Goal: Task Accomplishment & Management: Manage account settings

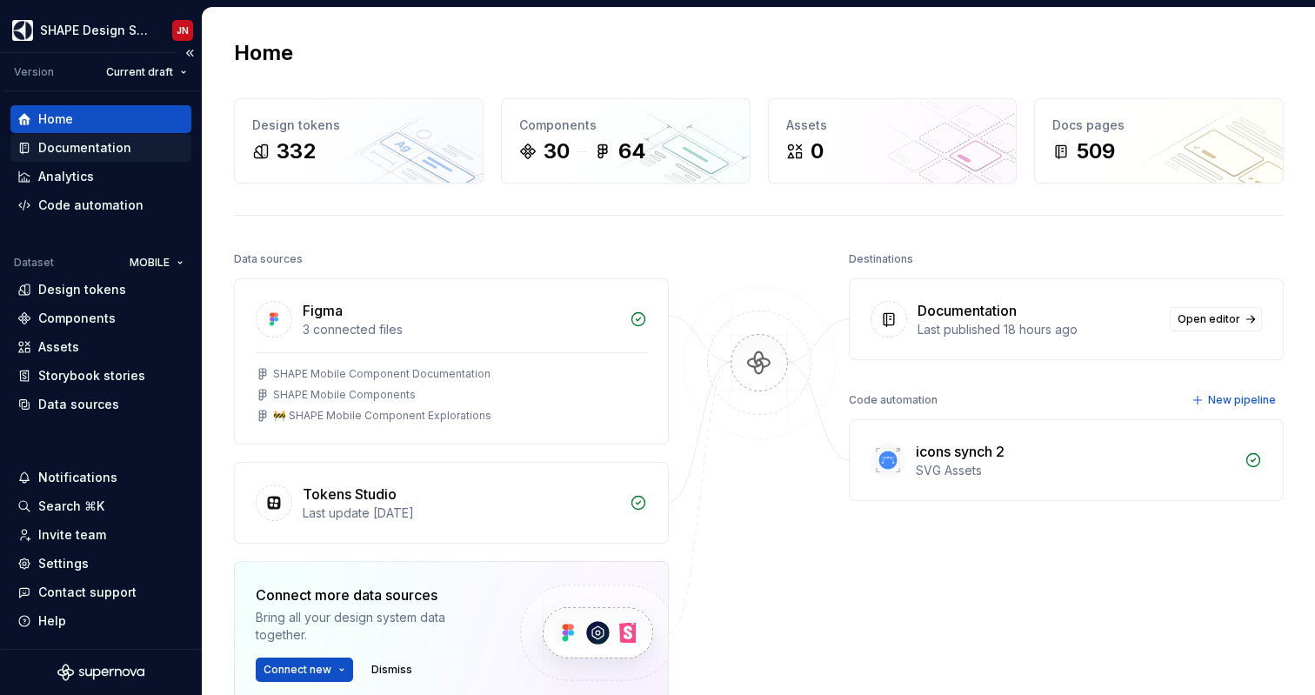
click at [103, 149] on div "Documentation" at bounding box center [84, 147] width 93 height 17
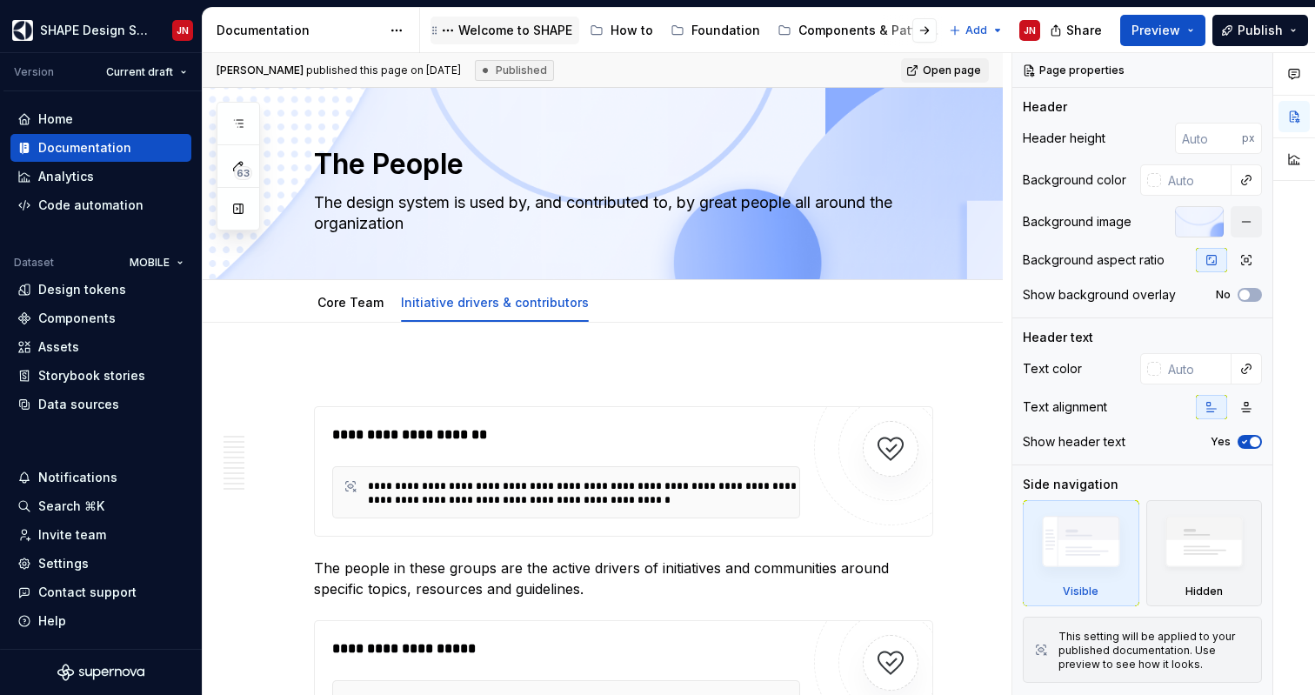
click at [499, 36] on div "Welcome to SHAPE" at bounding box center [515, 30] width 114 height 17
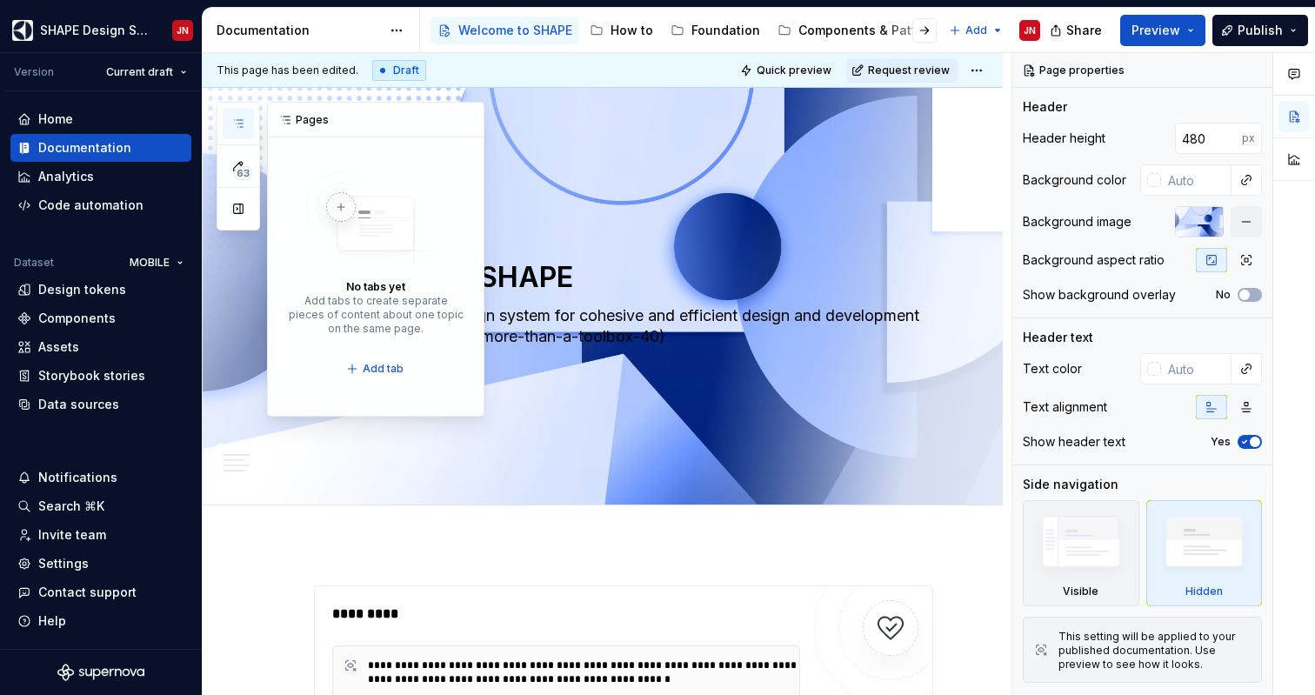
click at [241, 113] on button "button" at bounding box center [238, 123] width 31 height 31
click at [631, 37] on div "How to" at bounding box center [632, 30] width 43 height 17
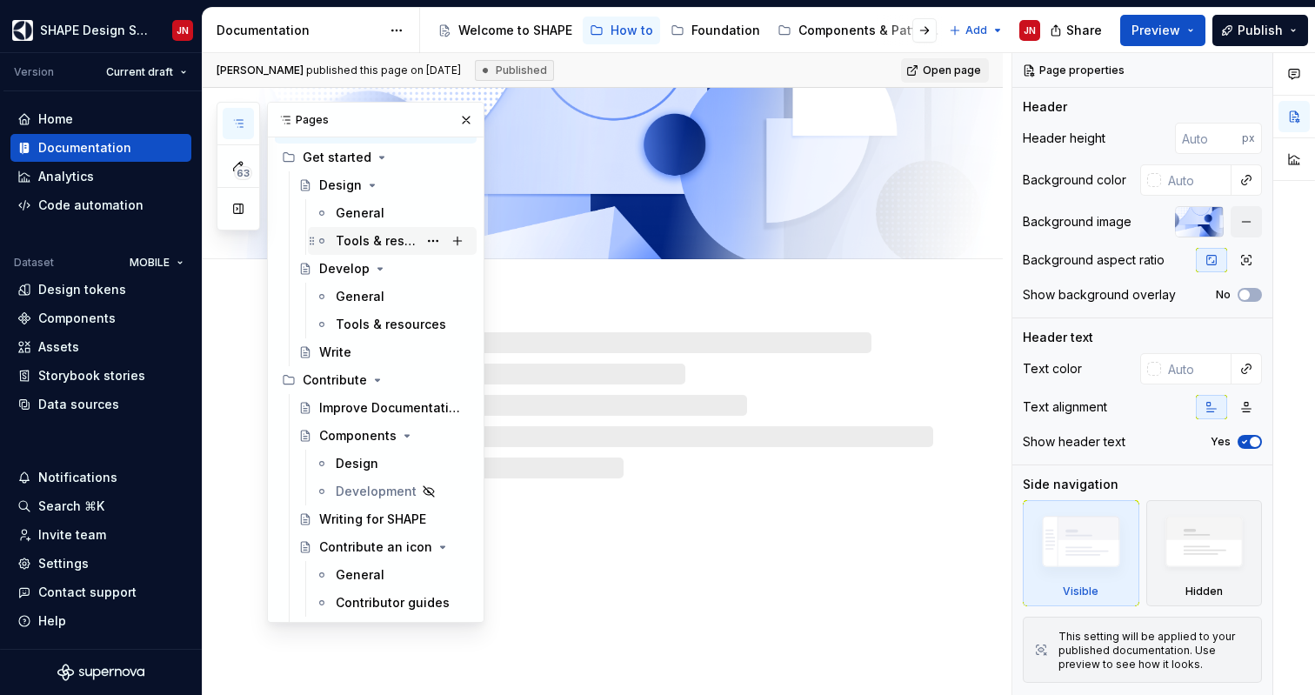
scroll to position [85, 0]
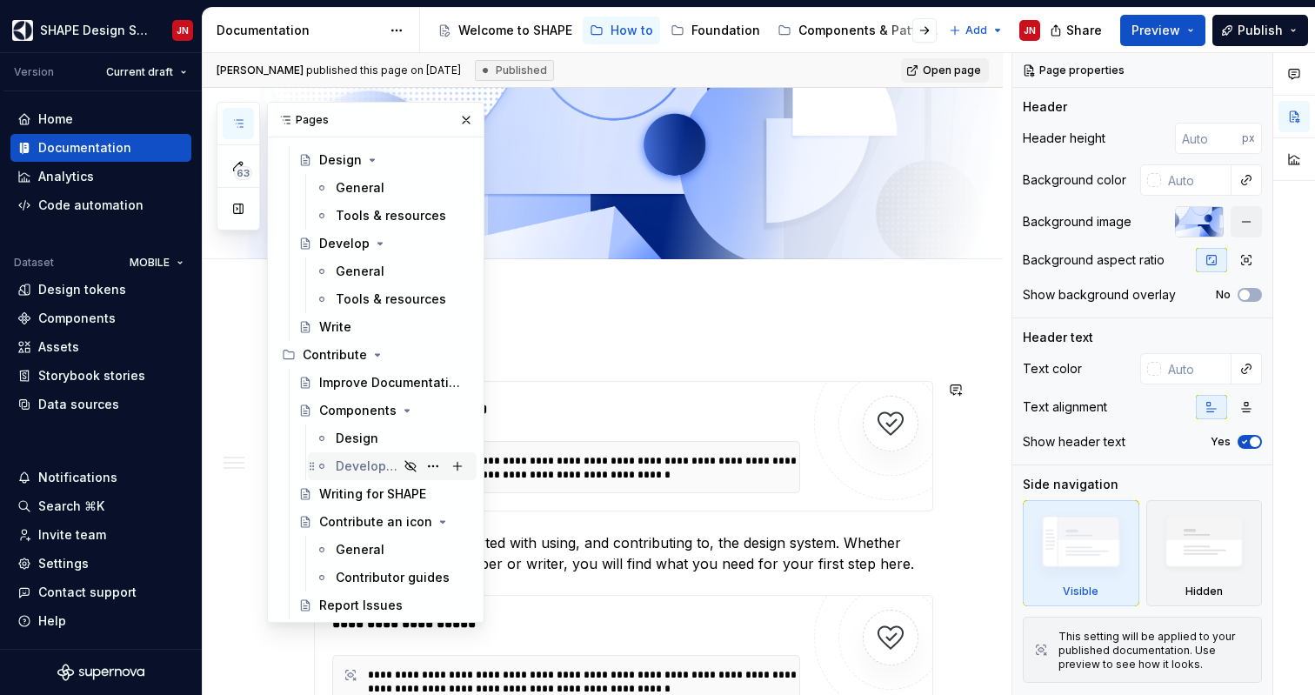
click at [381, 462] on div "Development" at bounding box center [367, 465] width 63 height 17
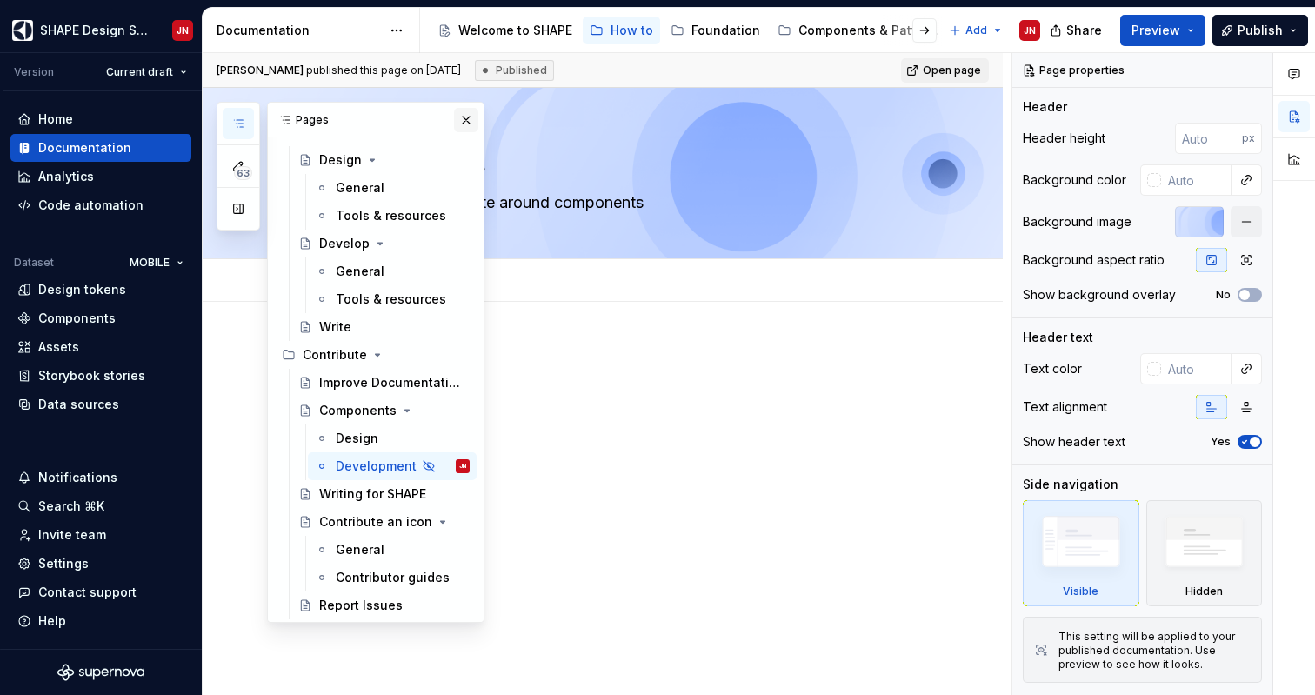
click at [470, 116] on button "button" at bounding box center [466, 120] width 24 height 24
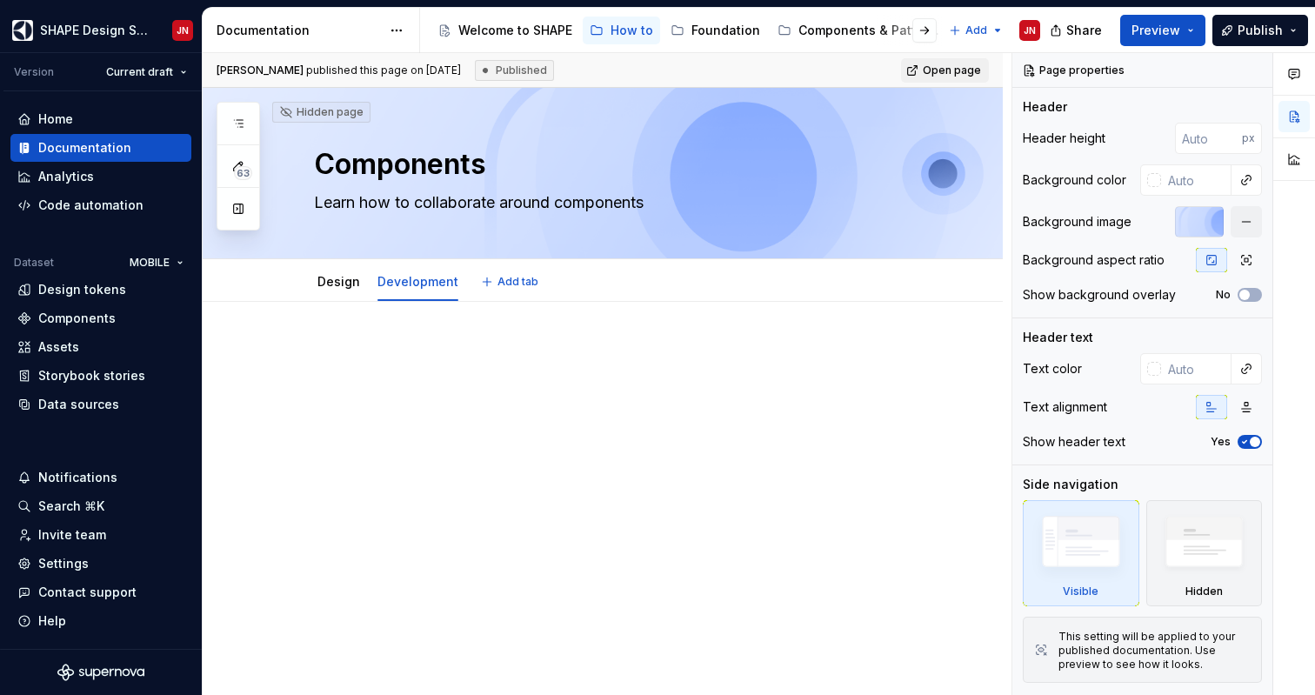
type textarea "*"
click at [533, 403] on div at bounding box center [623, 377] width 619 height 66
click at [277, 355] on button "button" at bounding box center [277, 354] width 24 height 24
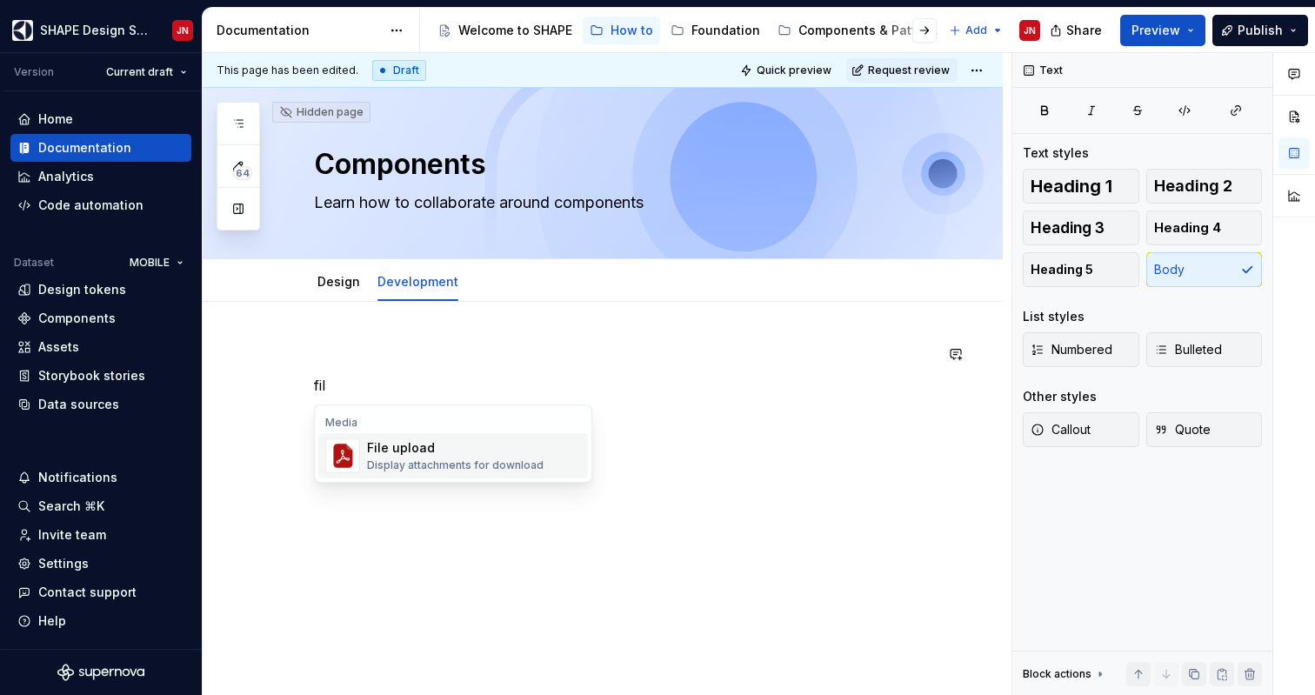
click at [435, 449] on div "File upload" at bounding box center [455, 447] width 177 height 17
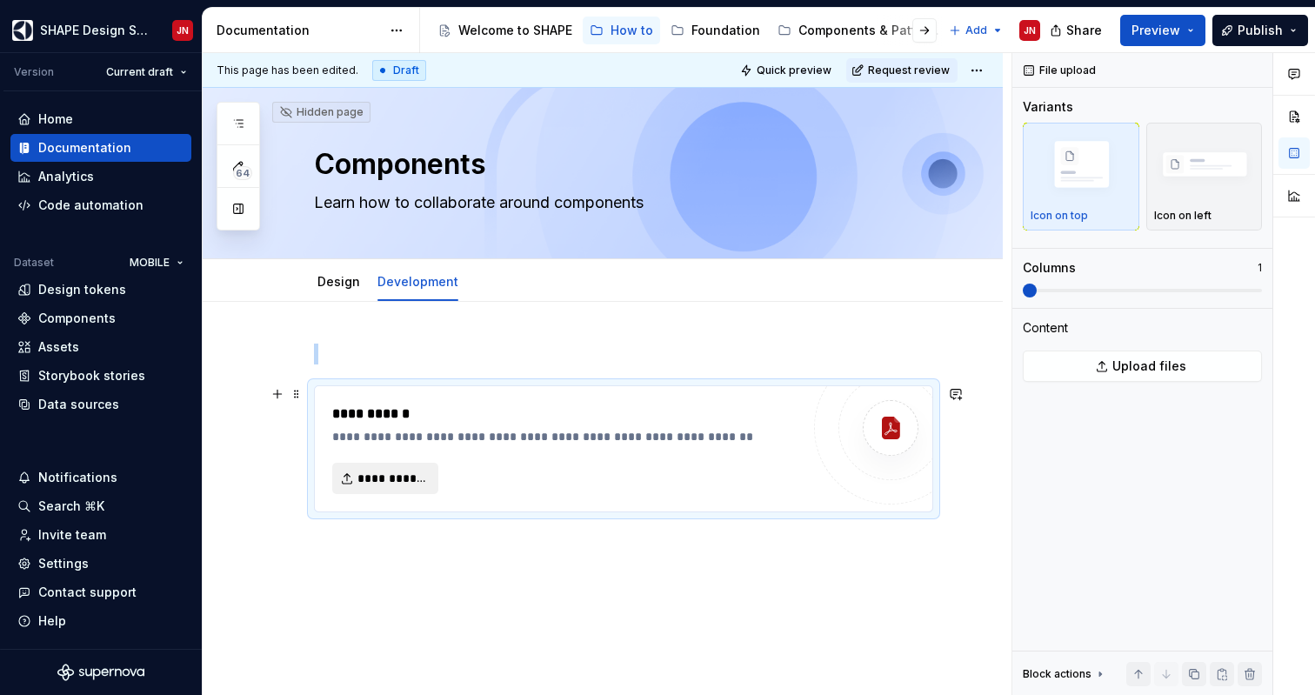
click at [397, 483] on span "**********" at bounding box center [392, 478] width 70 height 17
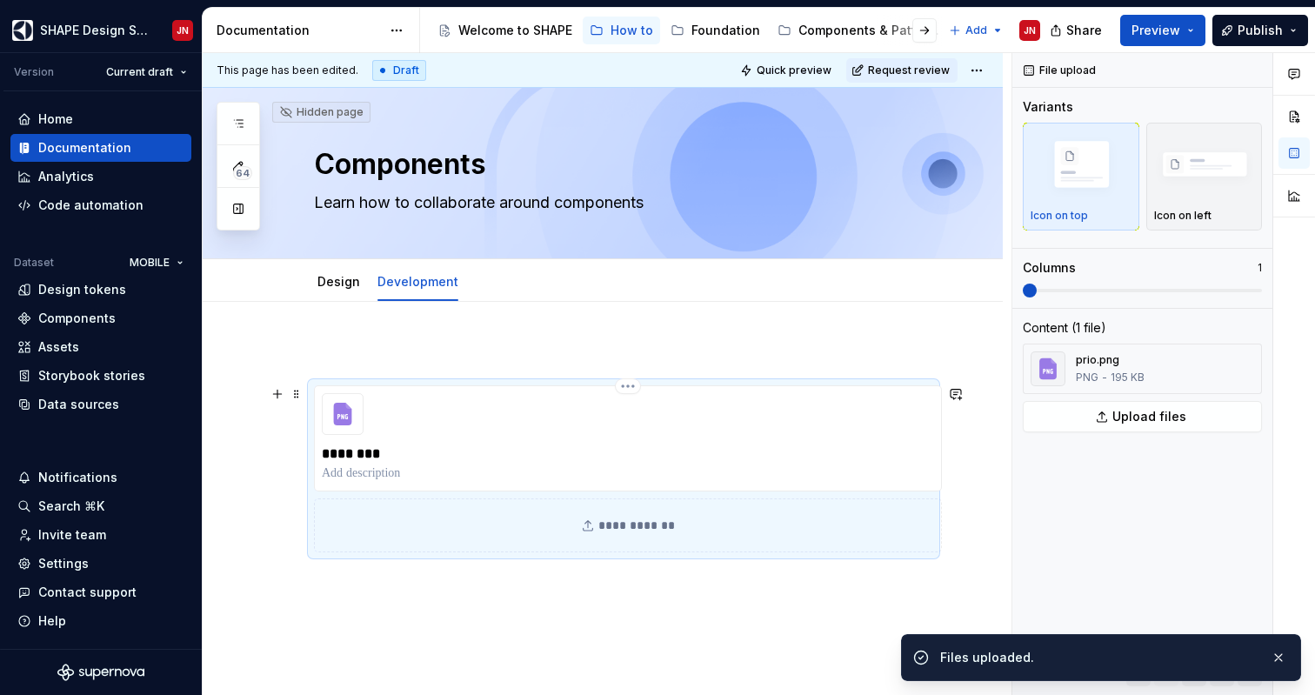
click at [746, 462] on p "********" at bounding box center [628, 454] width 612 height 21
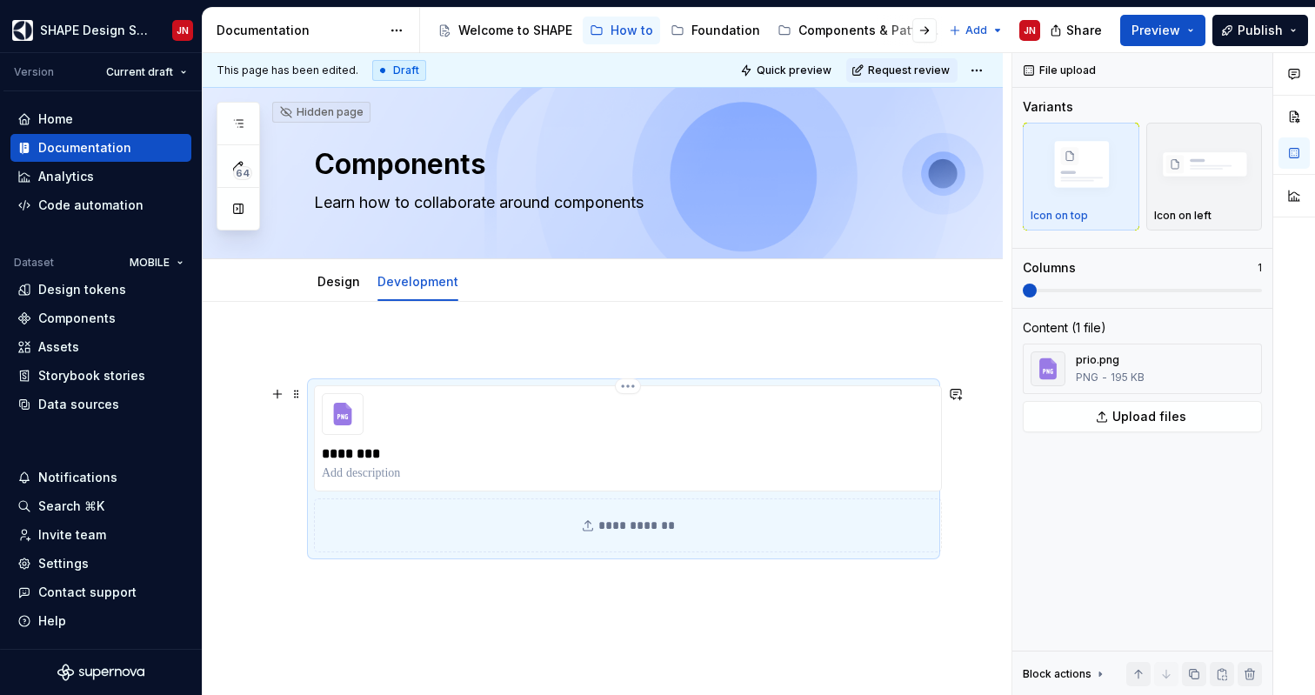
type textarea "*"
click at [350, 473] on p at bounding box center [628, 472] width 612 height 17
click at [593, 528] on icon at bounding box center [589, 526] width 10 height 10
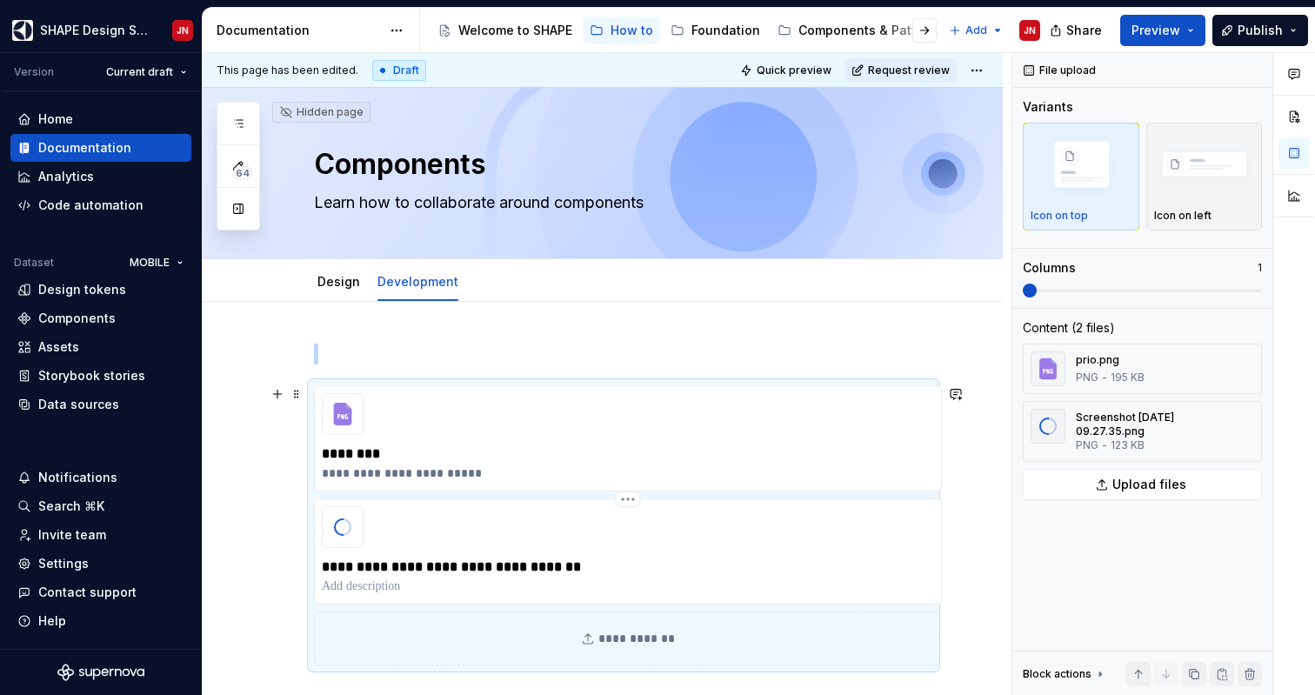
type textarea "*"
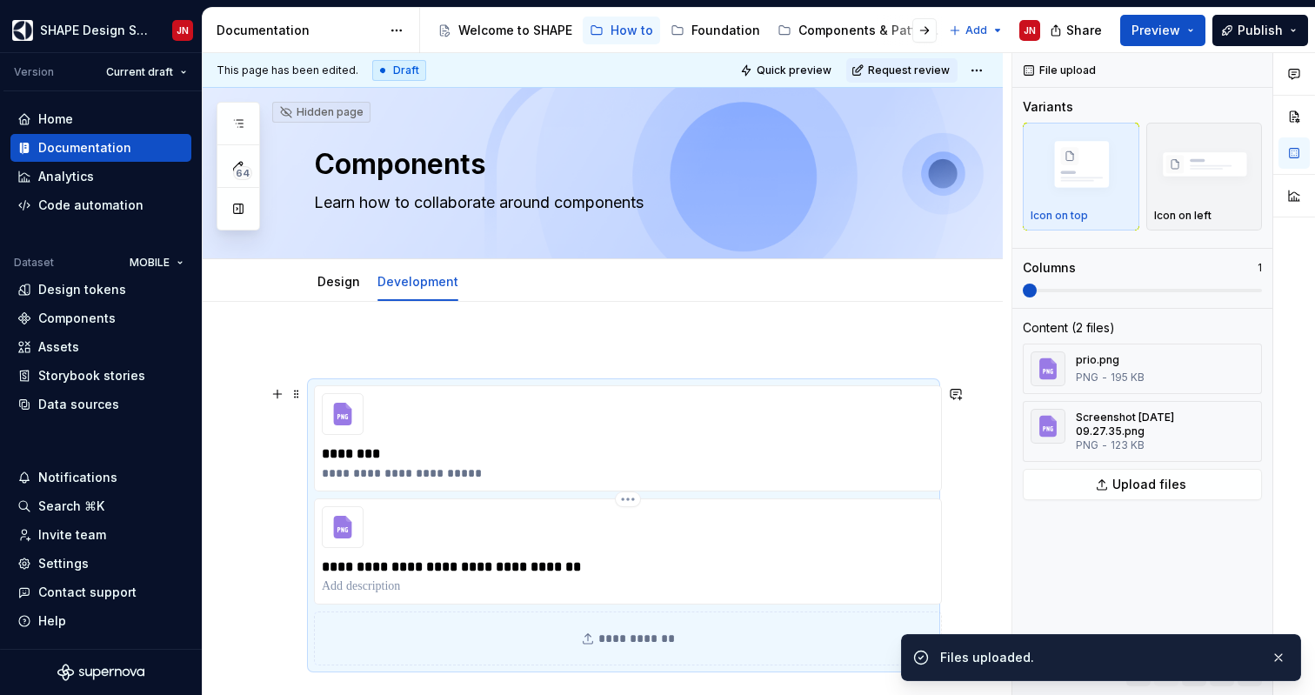
click at [431, 587] on p at bounding box center [628, 585] width 612 height 17
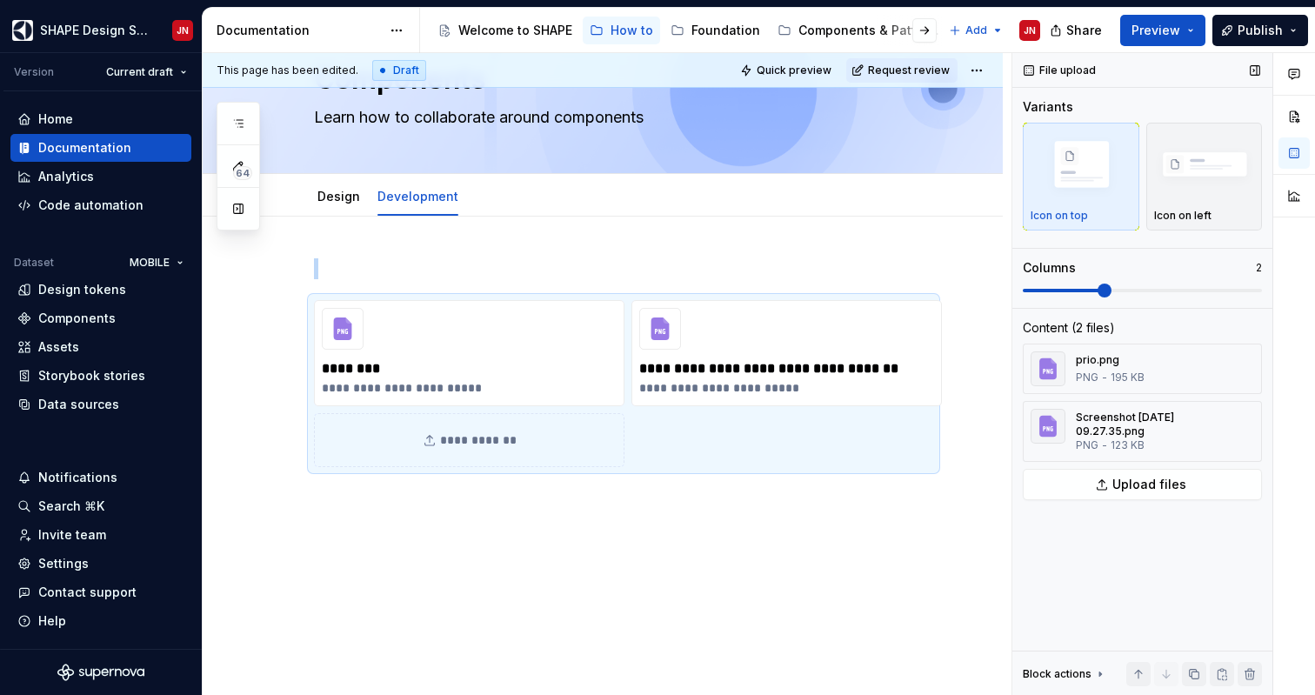
scroll to position [45, 0]
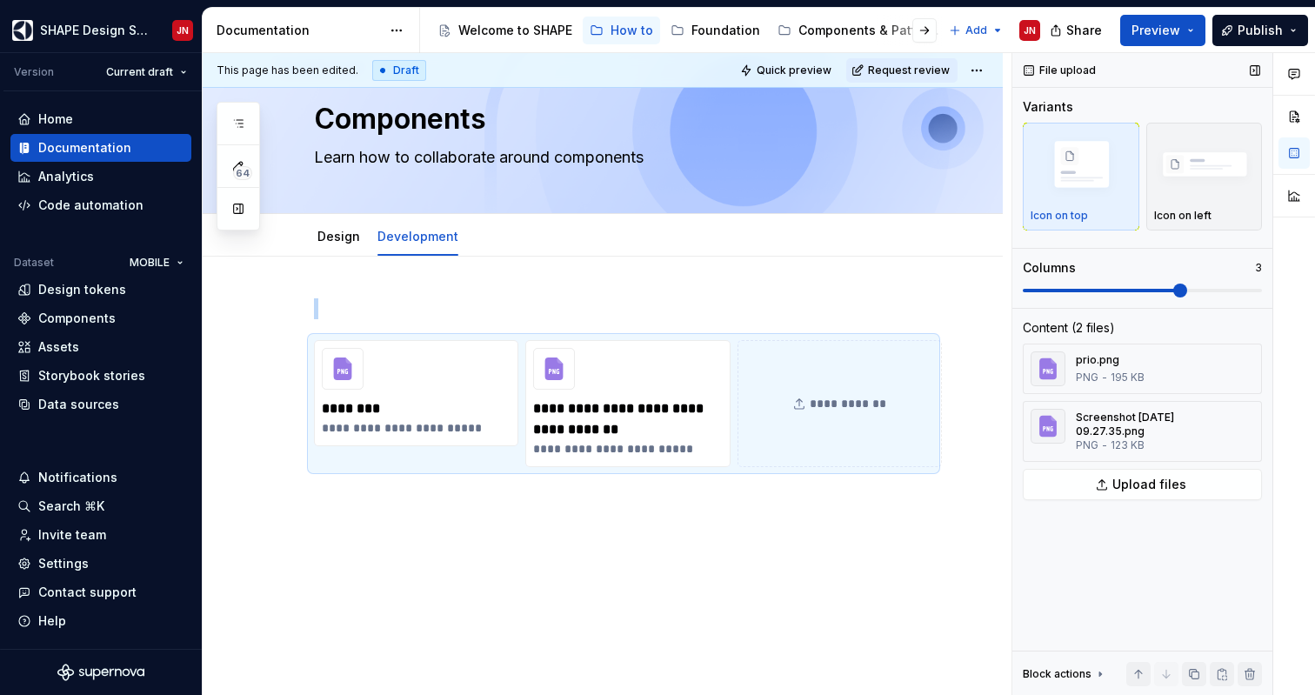
click at [1173, 295] on span at bounding box center [1180, 291] width 14 height 14
click at [1197, 175] on img "button" at bounding box center [1204, 166] width 101 height 68
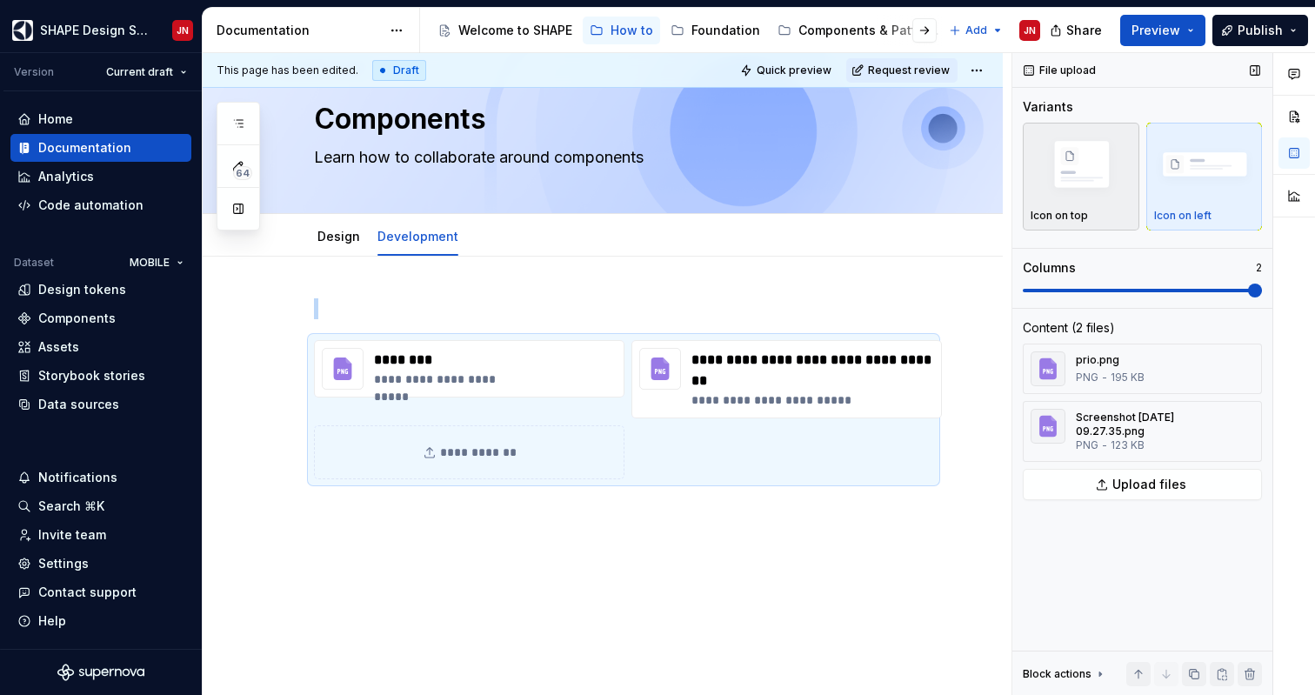
click at [1068, 177] on img "button" at bounding box center [1081, 166] width 101 height 68
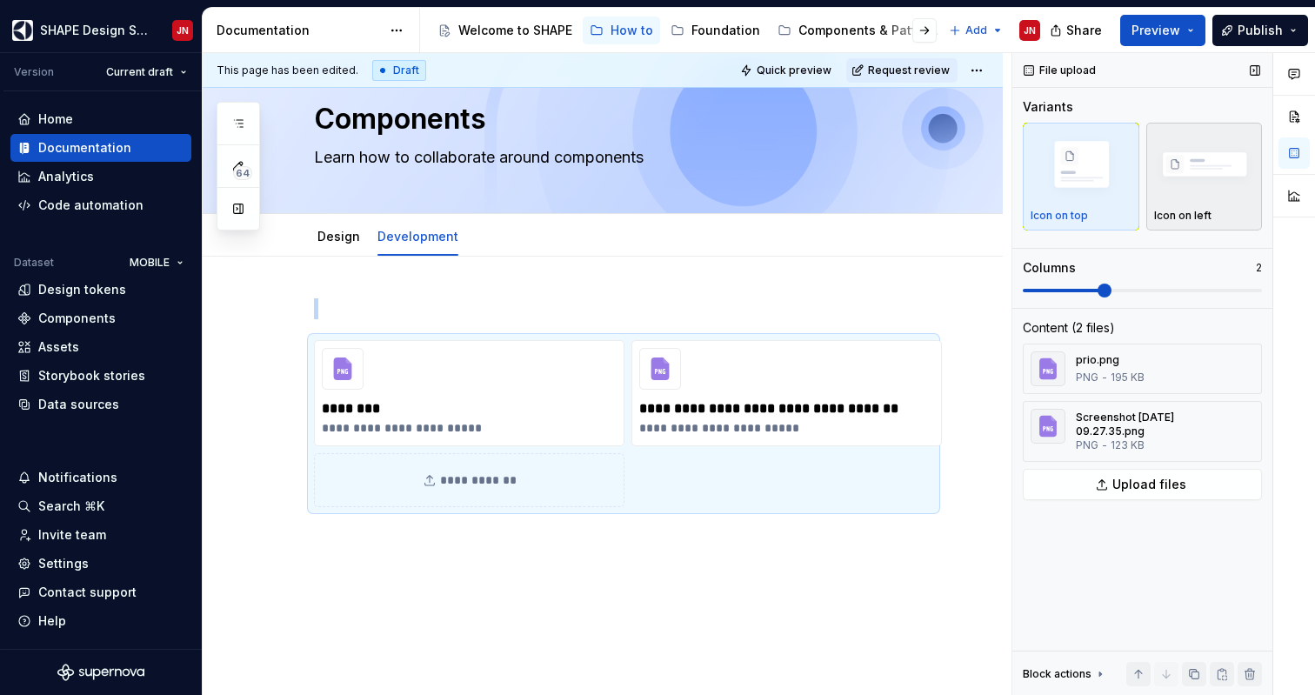
click at [1170, 199] on img "button" at bounding box center [1204, 166] width 101 height 68
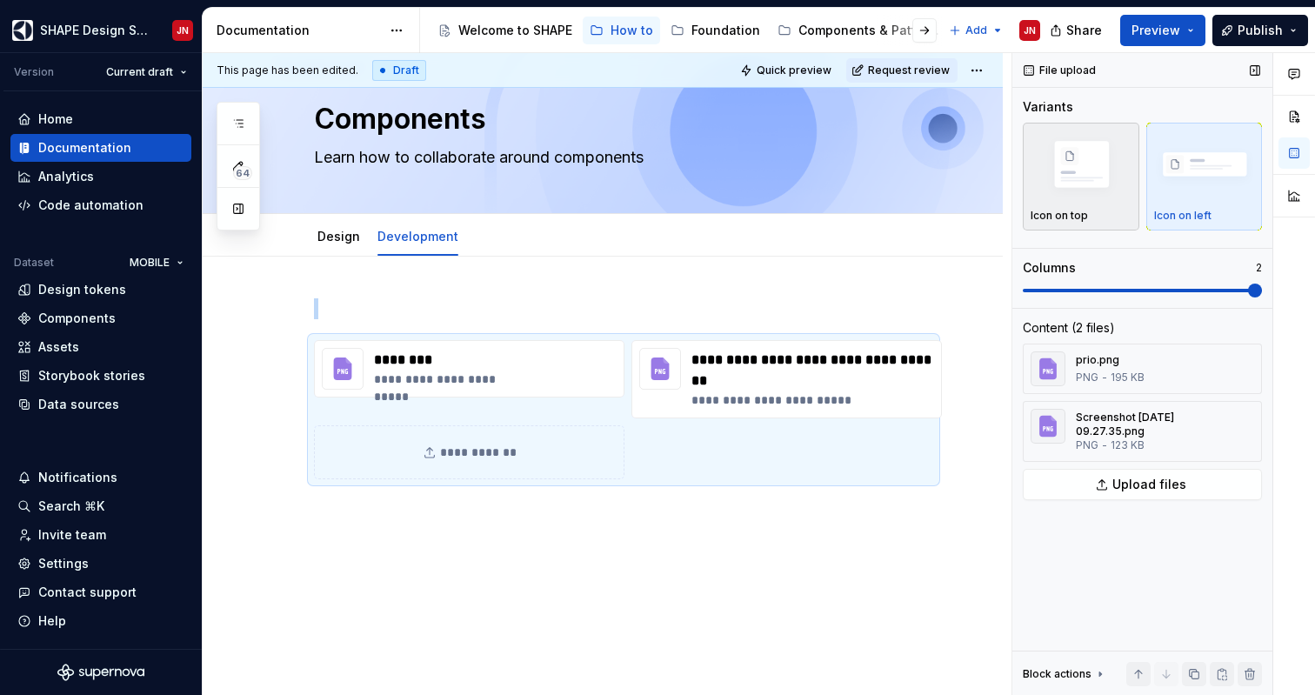
click at [1055, 204] on div "Icon on top" at bounding box center [1081, 176] width 101 height 92
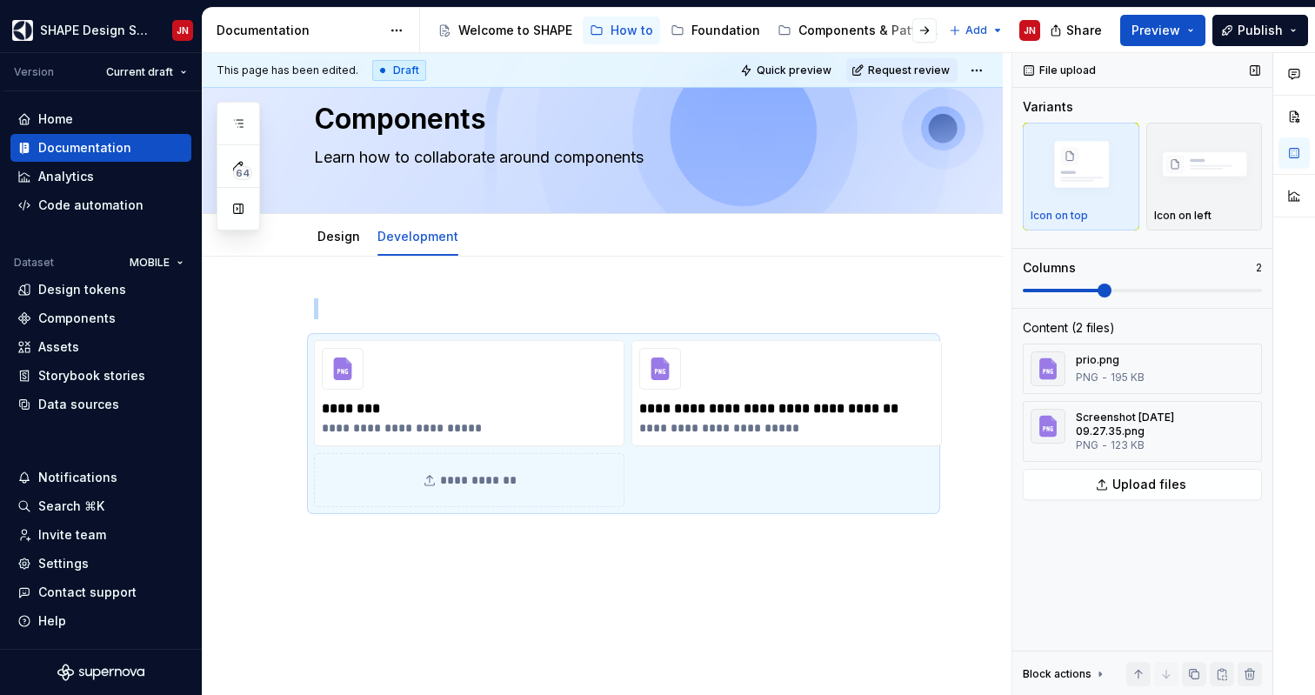
click at [1111, 285] on span at bounding box center [1105, 291] width 14 height 14
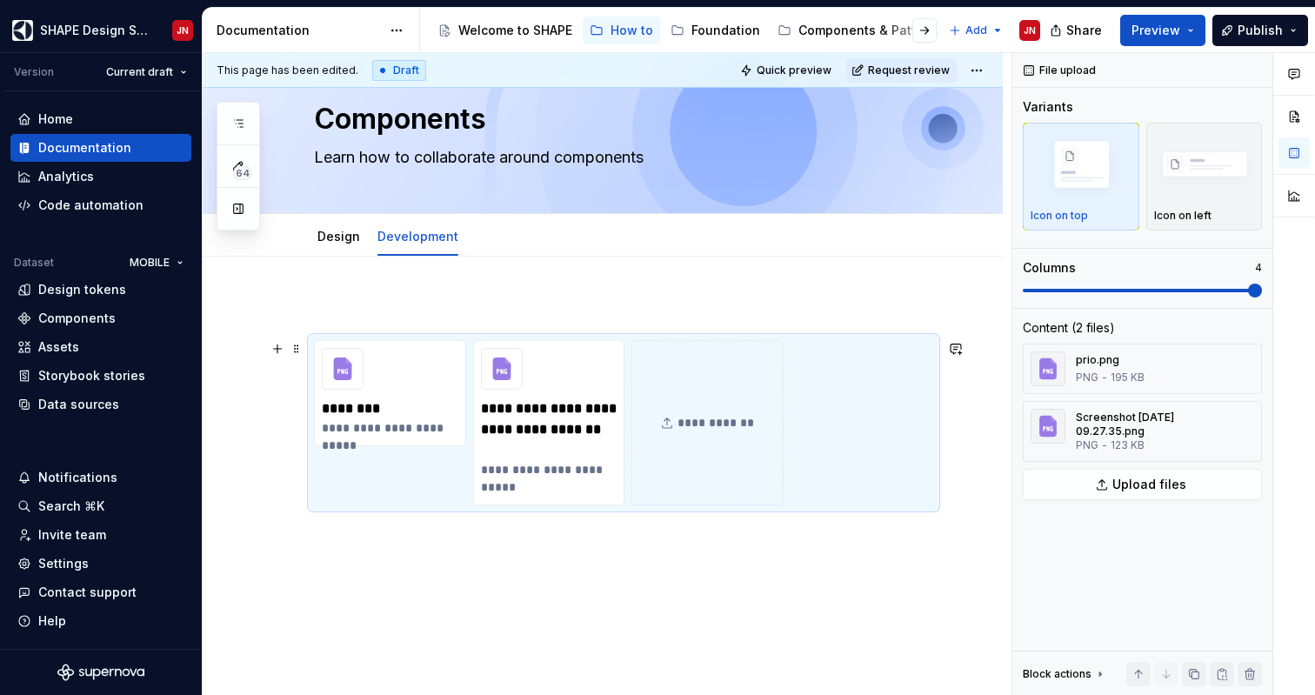
click at [698, 417] on div "**********" at bounding box center [707, 422] width 152 height 165
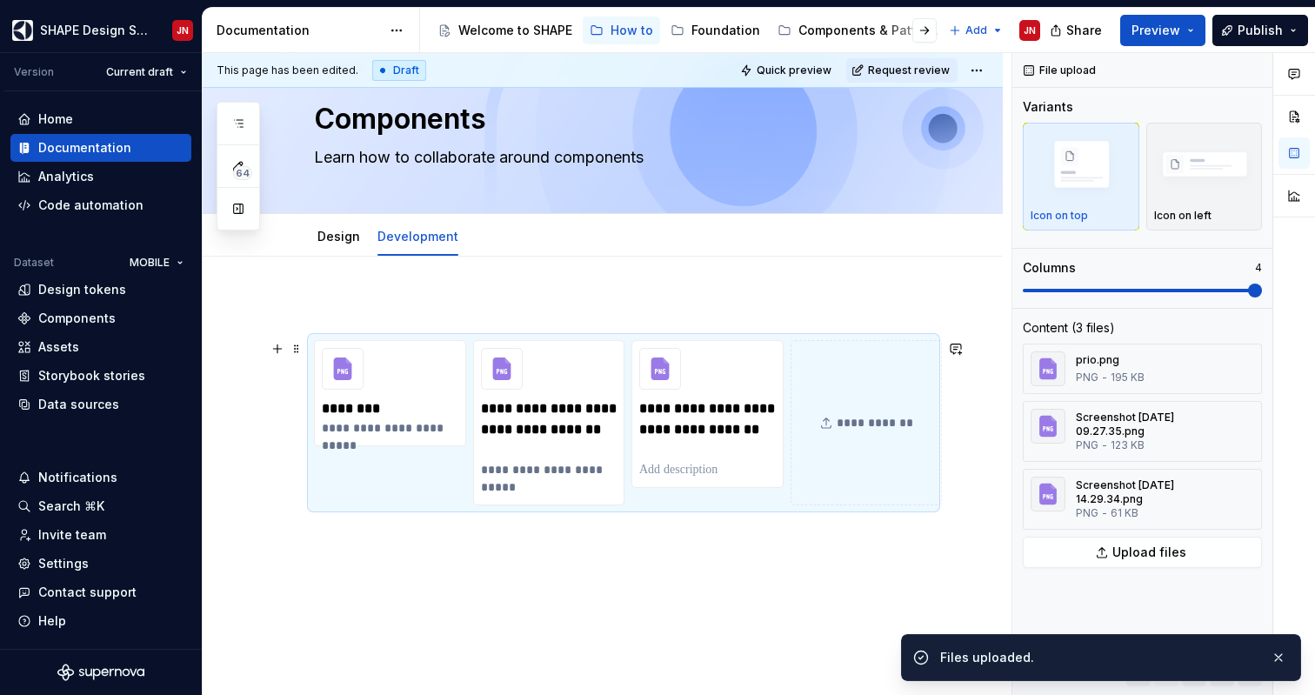
click at [858, 425] on div "**********" at bounding box center [867, 422] width 152 height 165
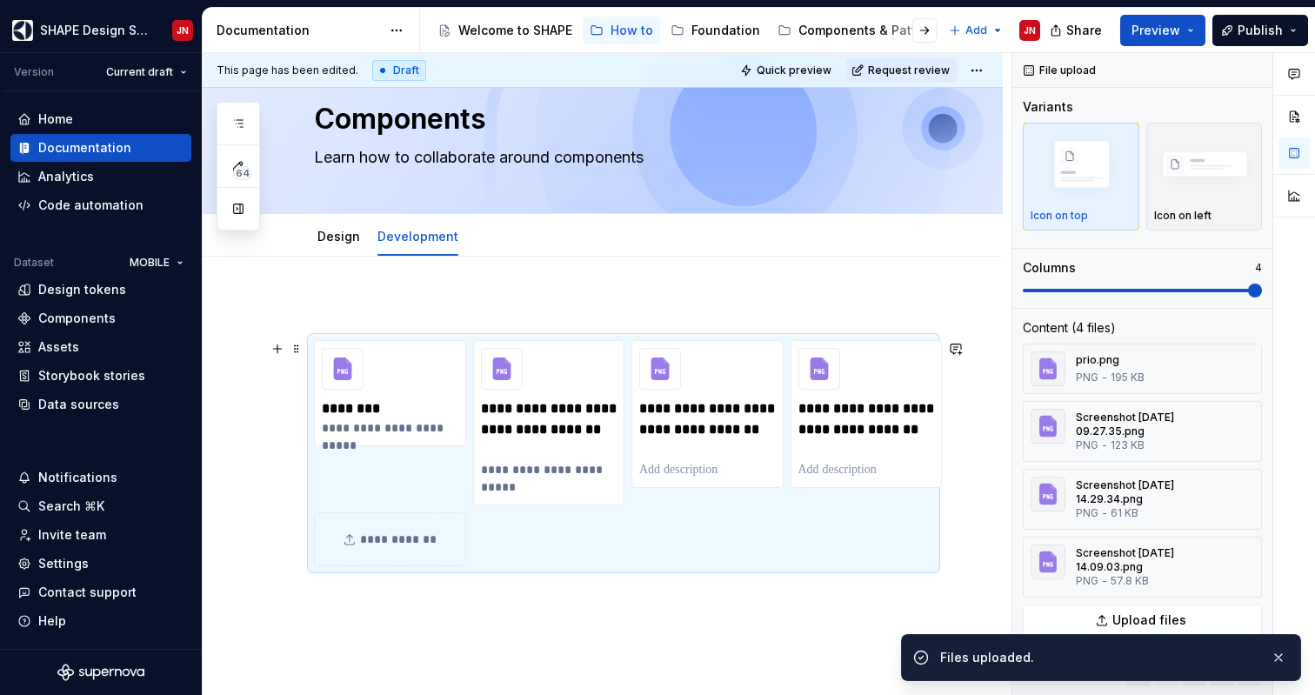
click at [404, 534] on div "**********" at bounding box center [390, 539] width 152 height 54
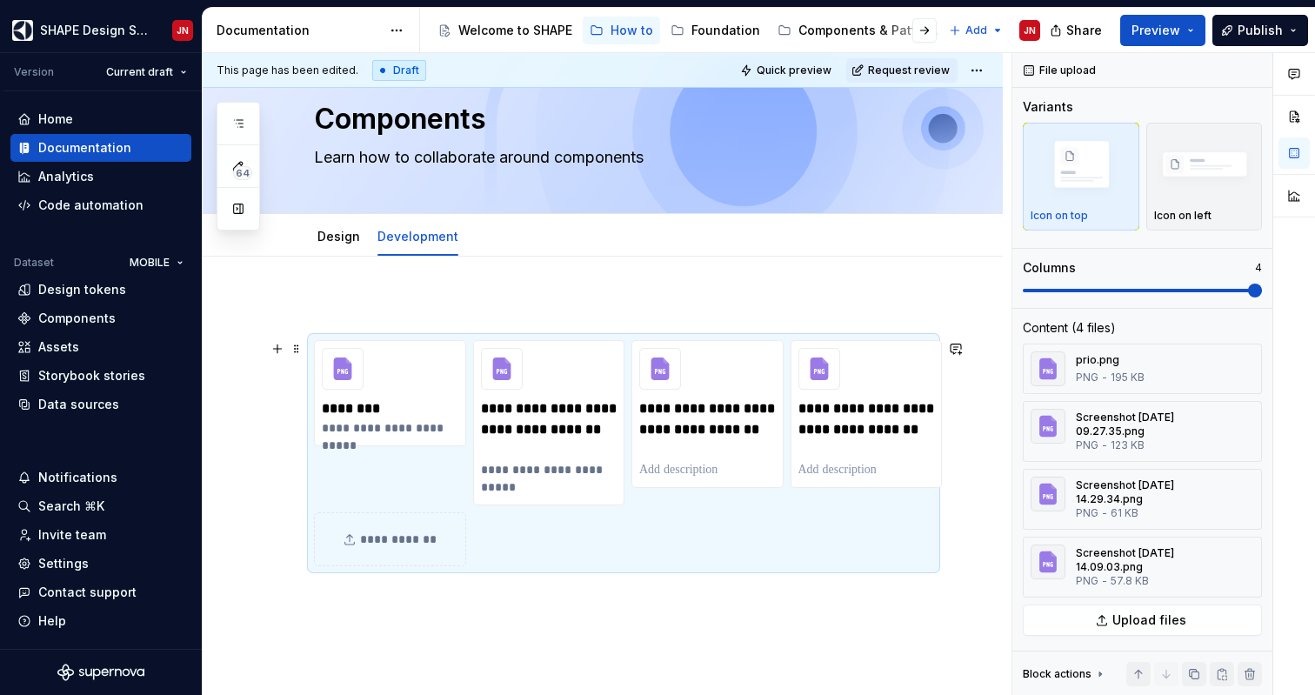
click at [429, 543] on div "**********" at bounding box center [390, 539] width 152 height 54
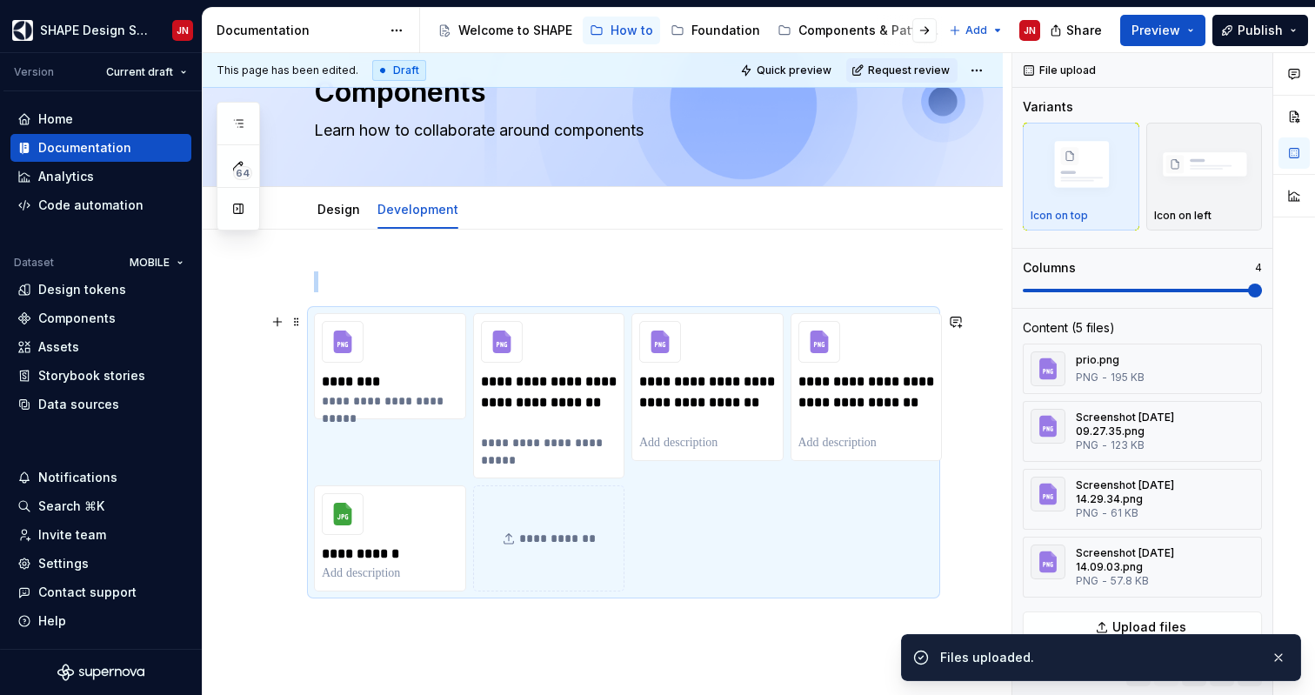
scroll to position [78, 0]
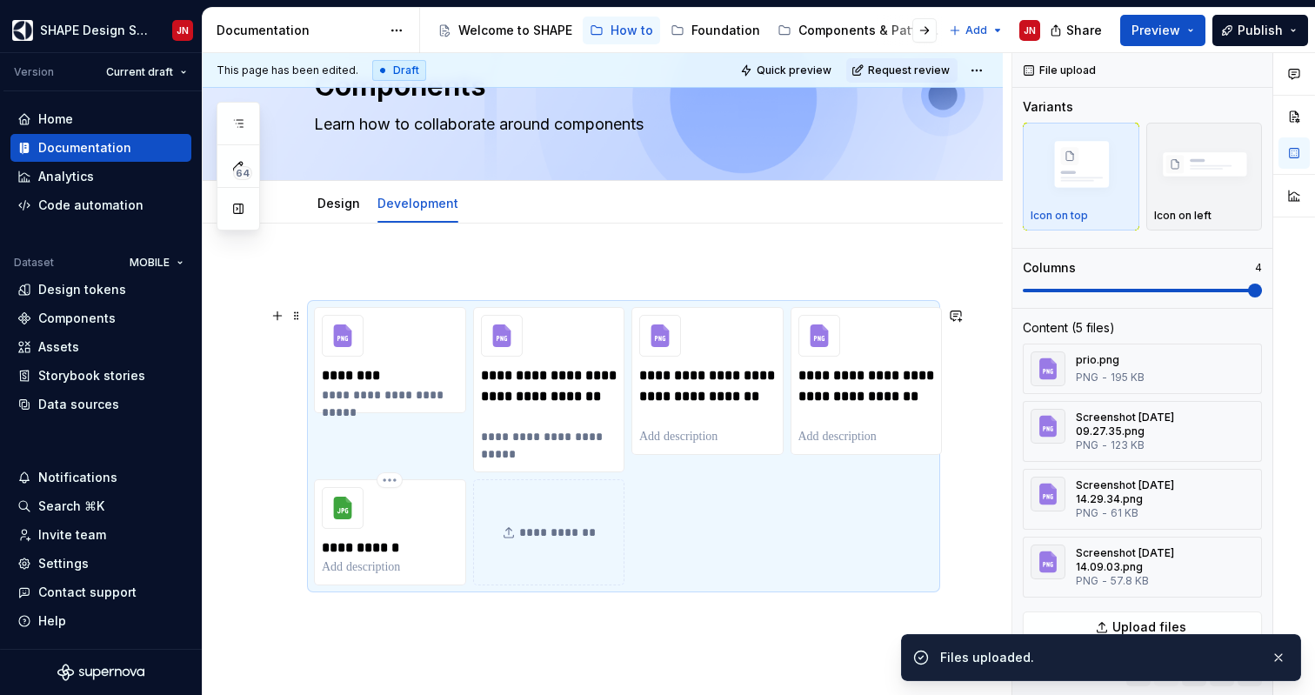
click at [366, 571] on p at bounding box center [390, 566] width 137 height 17
type textarea "*"
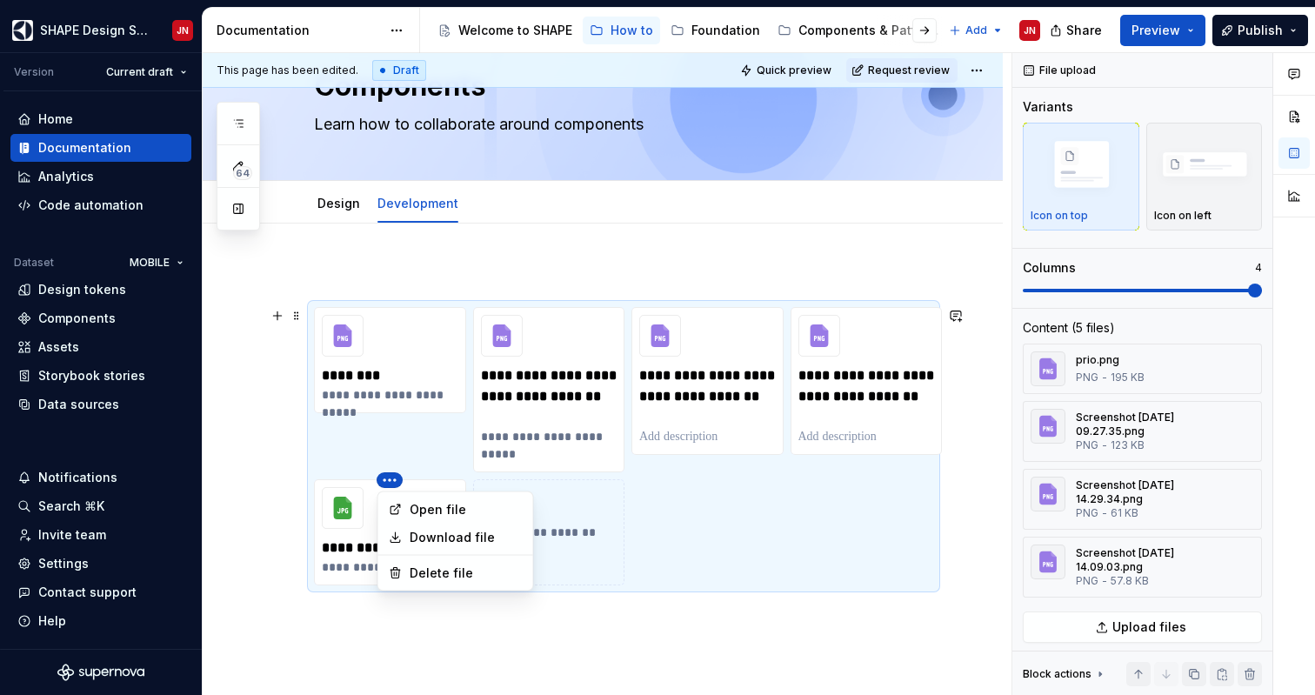
click at [385, 475] on html "SHAPE Design System JN Version Current draft Home Documentation Analytics Code …" at bounding box center [657, 347] width 1315 height 695
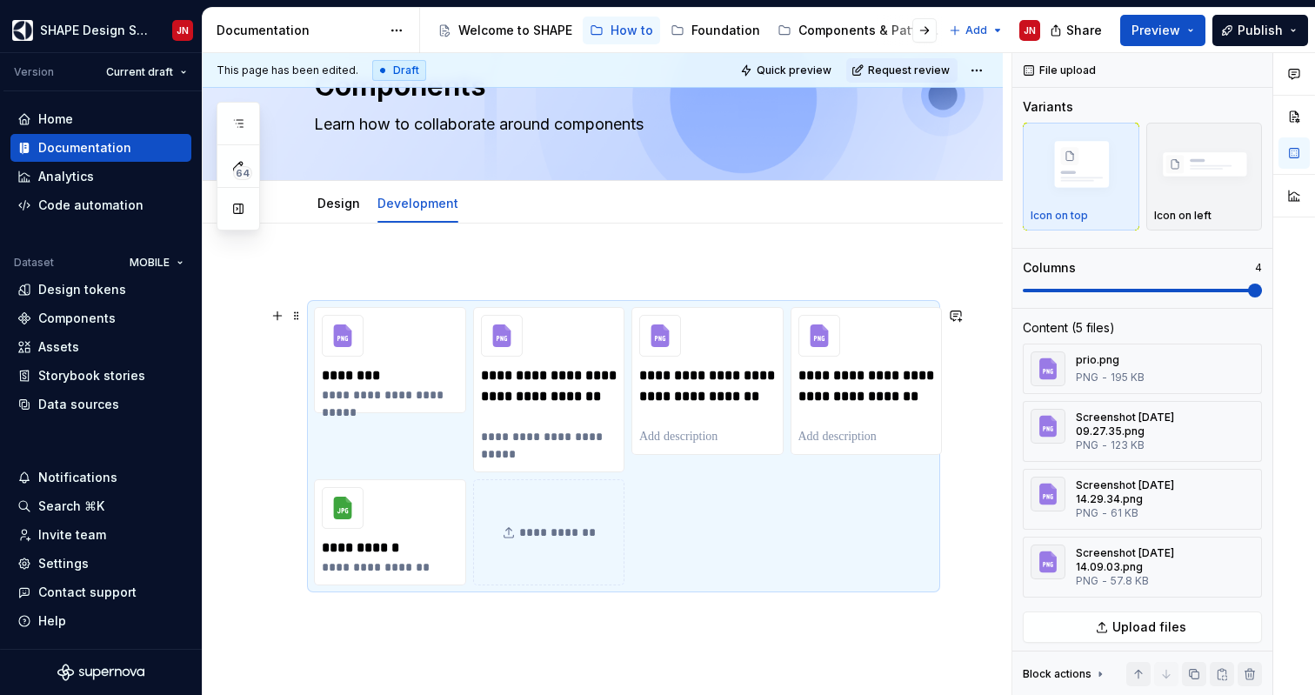
click at [384, 476] on div "**********" at bounding box center [623, 446] width 619 height 278
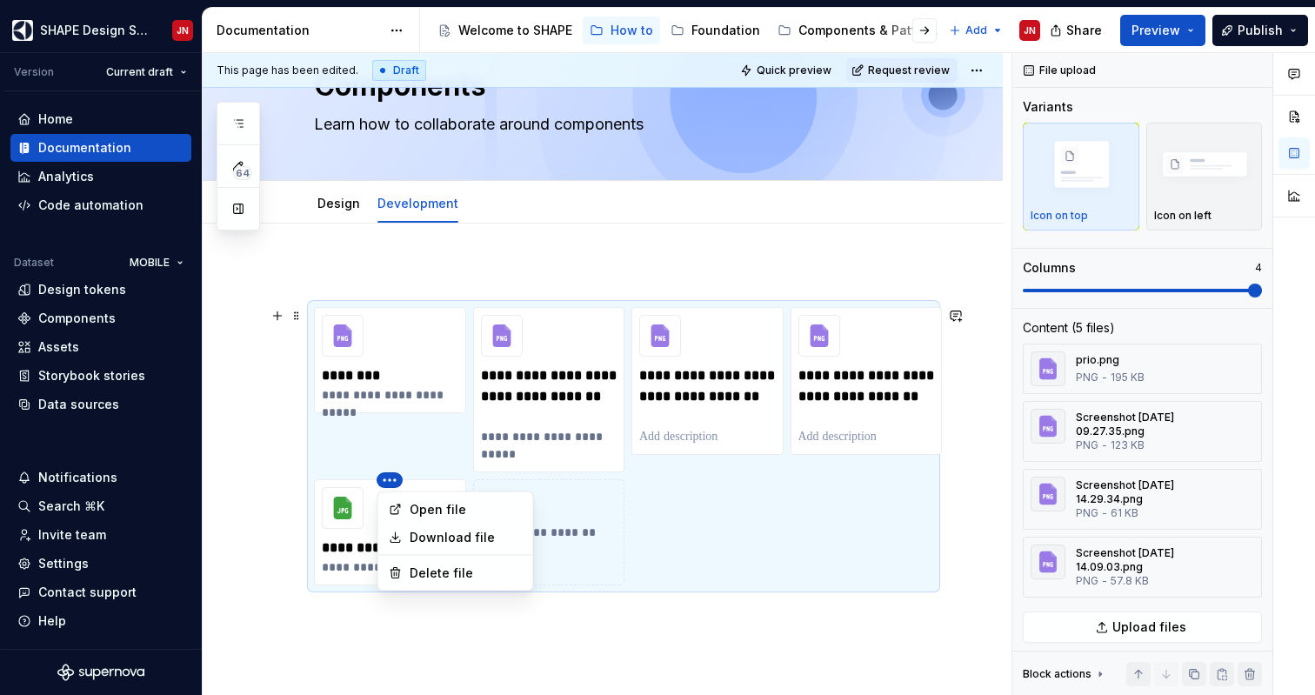
click at [354, 476] on html "SHAPE Design System JN Version Current draft Home Documentation Analytics Code …" at bounding box center [657, 347] width 1315 height 695
click at [412, 634] on html "SHAPE Design System JN Version Current draft Home Documentation Analytics Code …" at bounding box center [657, 347] width 1315 height 695
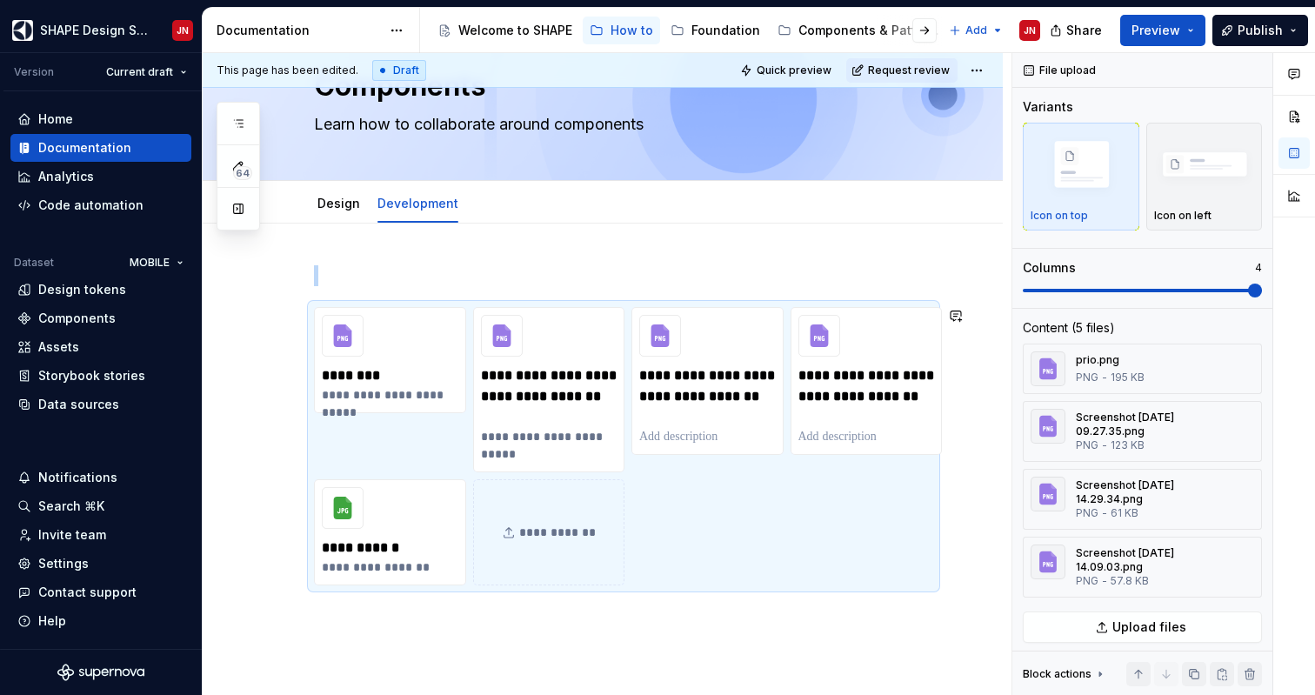
click at [428, 622] on div "**********" at bounding box center [603, 519] width 800 height 591
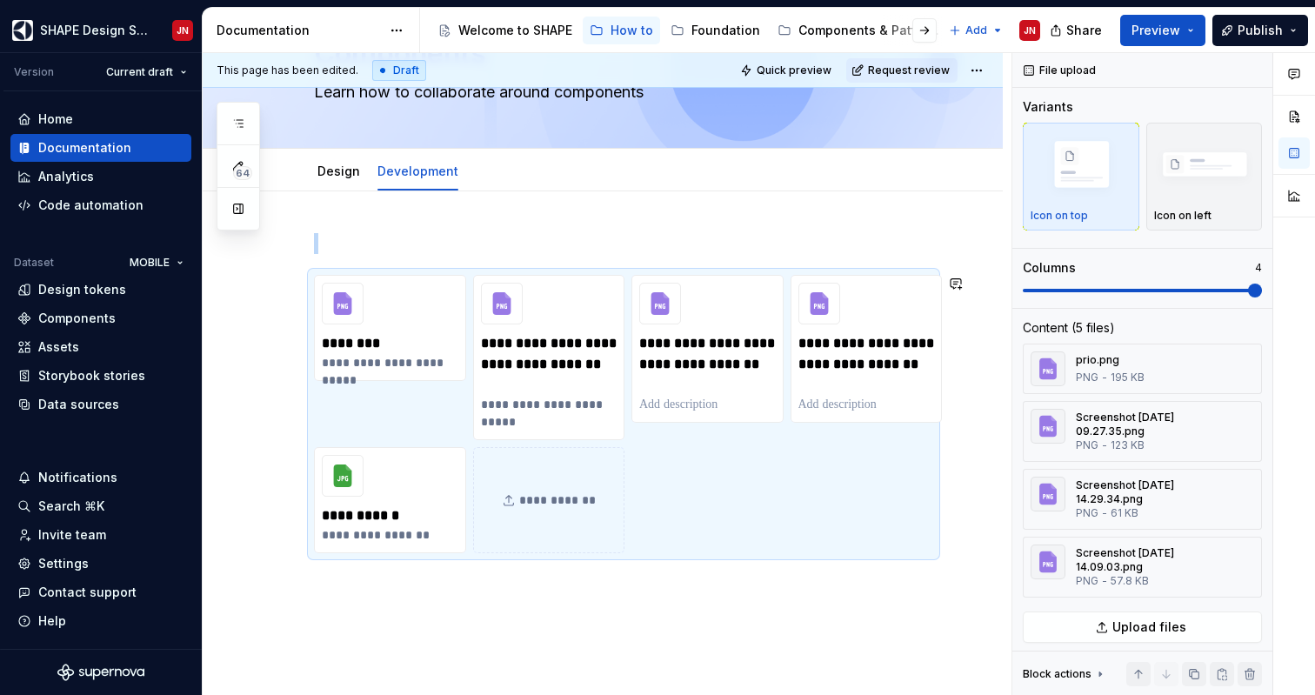
click at [463, 612] on div "**********" at bounding box center [603, 486] width 800 height 591
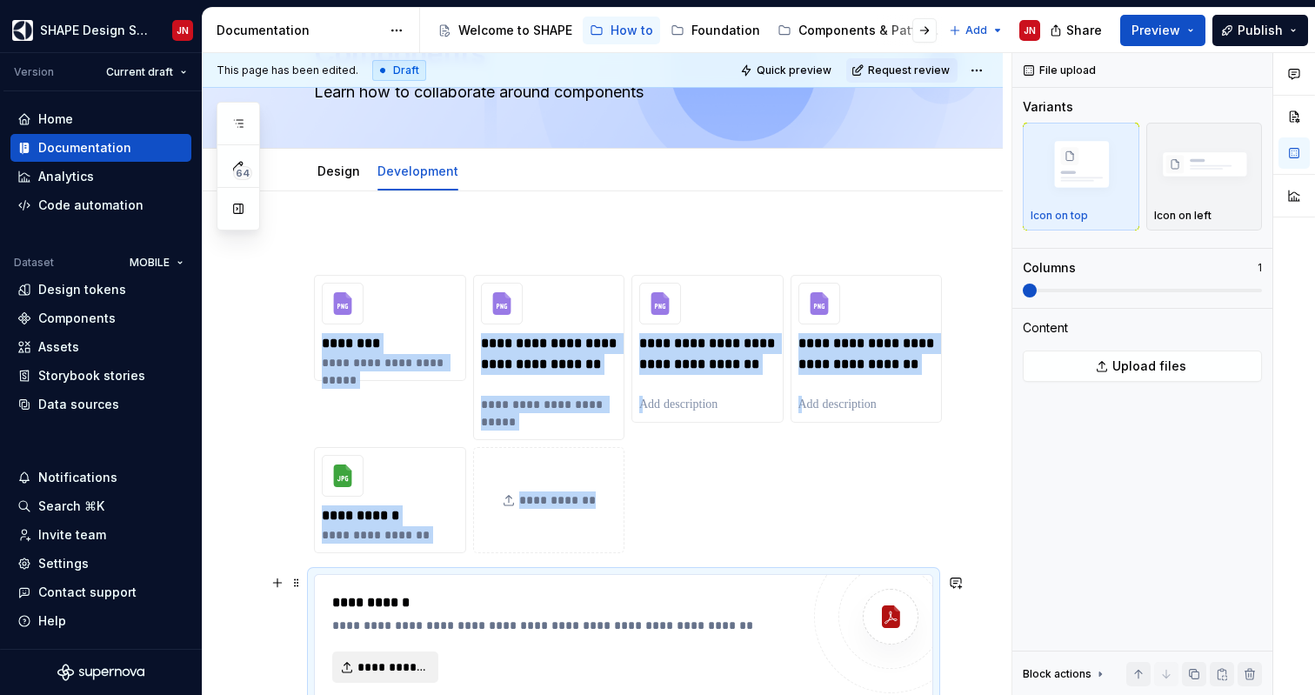
type textarea "*"
click at [413, 659] on span "**********" at bounding box center [392, 666] width 70 height 17
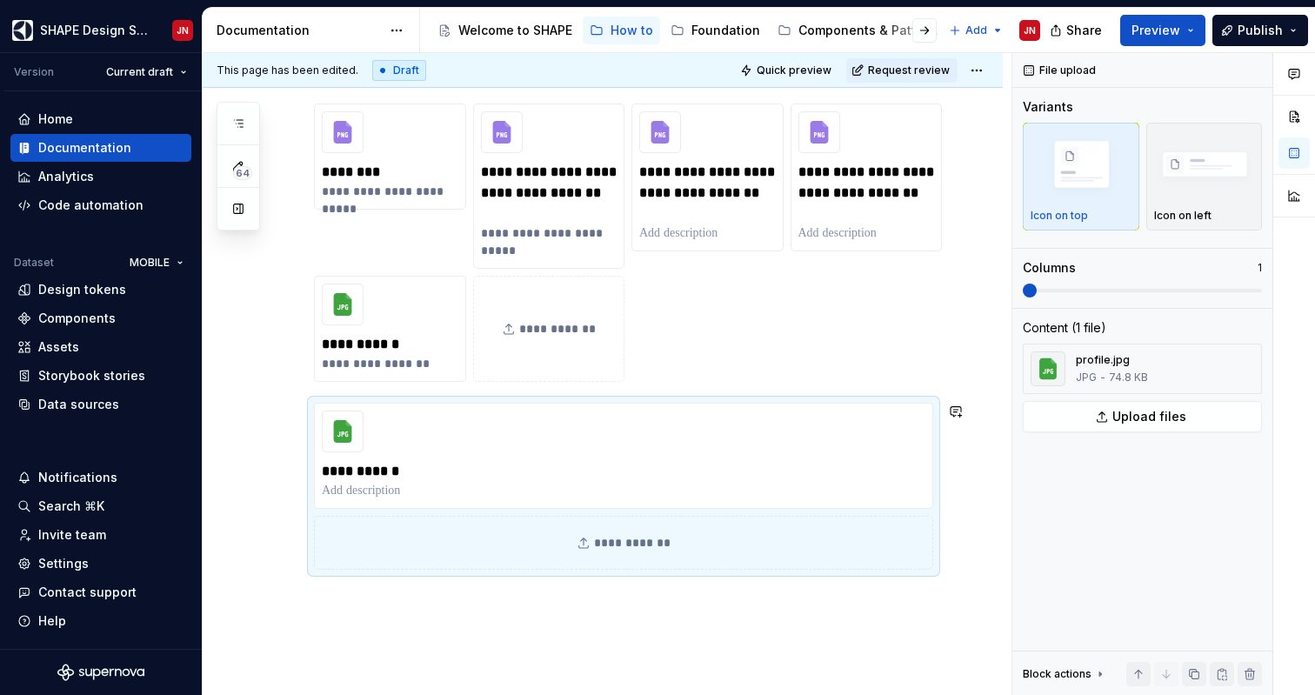
scroll to position [384, 0]
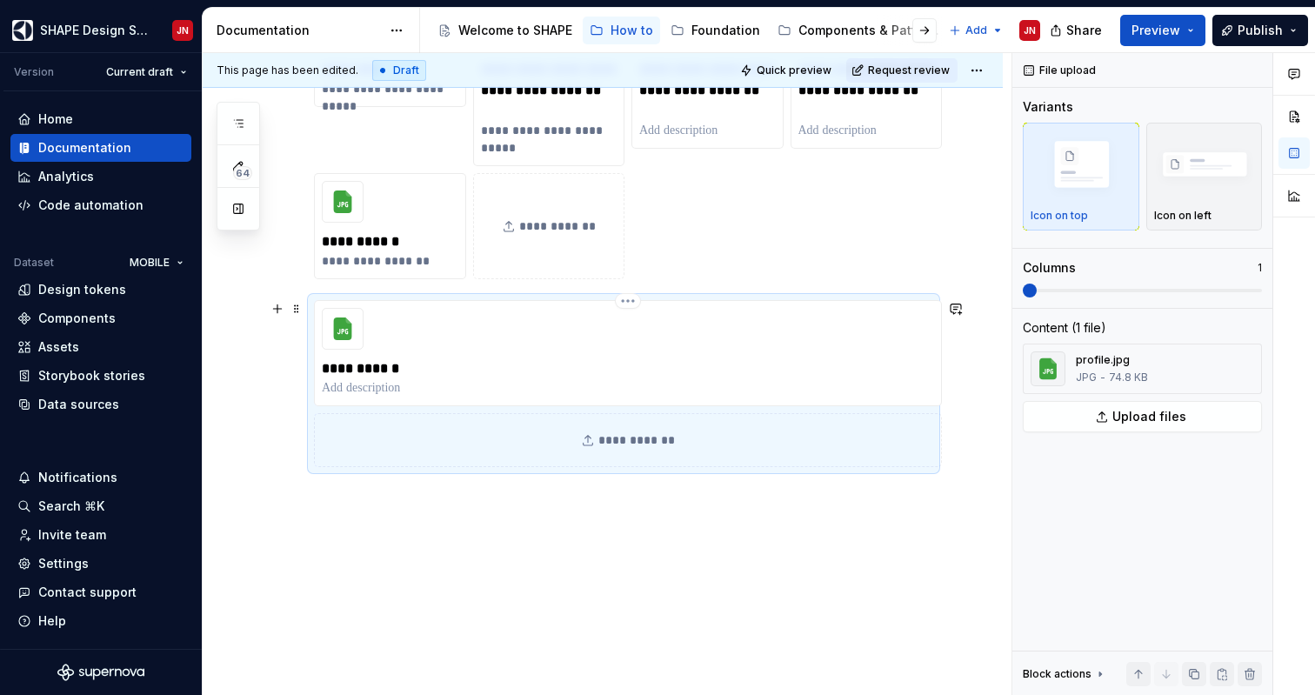
click at [444, 386] on p at bounding box center [628, 387] width 612 height 17
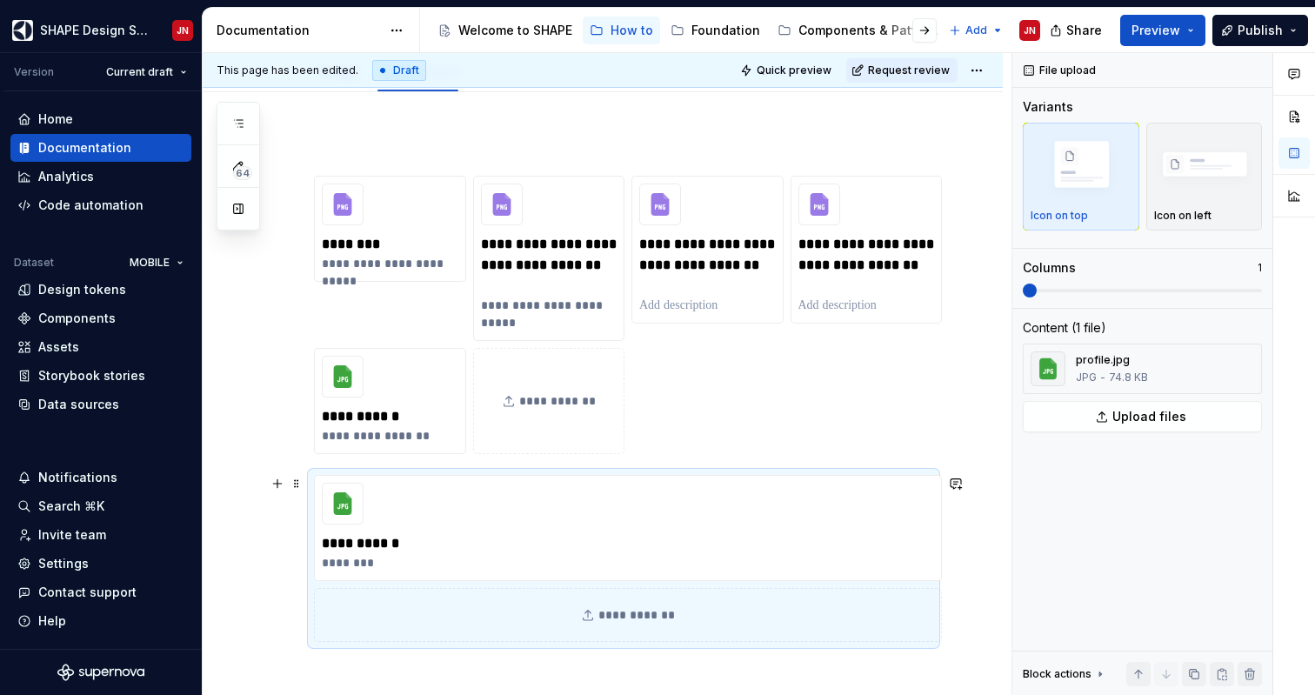
scroll to position [204, 0]
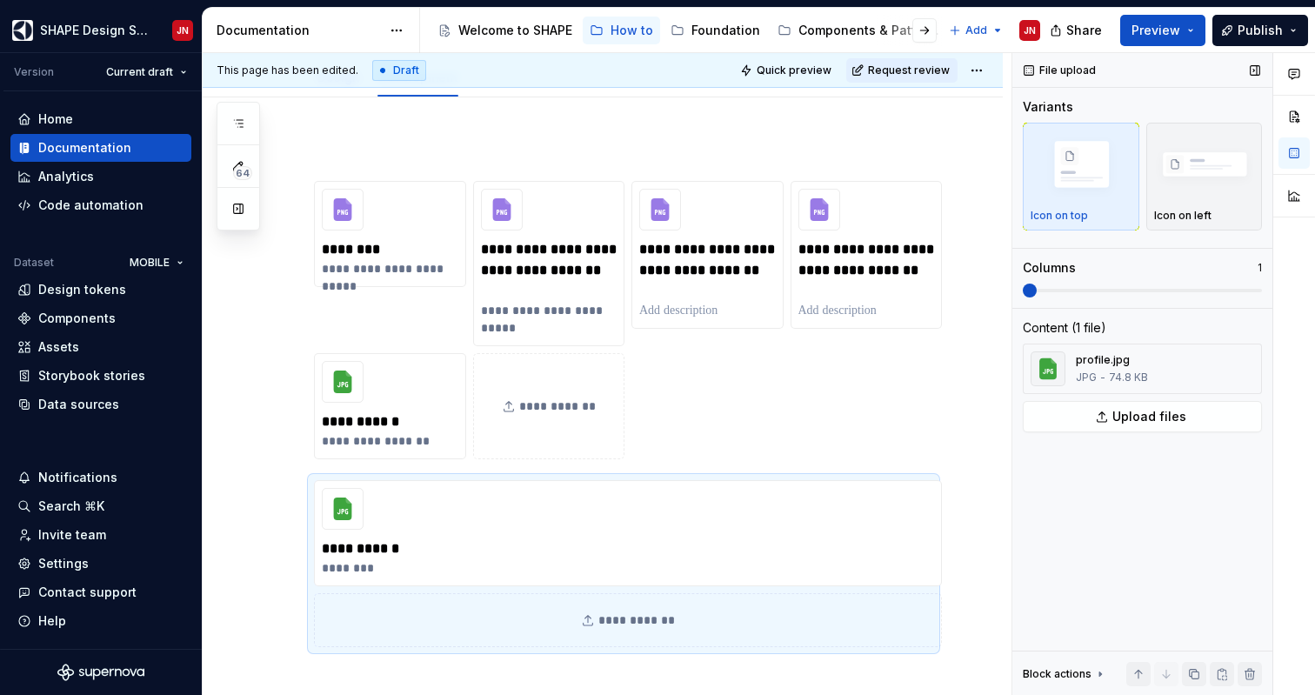
click at [1045, 671] on div "Block actions" at bounding box center [1057, 674] width 69 height 14
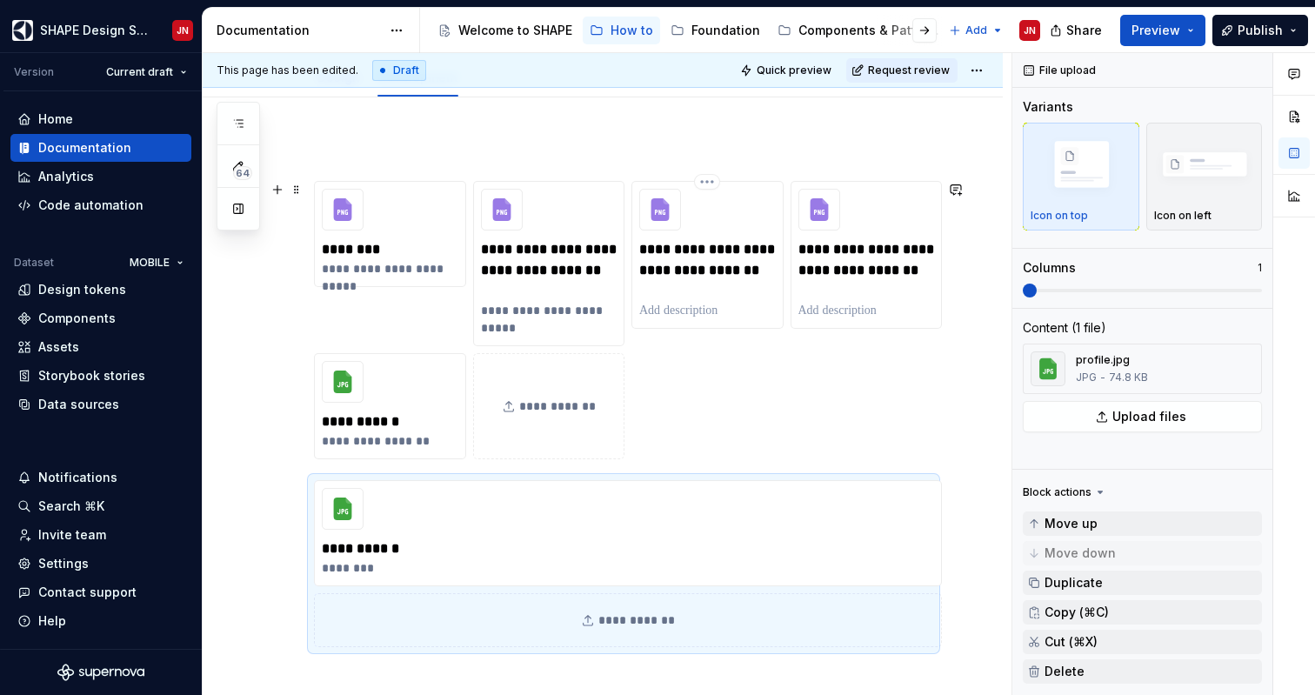
click at [653, 282] on p "**********" at bounding box center [707, 270] width 137 height 63
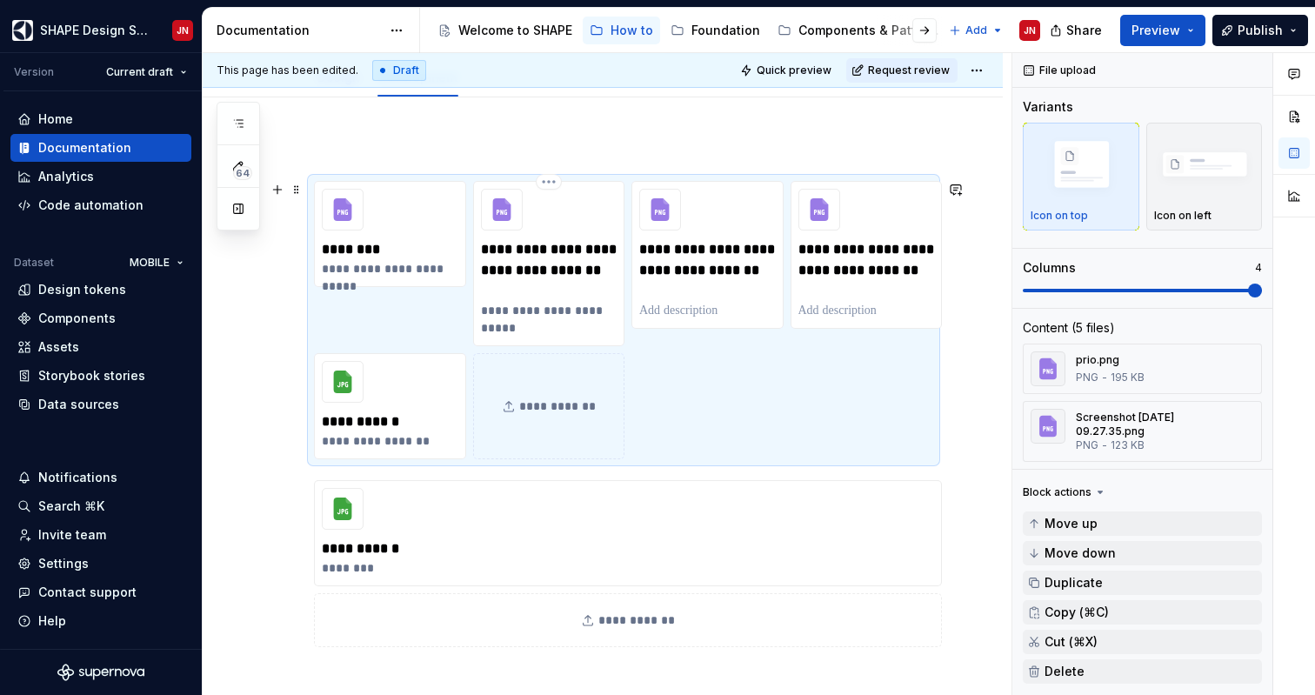
click at [503, 201] on icon at bounding box center [501, 209] width 18 height 23
click at [562, 181] on div "**********" at bounding box center [623, 320] width 619 height 278
click at [789, 68] on span "Quick preview" at bounding box center [794, 70] width 75 height 14
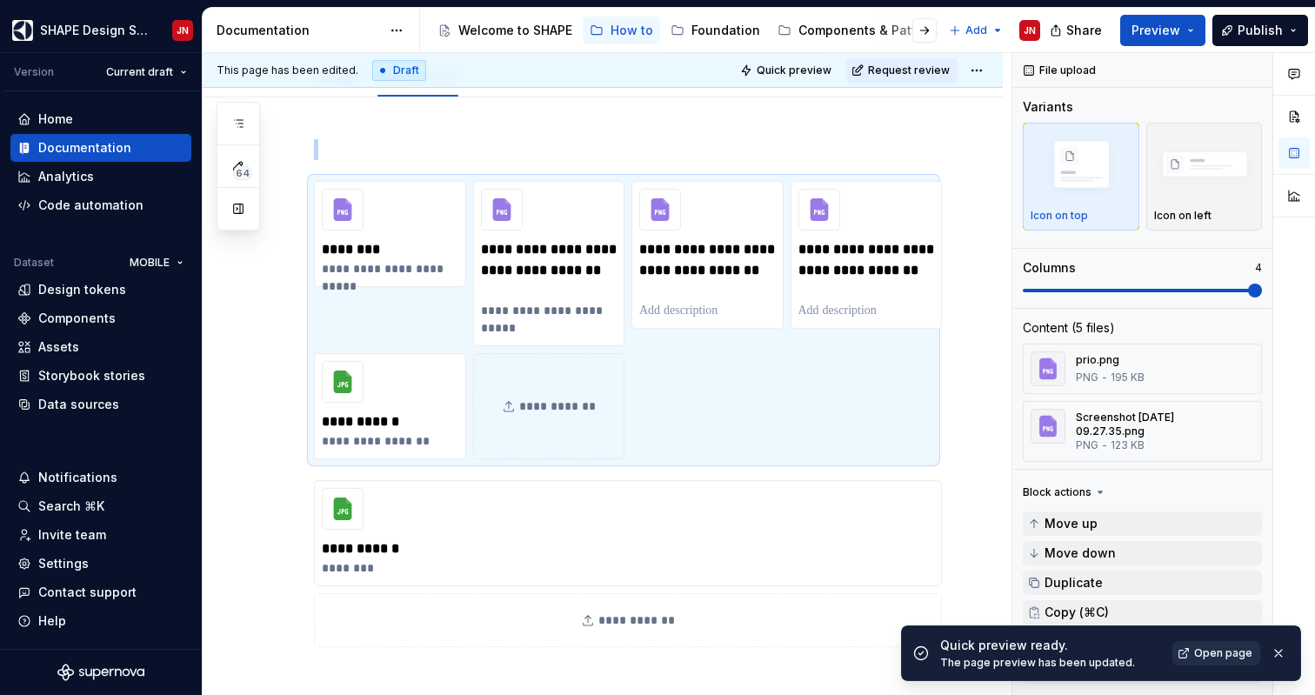
click at [1225, 649] on span "Open page" at bounding box center [1223, 653] width 58 height 14
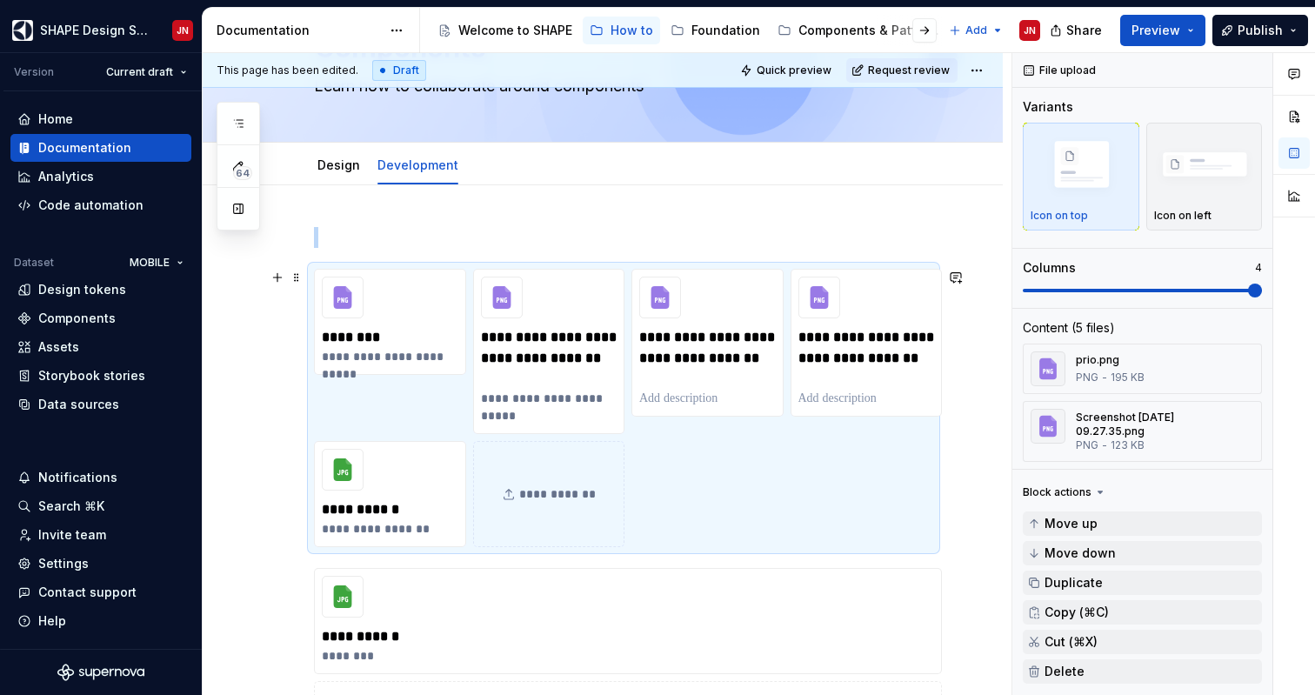
scroll to position [97, 0]
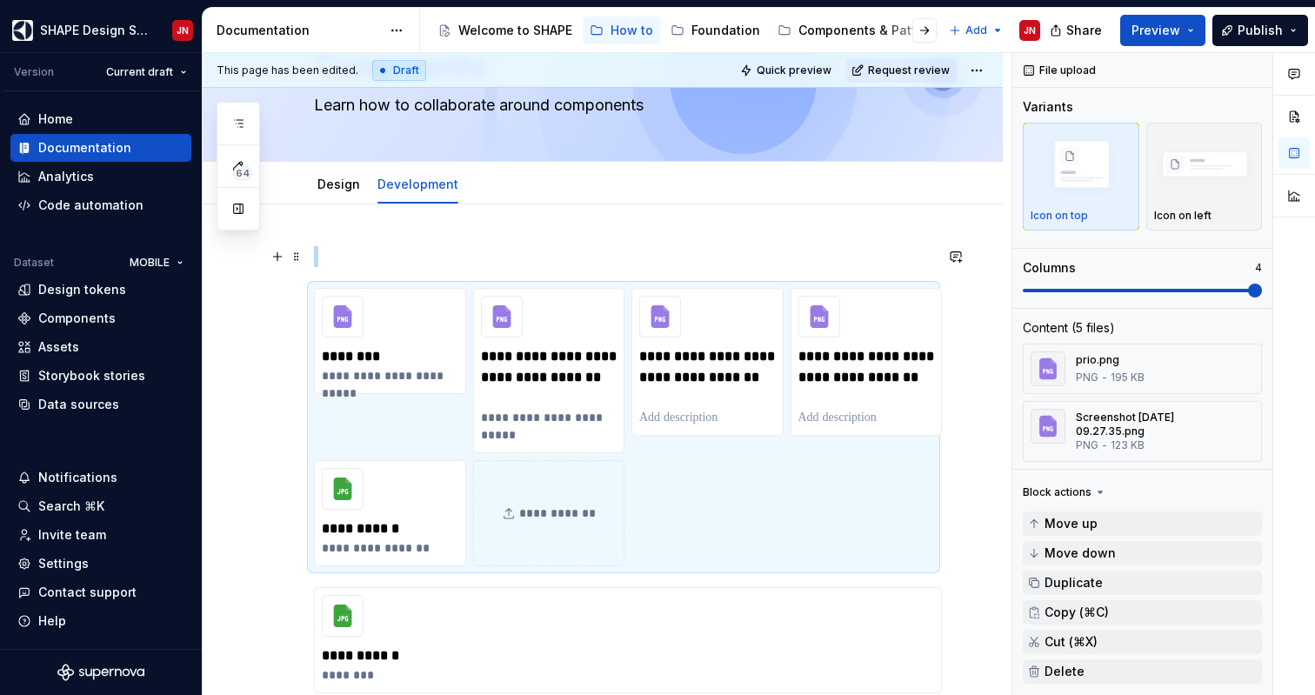
click at [538, 256] on p at bounding box center [623, 256] width 619 height 21
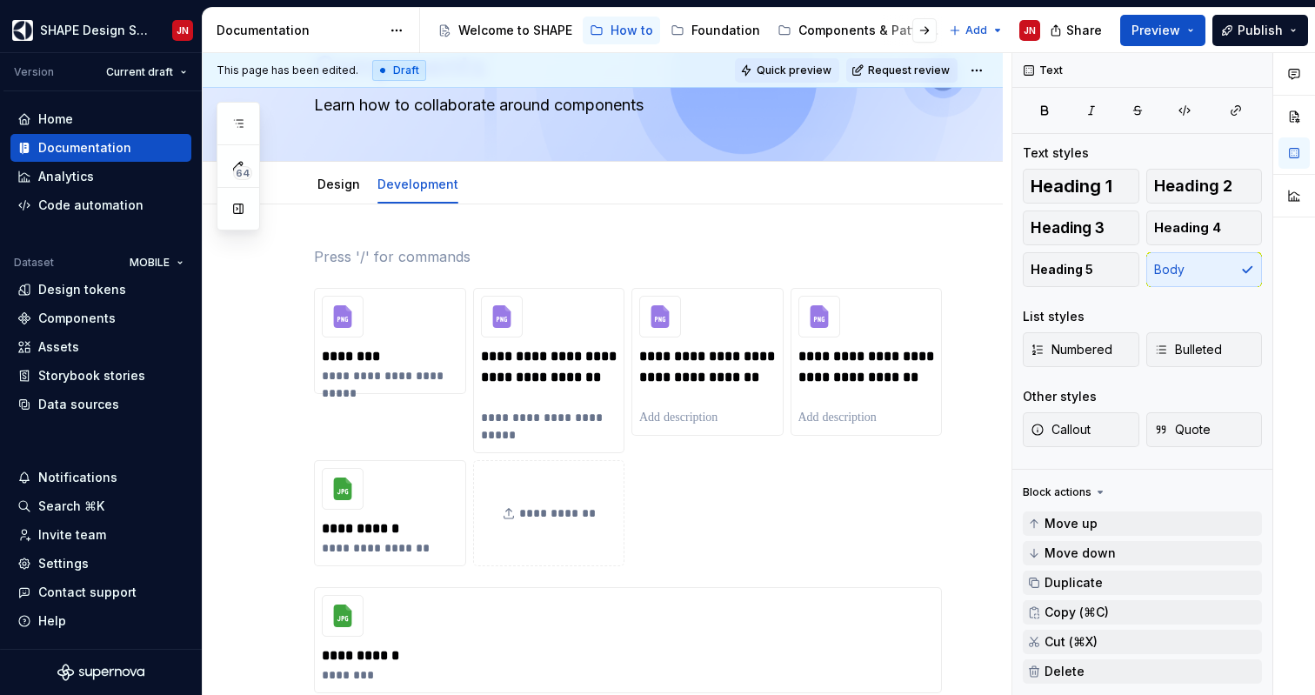
click at [789, 74] on span "Quick preview" at bounding box center [794, 70] width 75 height 14
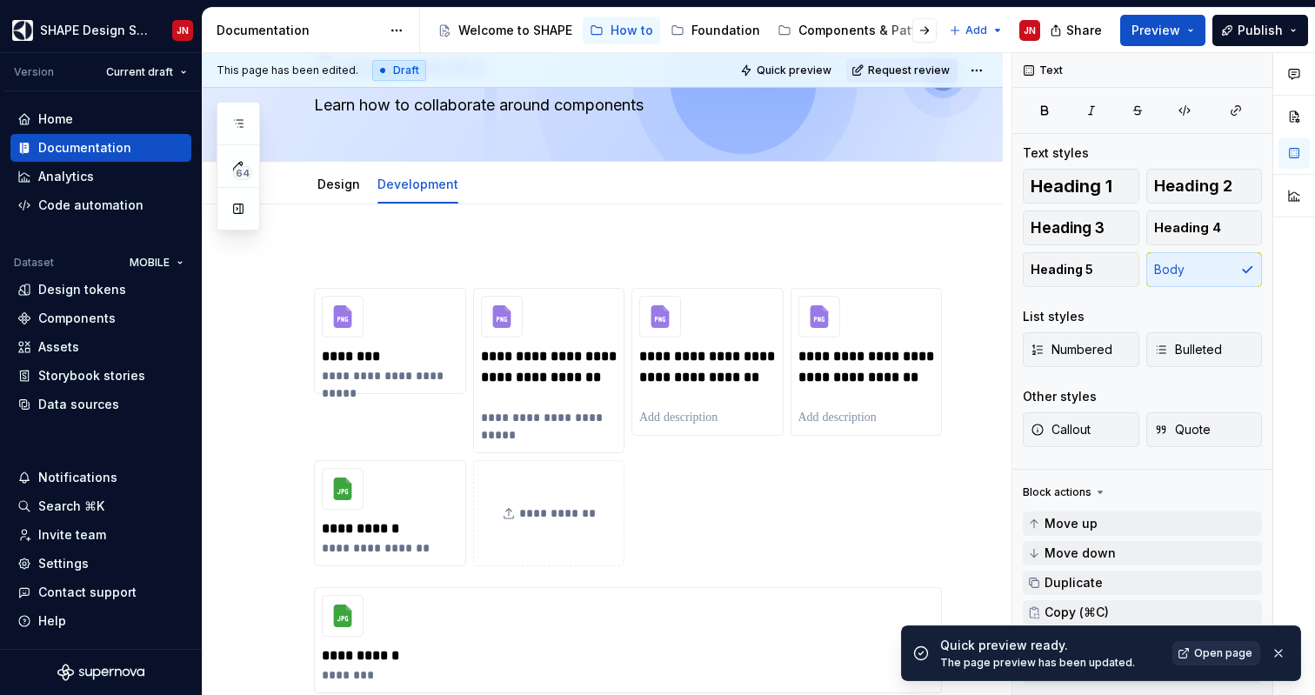
click at [1238, 651] on span "Open page" at bounding box center [1223, 653] width 58 height 14
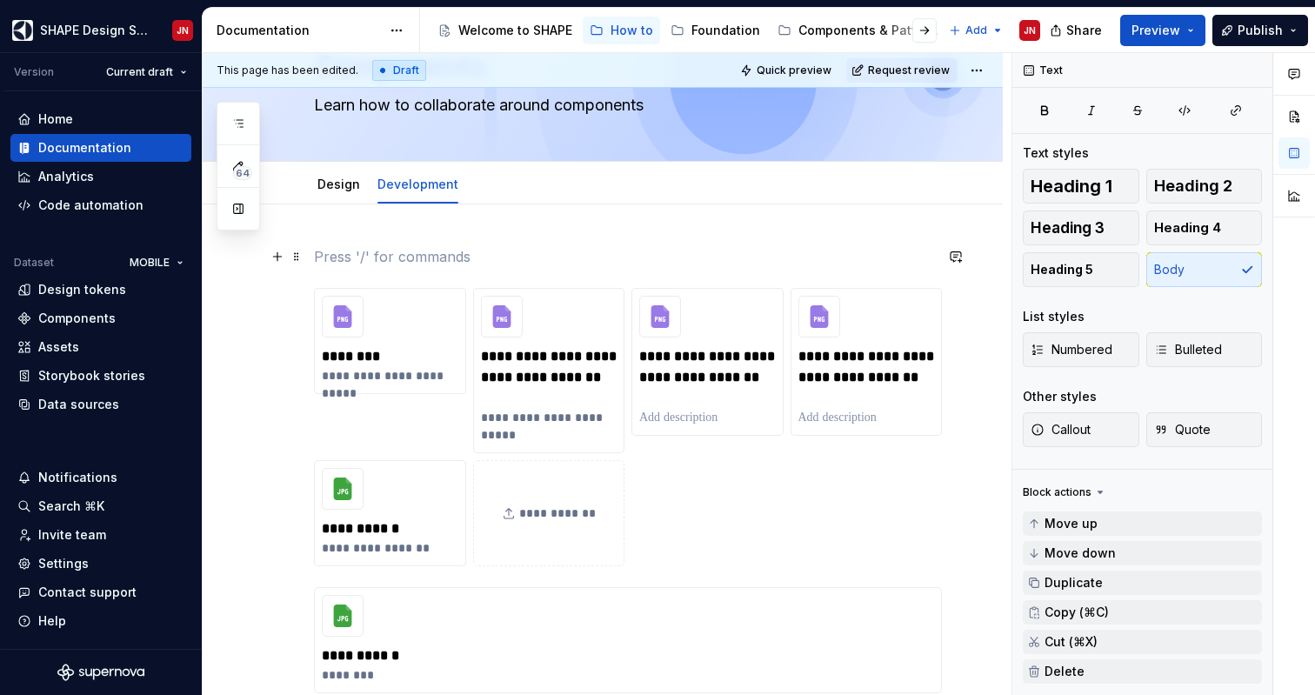
click at [414, 261] on p at bounding box center [623, 256] width 619 height 21
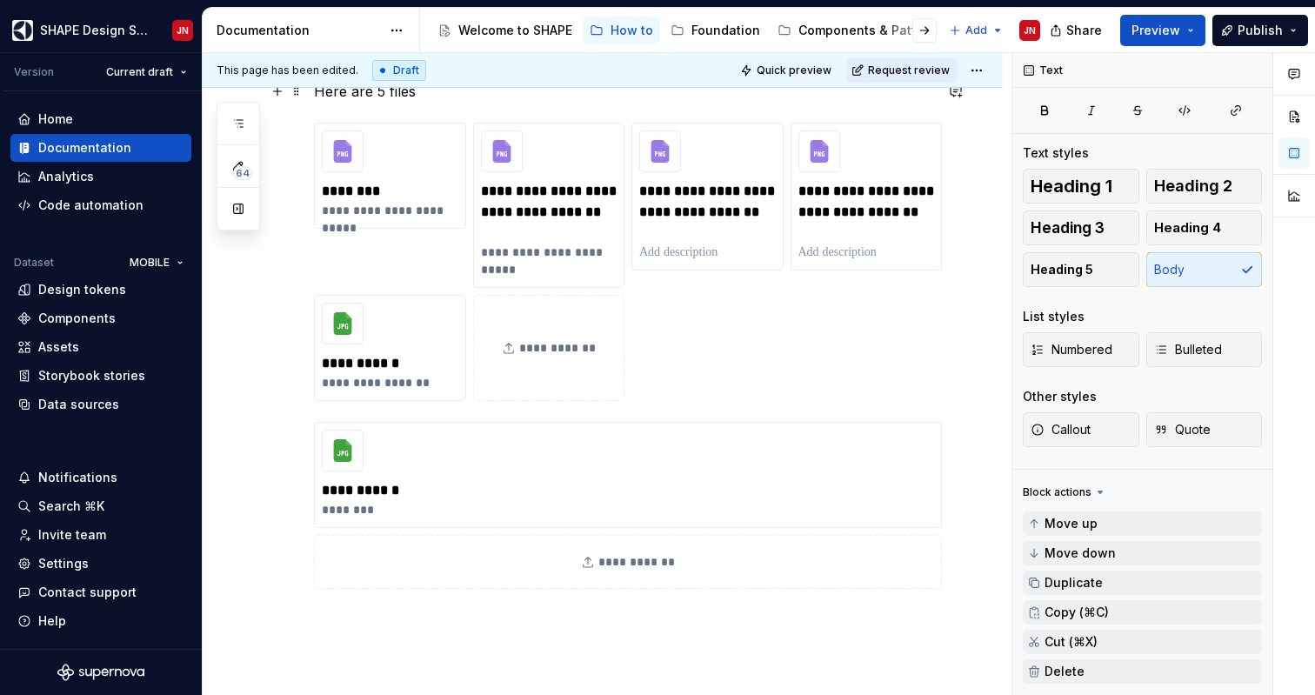
scroll to position [369, 0]
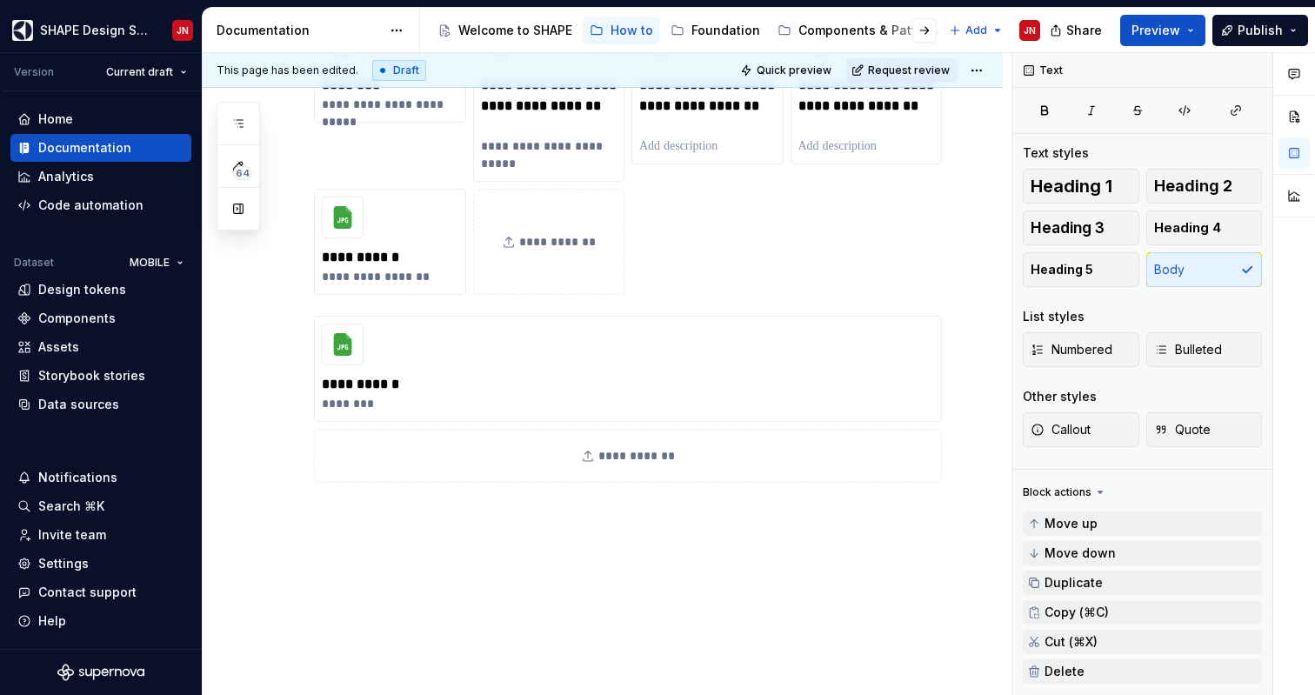
click at [664, 283] on div "**********" at bounding box center [623, 156] width 619 height 278
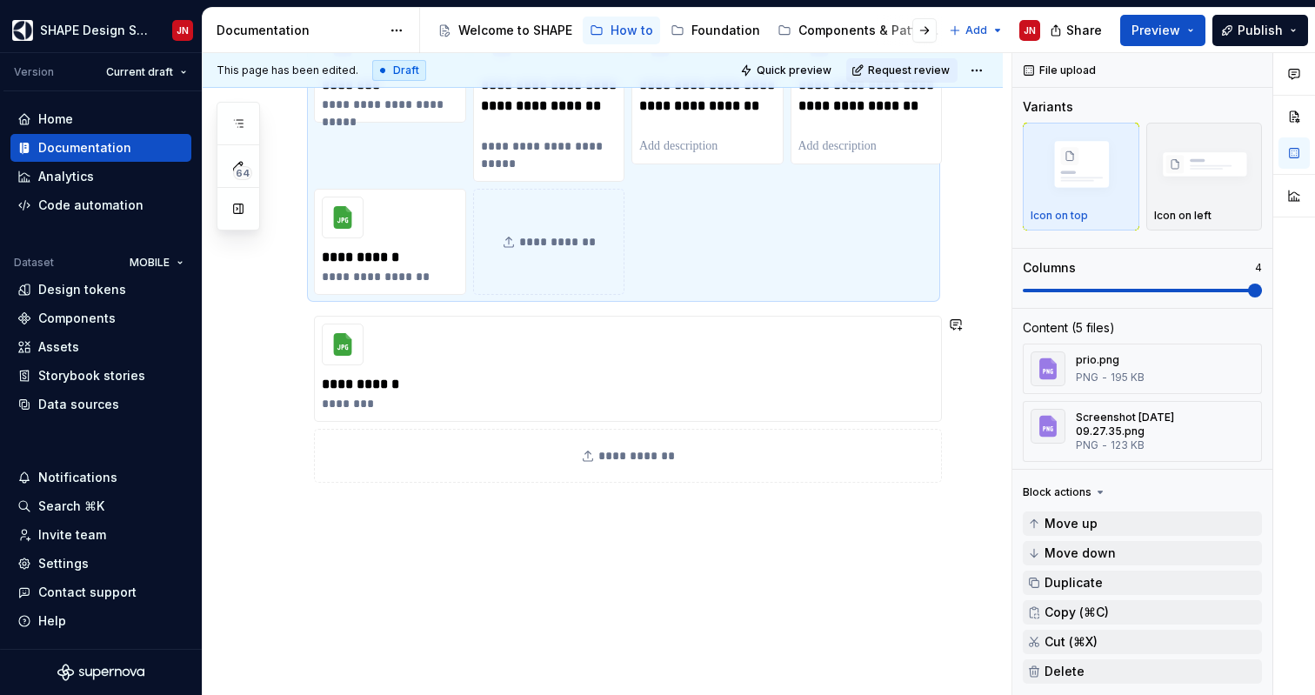
click at [615, 316] on div "**********" at bounding box center [623, 399] width 619 height 167
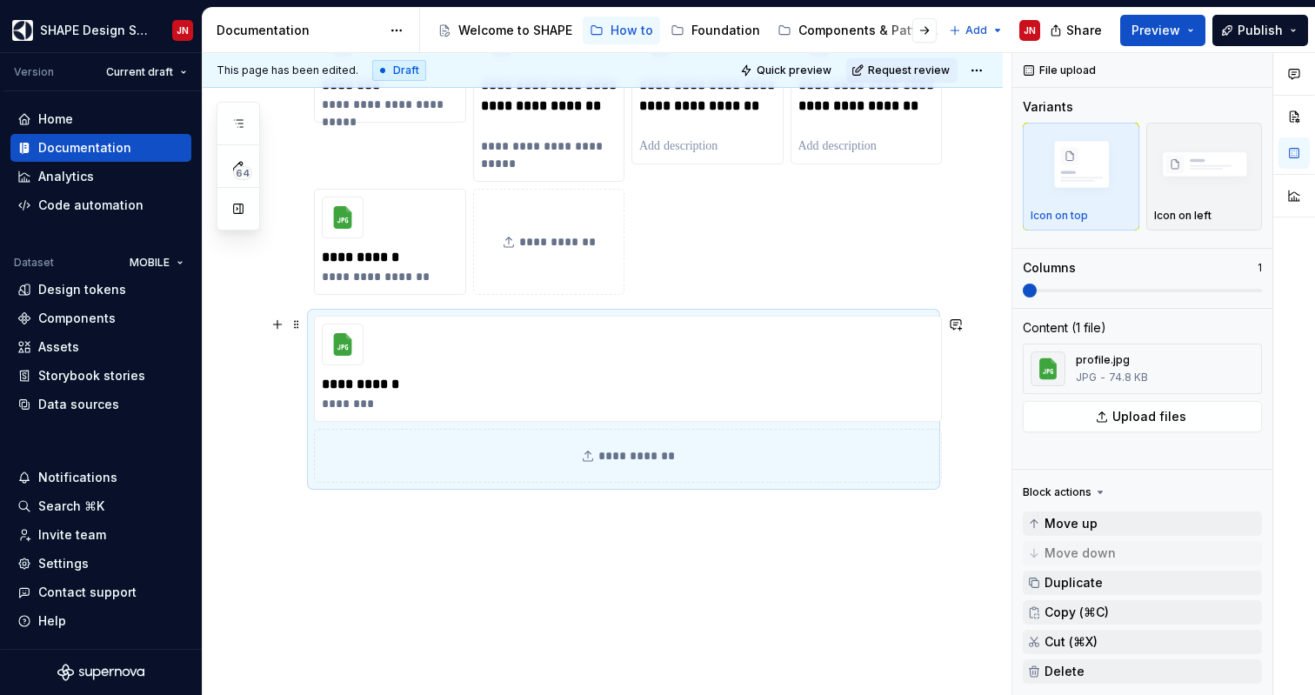
click at [594, 497] on div "**********" at bounding box center [623, 239] width 619 height 529
click at [591, 521] on div "**********" at bounding box center [603, 322] width 800 height 779
click at [588, 591] on div "**********" at bounding box center [603, 343] width 800 height 821
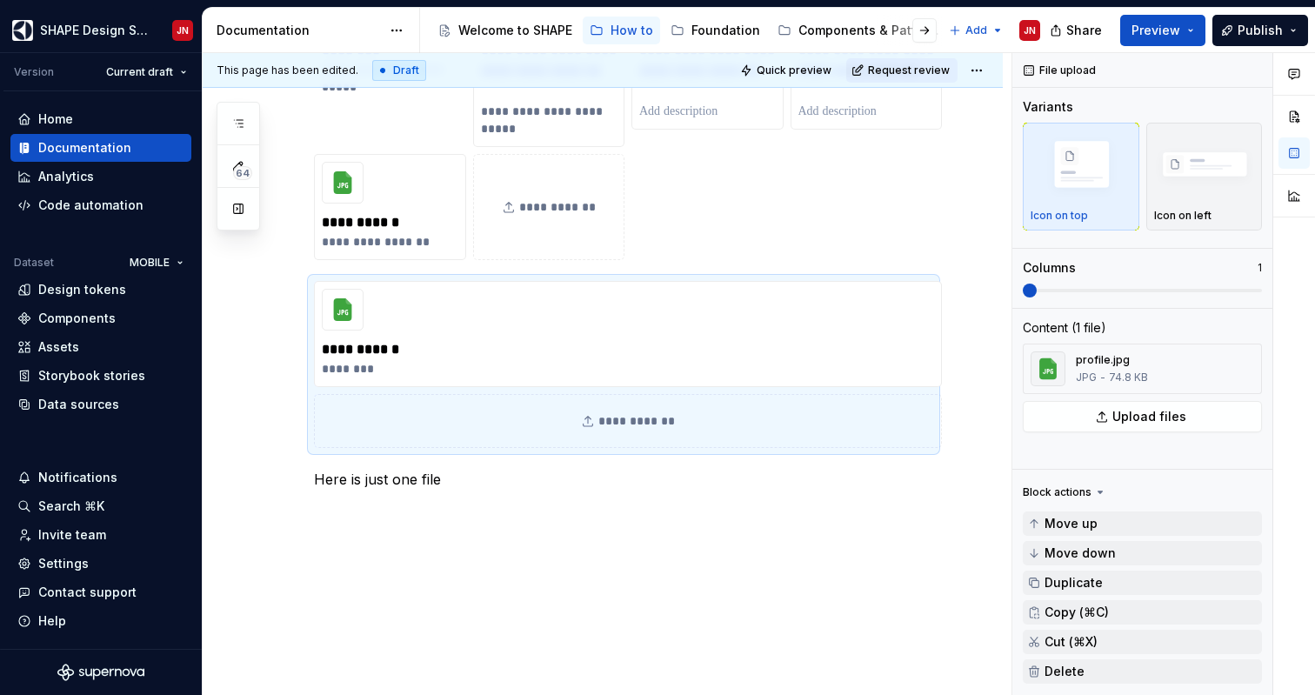
scroll to position [426, 0]
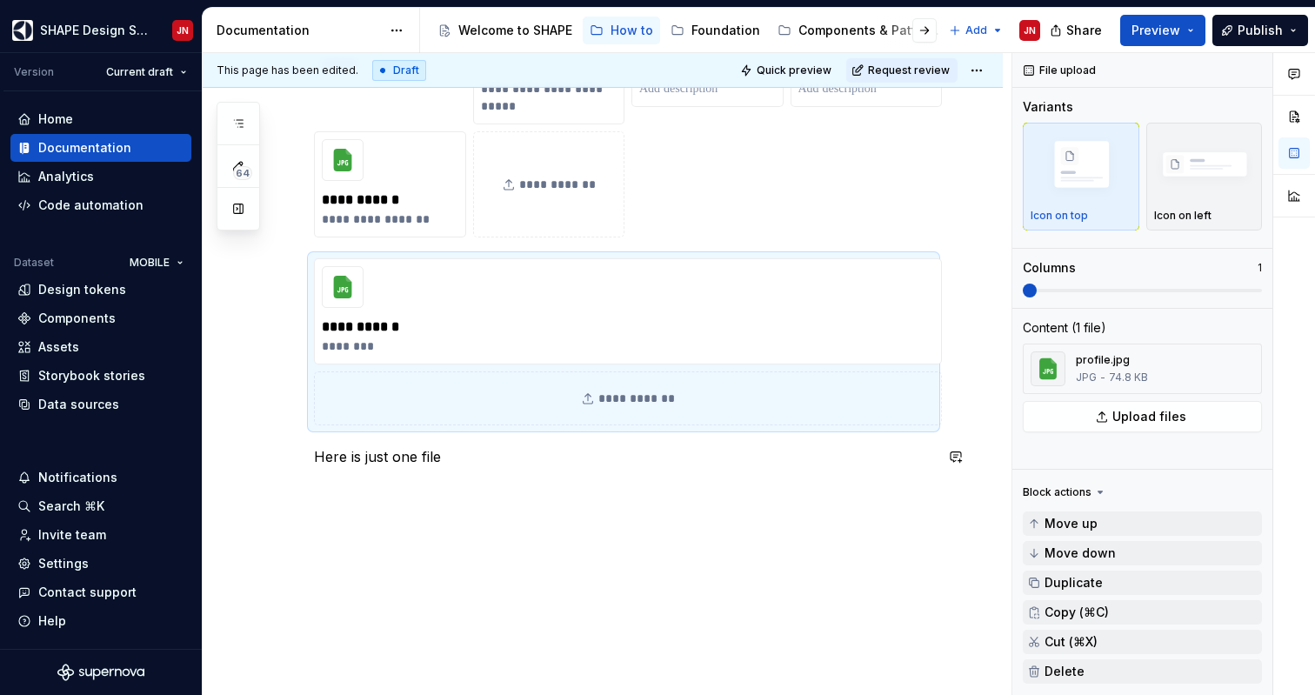
click at [348, 446] on p "Here is just one file" at bounding box center [623, 456] width 619 height 21
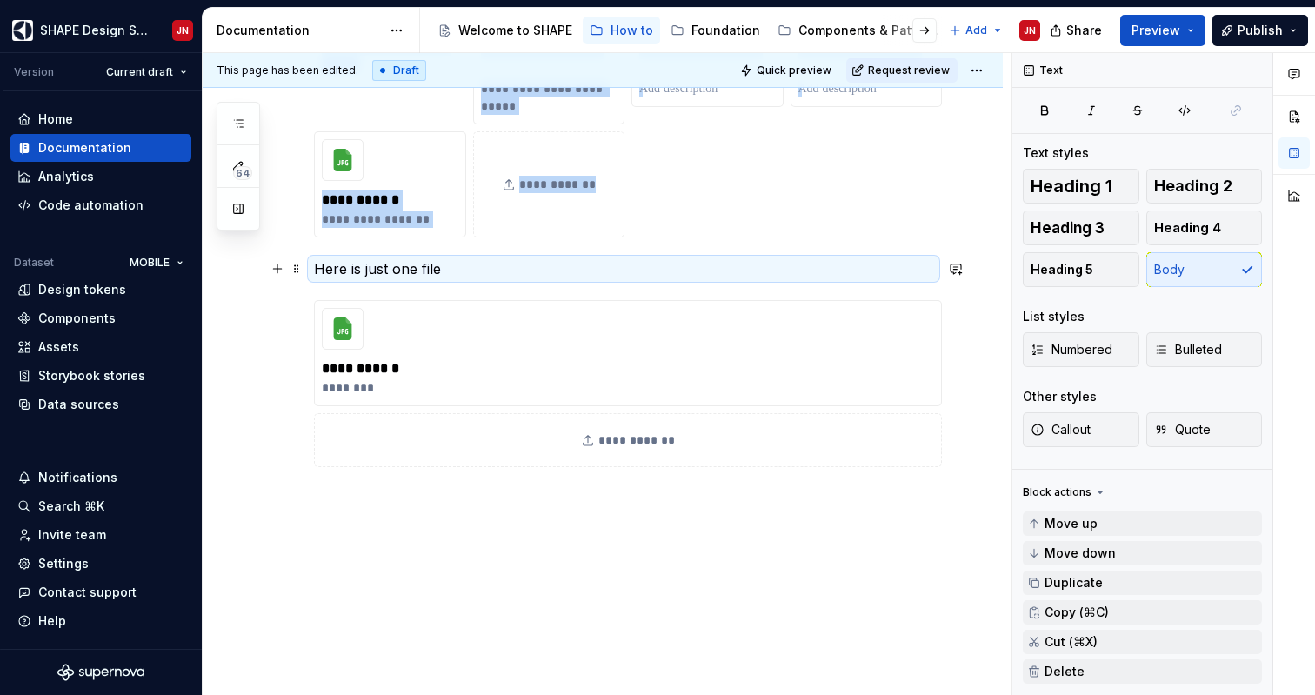
click at [473, 264] on p "Here is just one file" at bounding box center [623, 268] width 619 height 21
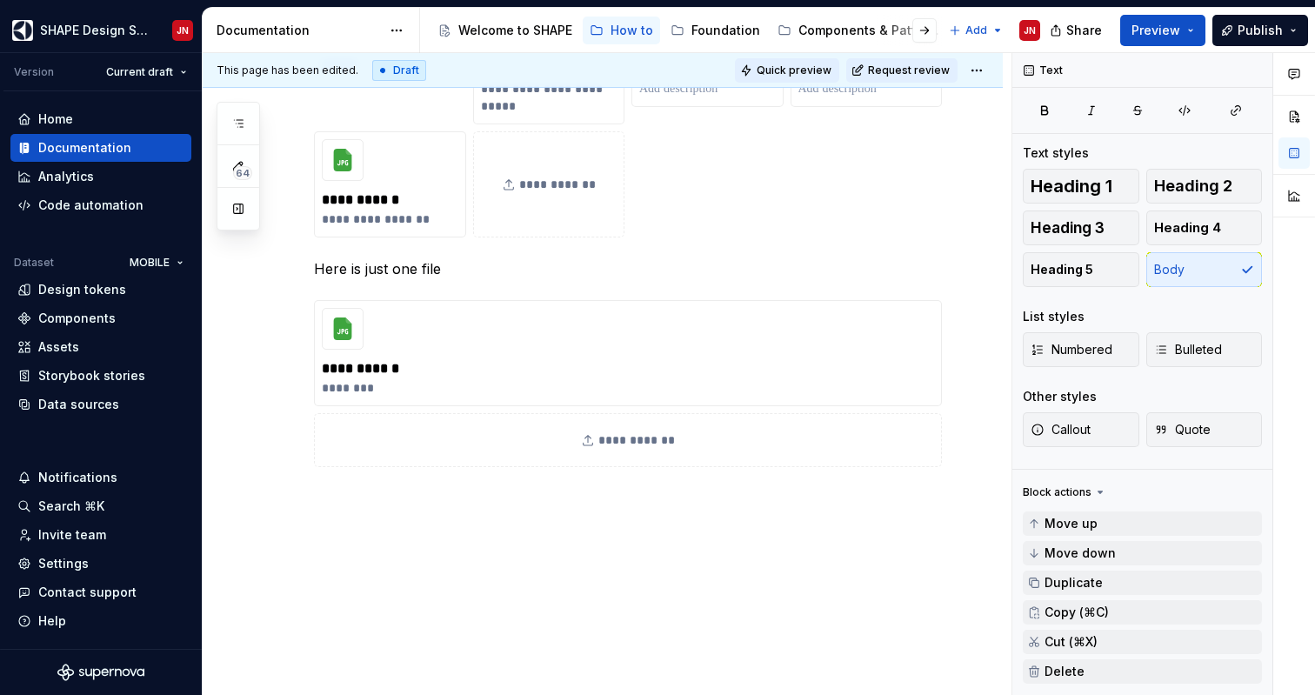
click at [810, 70] on span "Quick preview" at bounding box center [794, 70] width 75 height 14
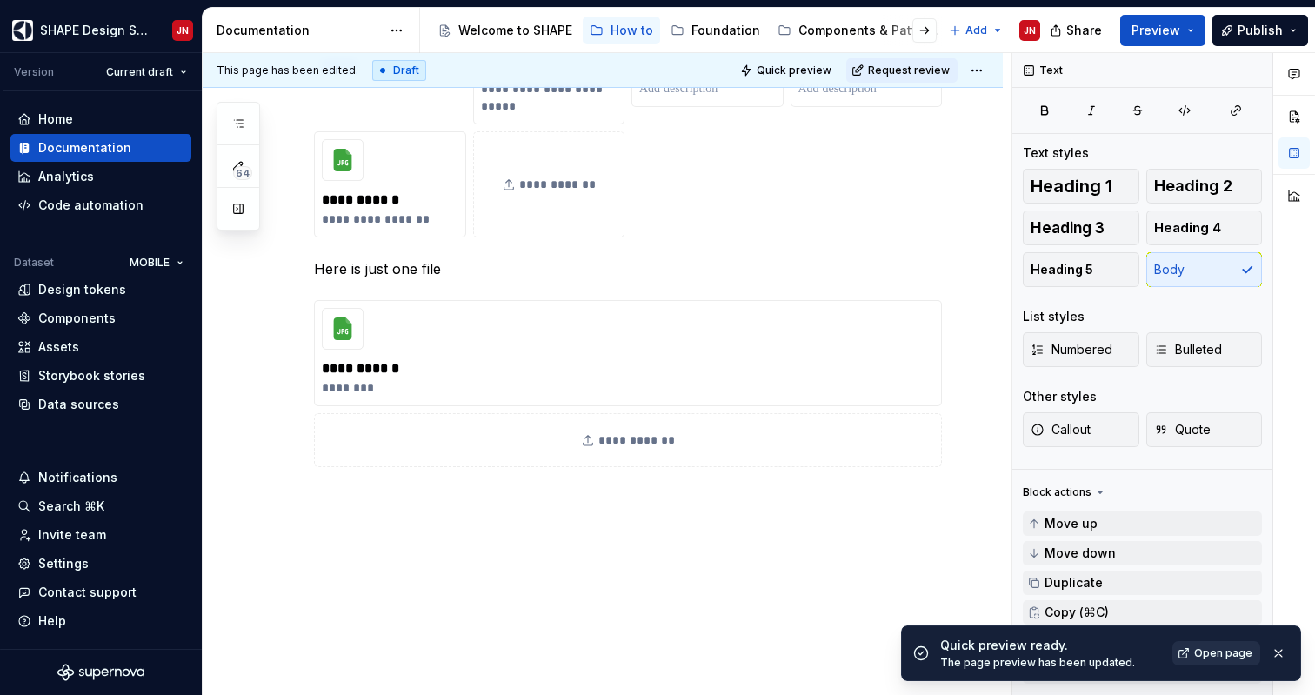
click at [1212, 649] on span "Open page" at bounding box center [1223, 653] width 58 height 14
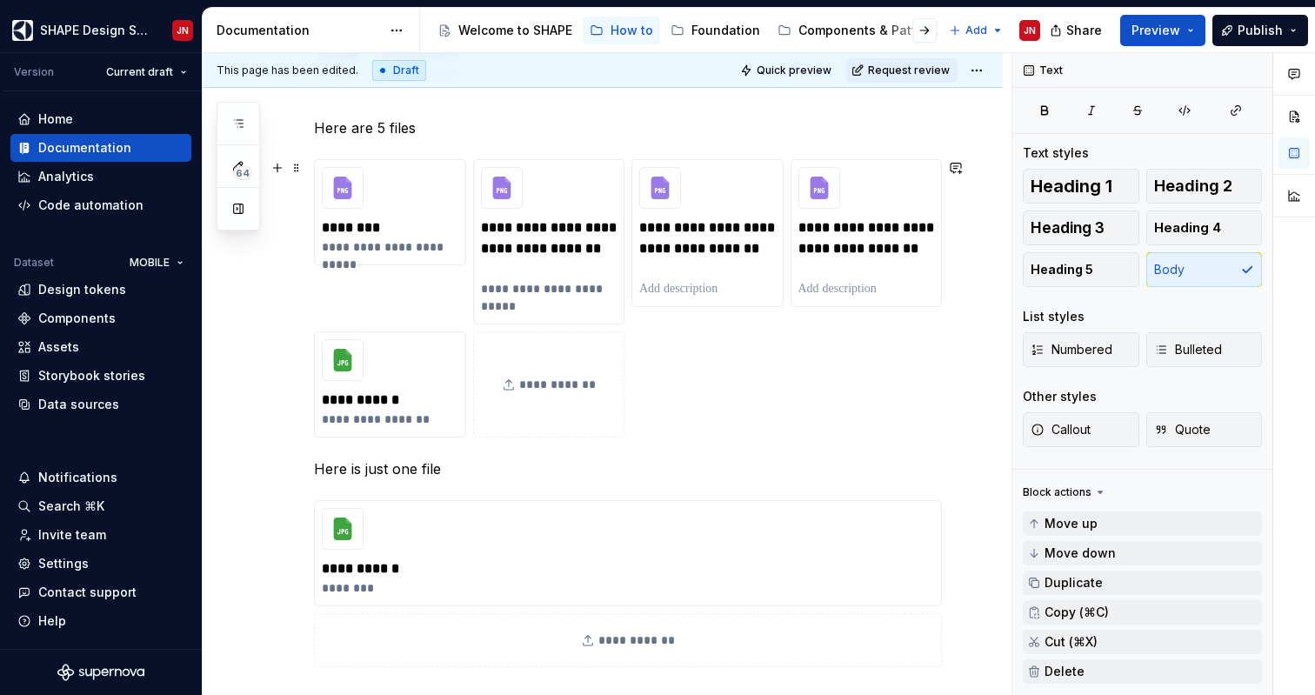
scroll to position [0, 0]
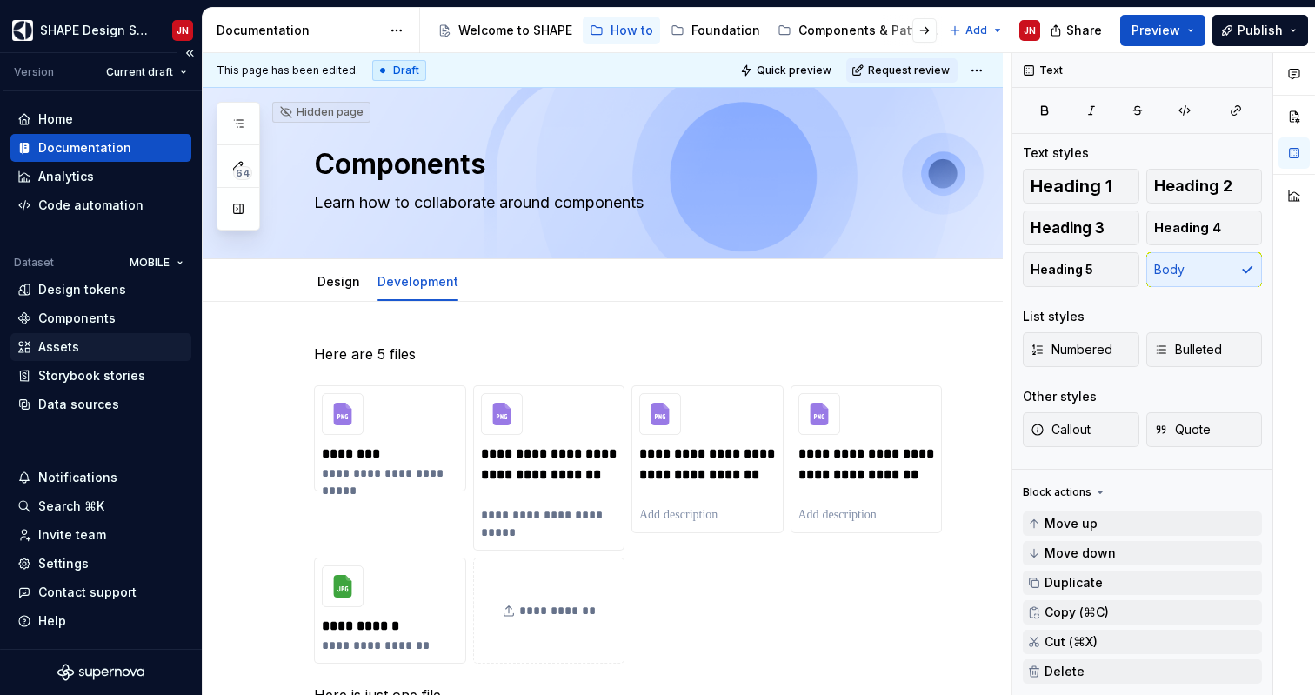
click at [109, 350] on div "Assets" at bounding box center [100, 346] width 167 height 17
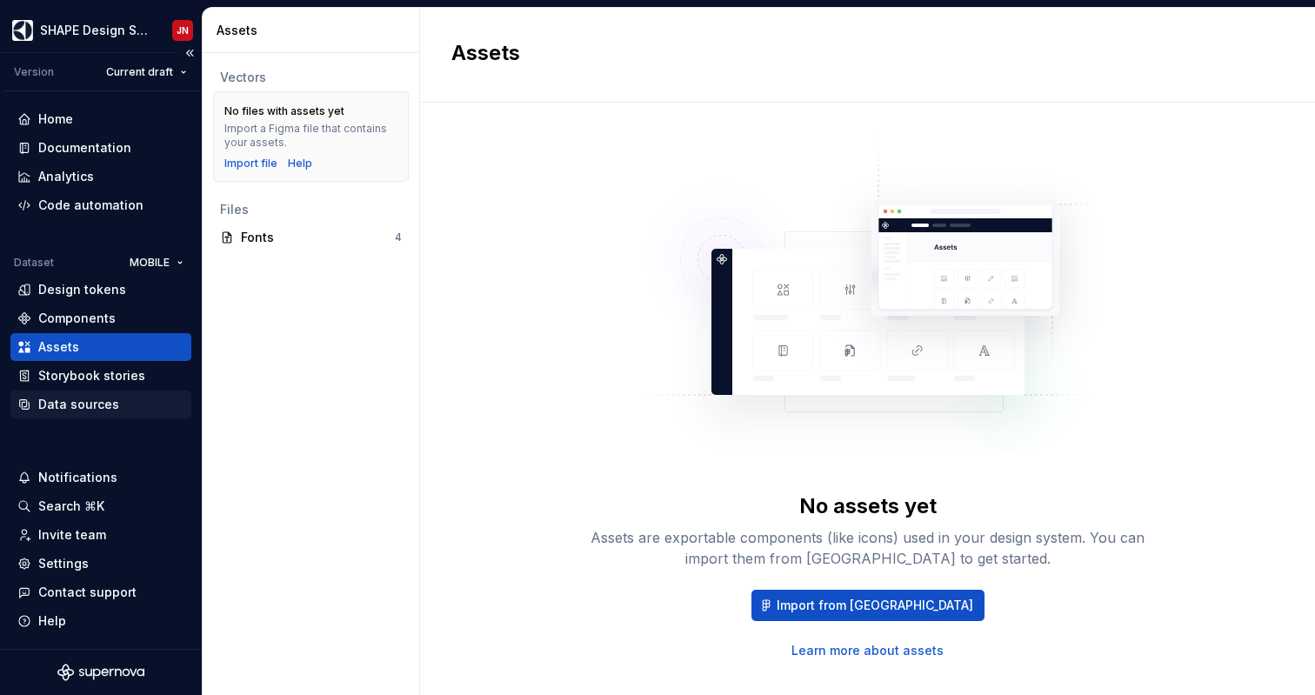
click at [96, 410] on div "Data sources" at bounding box center [78, 404] width 81 height 17
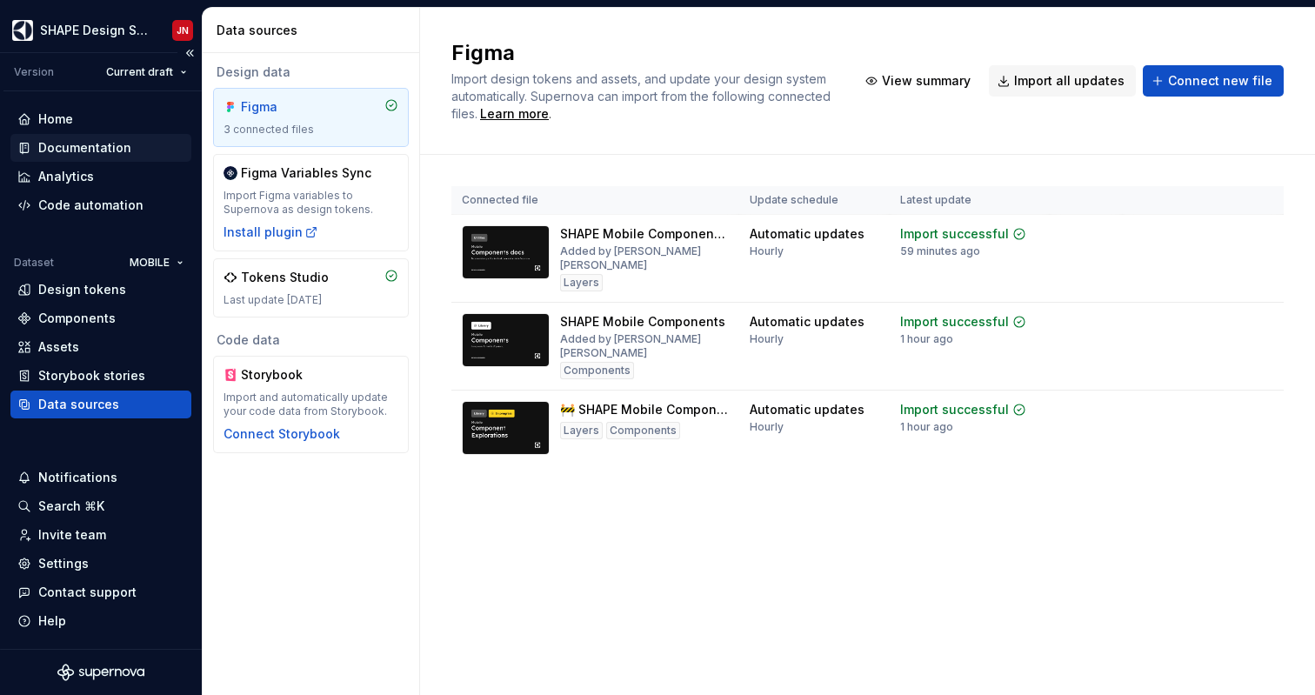
click at [132, 144] on div "Documentation" at bounding box center [100, 147] width 167 height 17
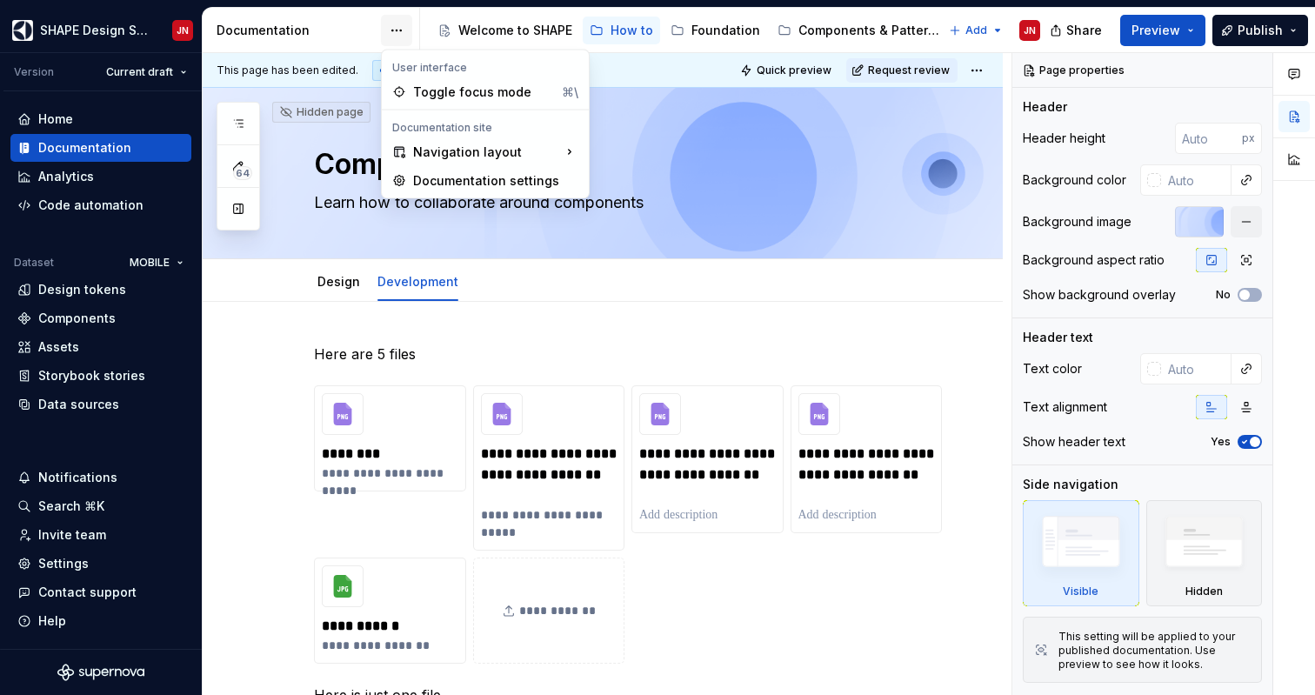
click at [391, 32] on html "SHAPE Design System JN Version Current draft Home Documentation Analytics Code …" at bounding box center [657, 347] width 1315 height 695
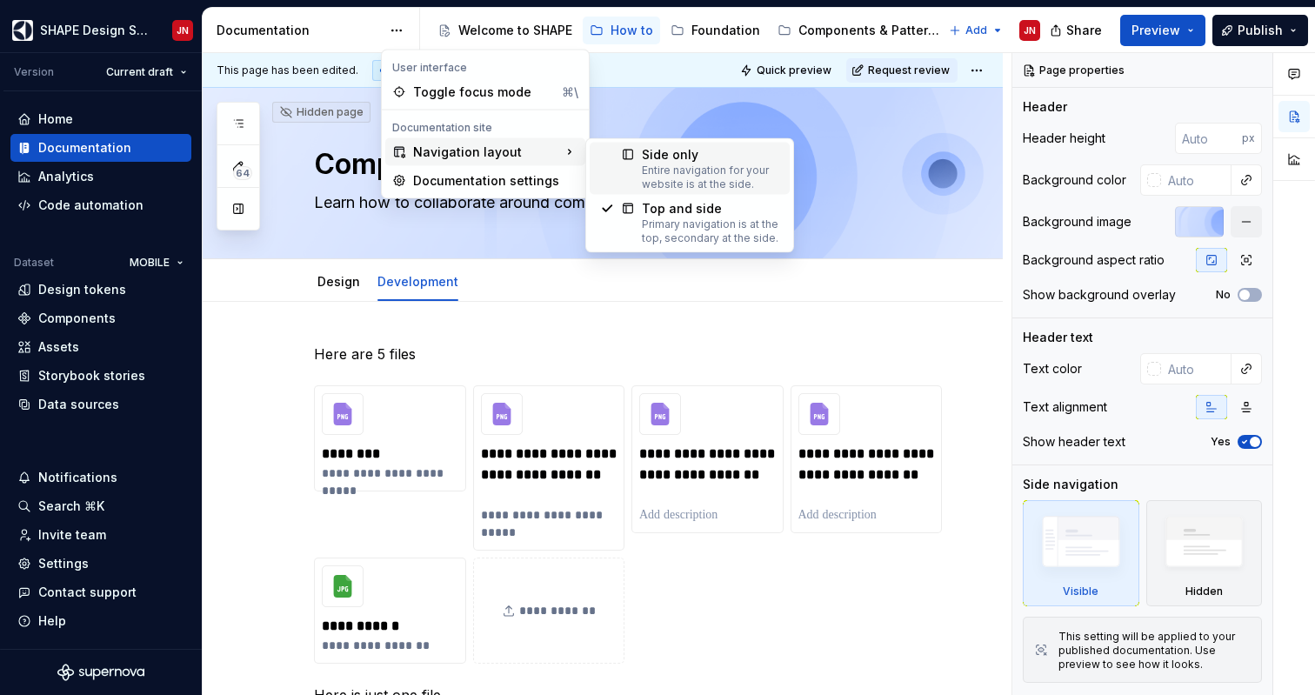
click at [660, 177] on div "Entire navigation for your website is at the side." at bounding box center [710, 178] width 137 height 28
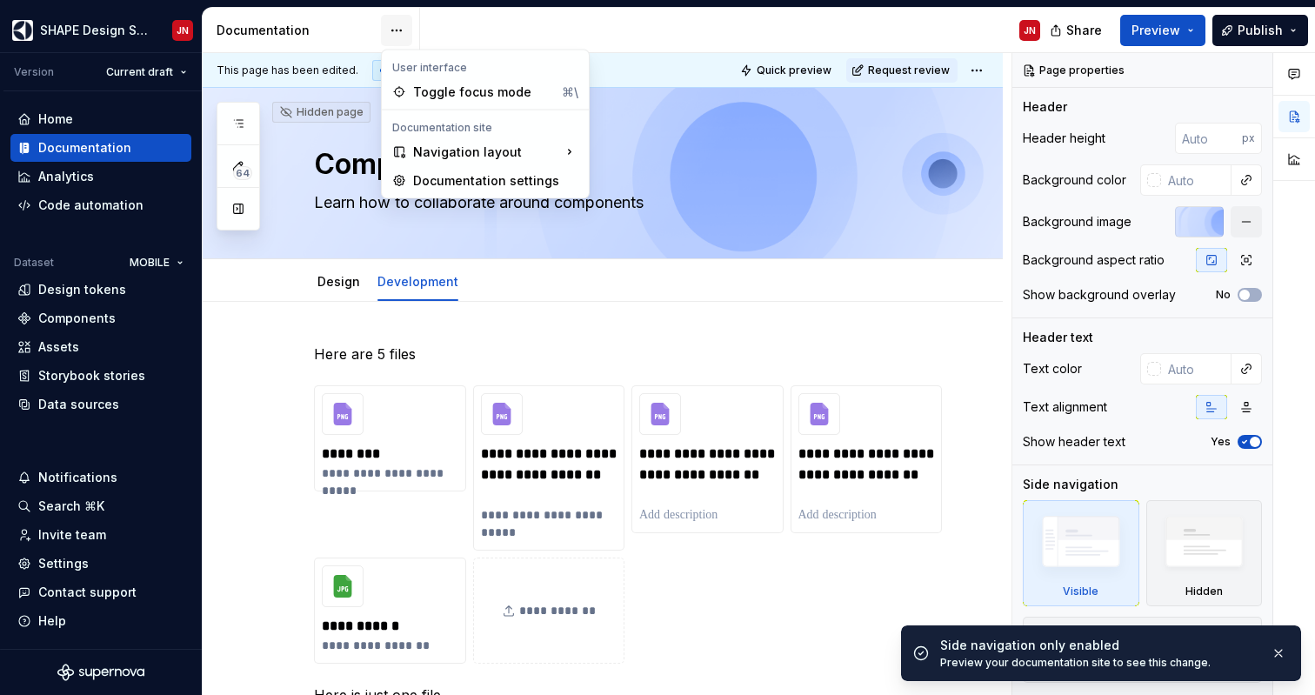
click at [391, 32] on html "SHAPE Design System JN Version Current draft Home Documentation Analytics Code …" at bounding box center [657, 347] width 1315 height 695
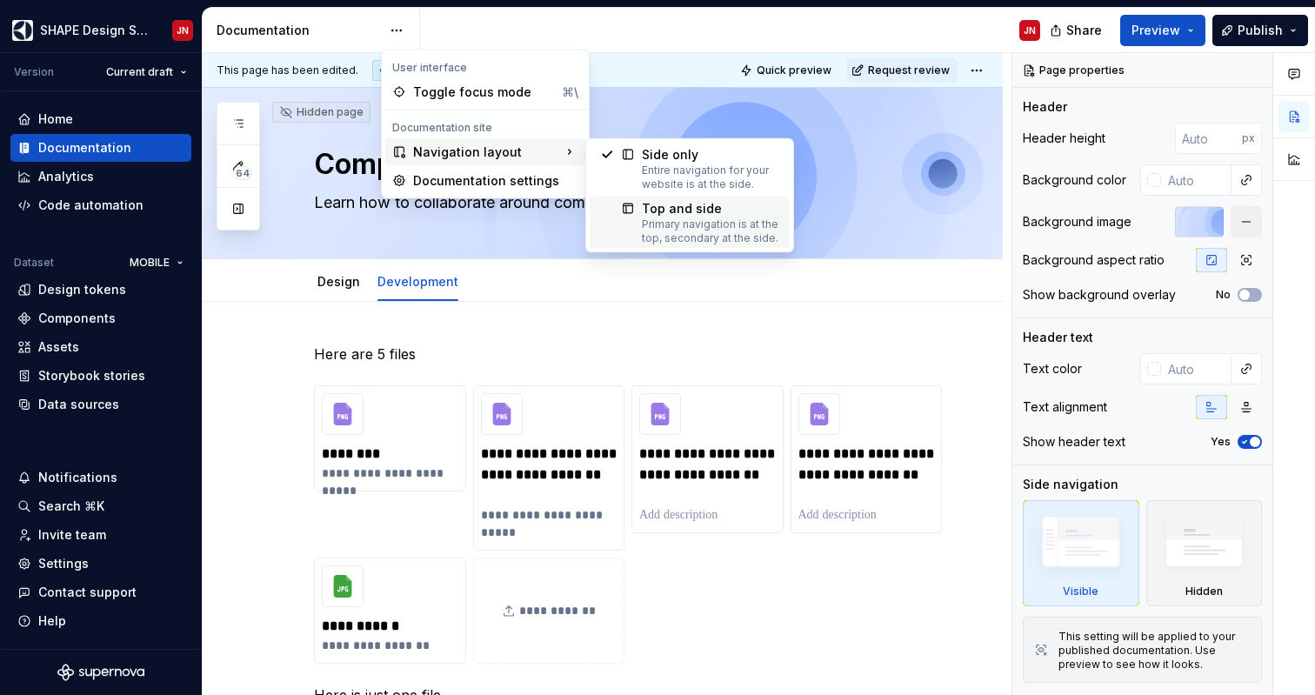
click at [686, 210] on div "Top and side" at bounding box center [710, 208] width 137 height 17
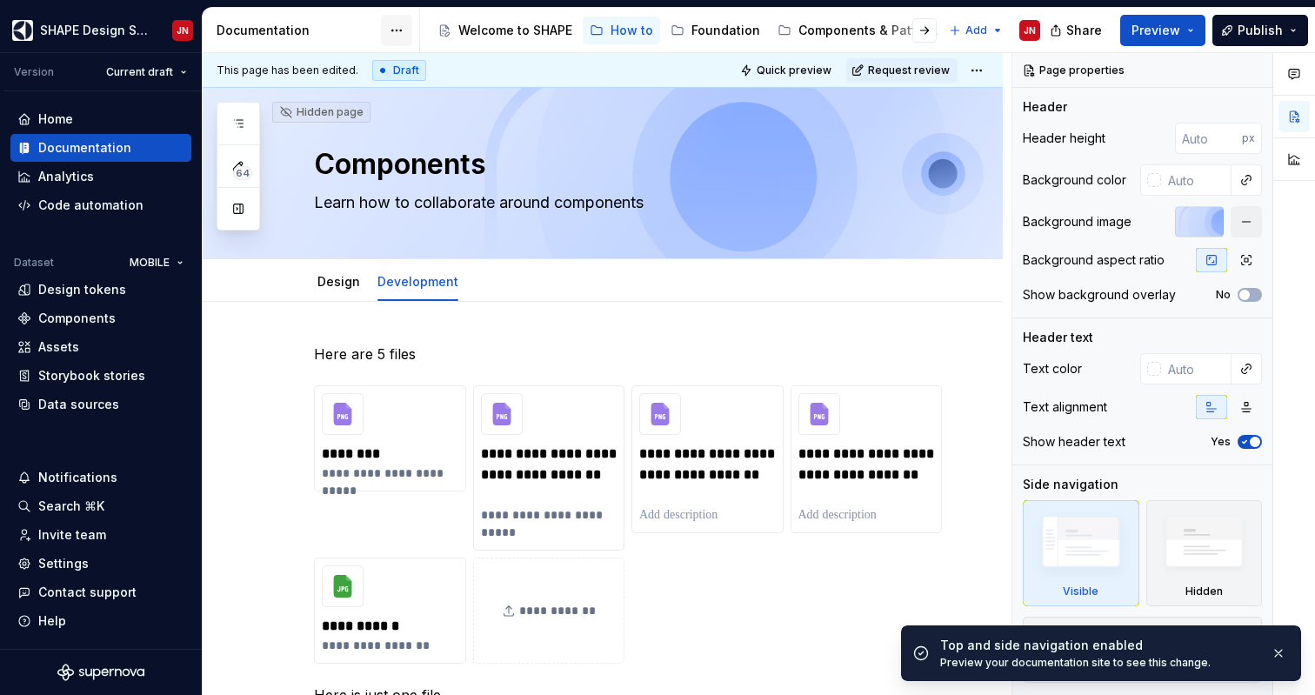
click at [396, 34] on html "SHAPE Design System JN Version Current draft Home Documentation Analytics Code …" at bounding box center [657, 347] width 1315 height 695
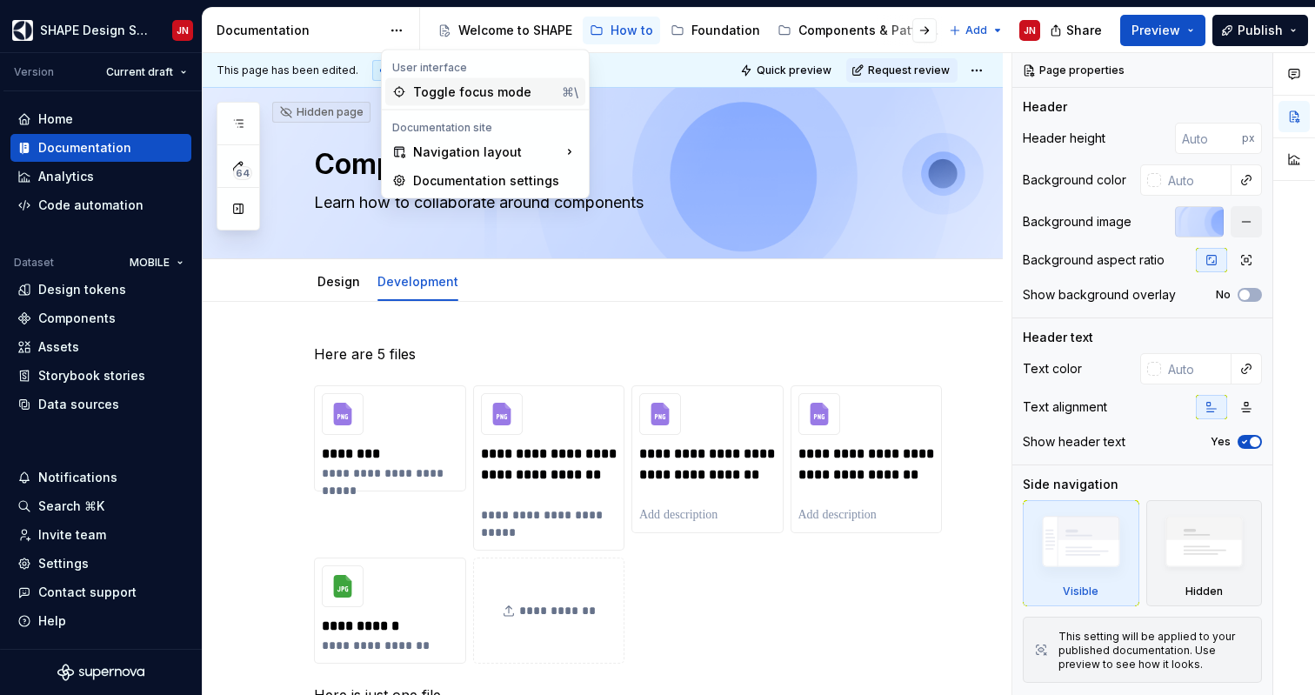
click at [450, 96] on div "Toggle focus mode" at bounding box center [484, 91] width 142 height 17
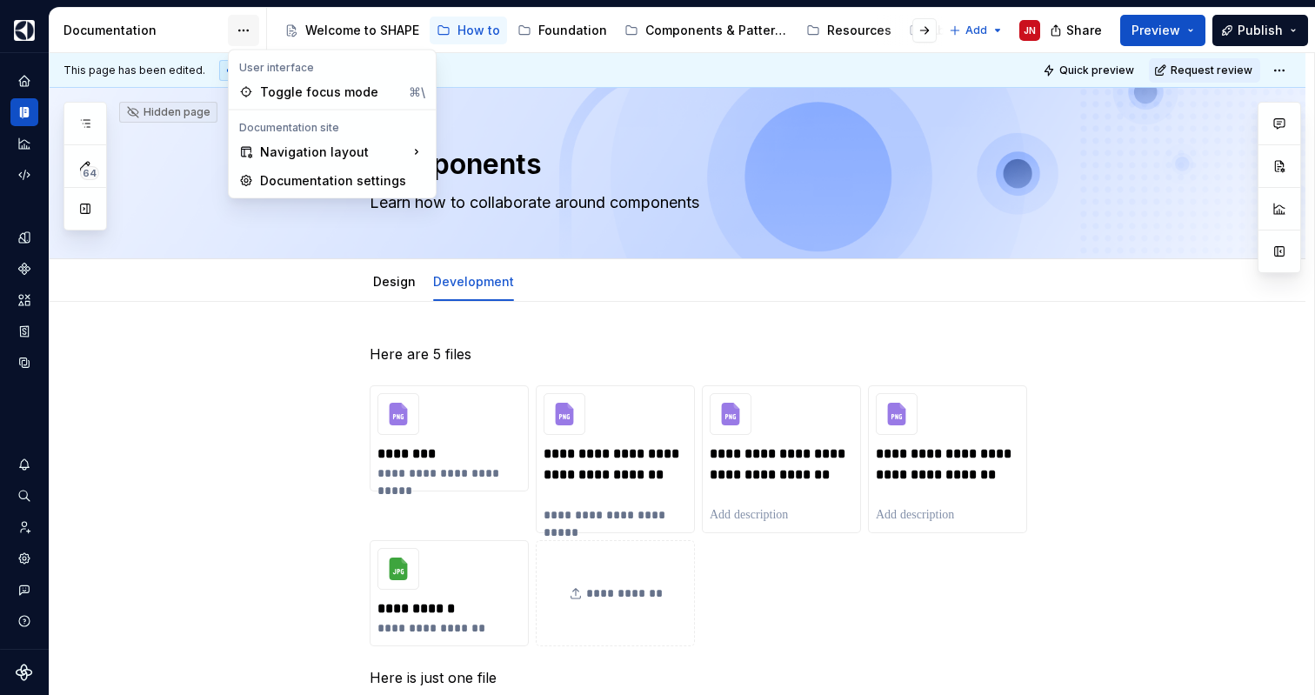
click at [247, 35] on html "SHAPE Design System JN Dataset MOBILE Documentation Accessibility guide for tre…" at bounding box center [657, 347] width 1315 height 695
click at [323, 90] on div "Toggle focus mode" at bounding box center [331, 91] width 142 height 17
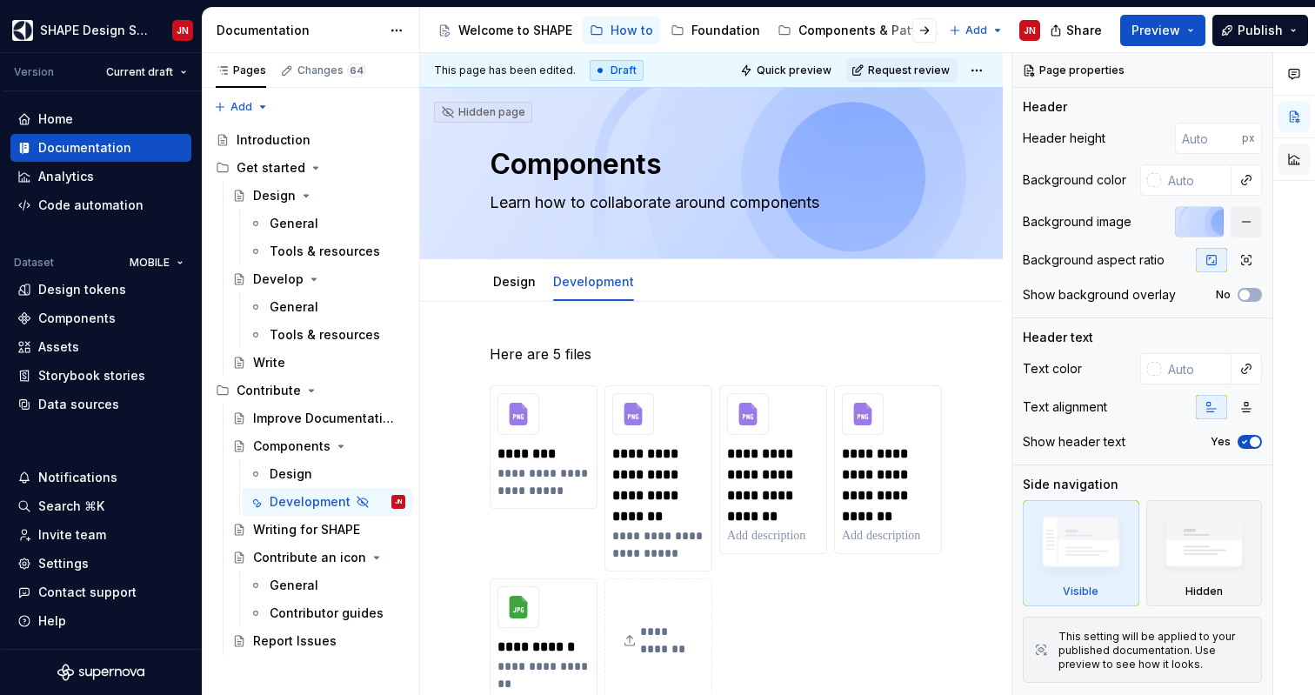
click at [1293, 163] on button "button" at bounding box center [1293, 159] width 31 height 31
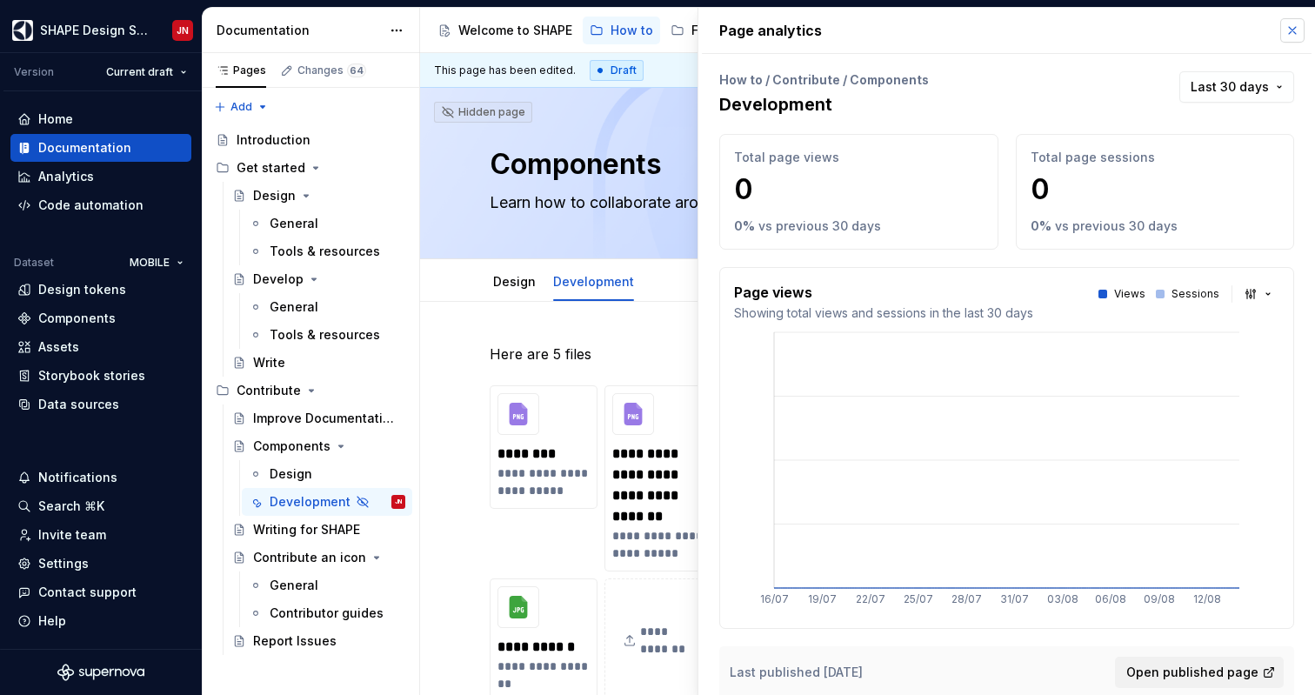
click at [1295, 23] on button "button" at bounding box center [1292, 30] width 24 height 24
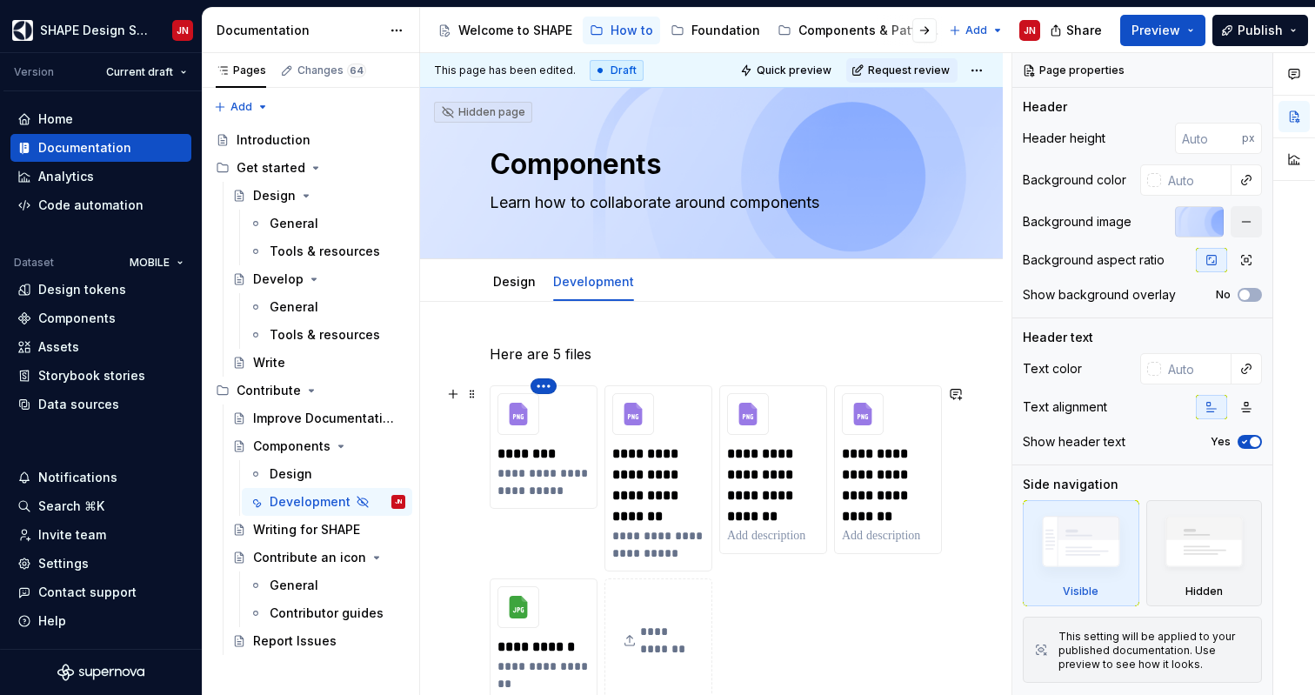
click at [545, 383] on html "SHAPE Design System JN Version Current draft Home Documentation Analytics Code …" at bounding box center [657, 347] width 1315 height 695
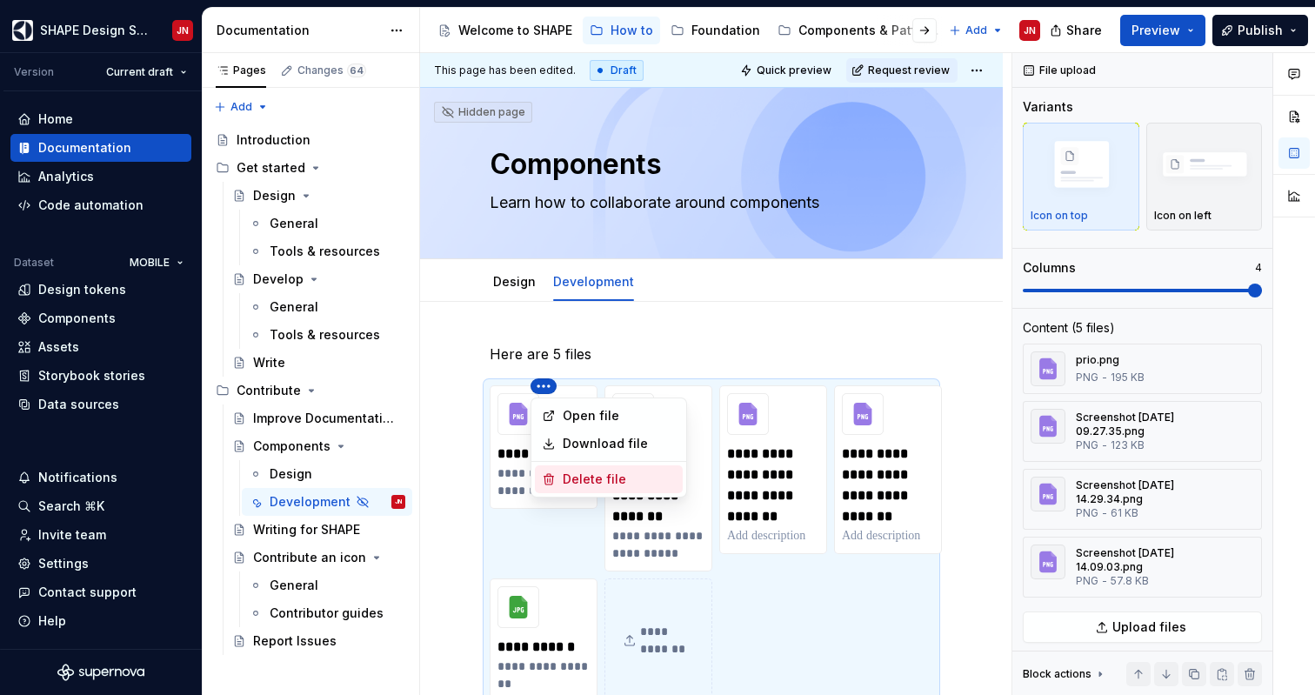
click at [628, 478] on div "Delete file" at bounding box center [619, 479] width 113 height 17
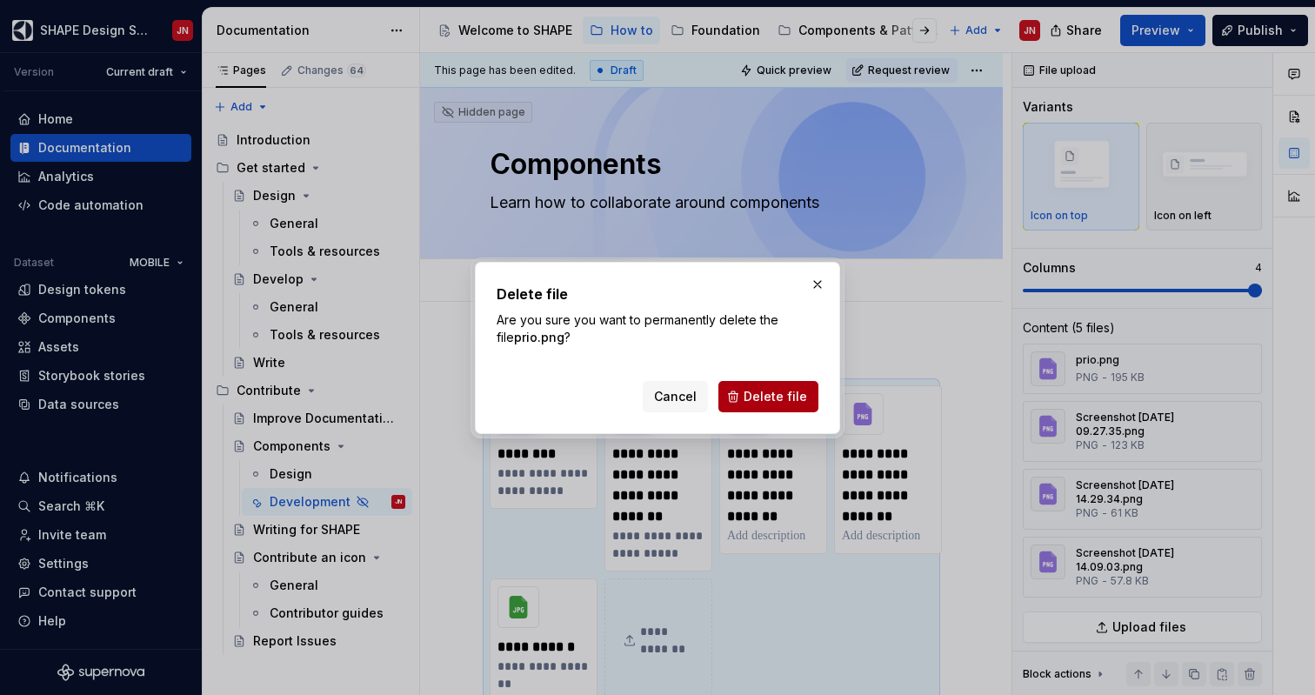
click at [769, 395] on span "Delete file" at bounding box center [775, 396] width 63 height 17
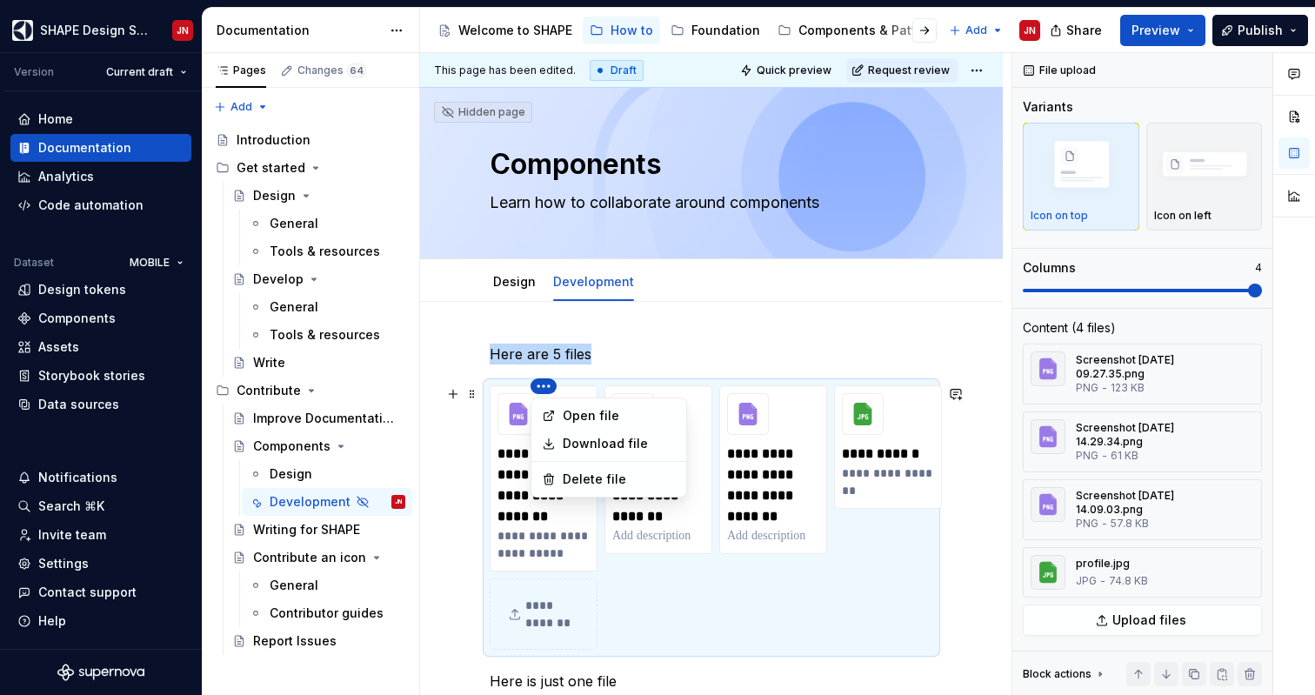
click at [544, 390] on html "SHAPE Design System JN Version Current draft Home Documentation Analytics Code …" at bounding box center [657, 347] width 1315 height 695
click at [644, 484] on div "Delete file" at bounding box center [619, 479] width 113 height 17
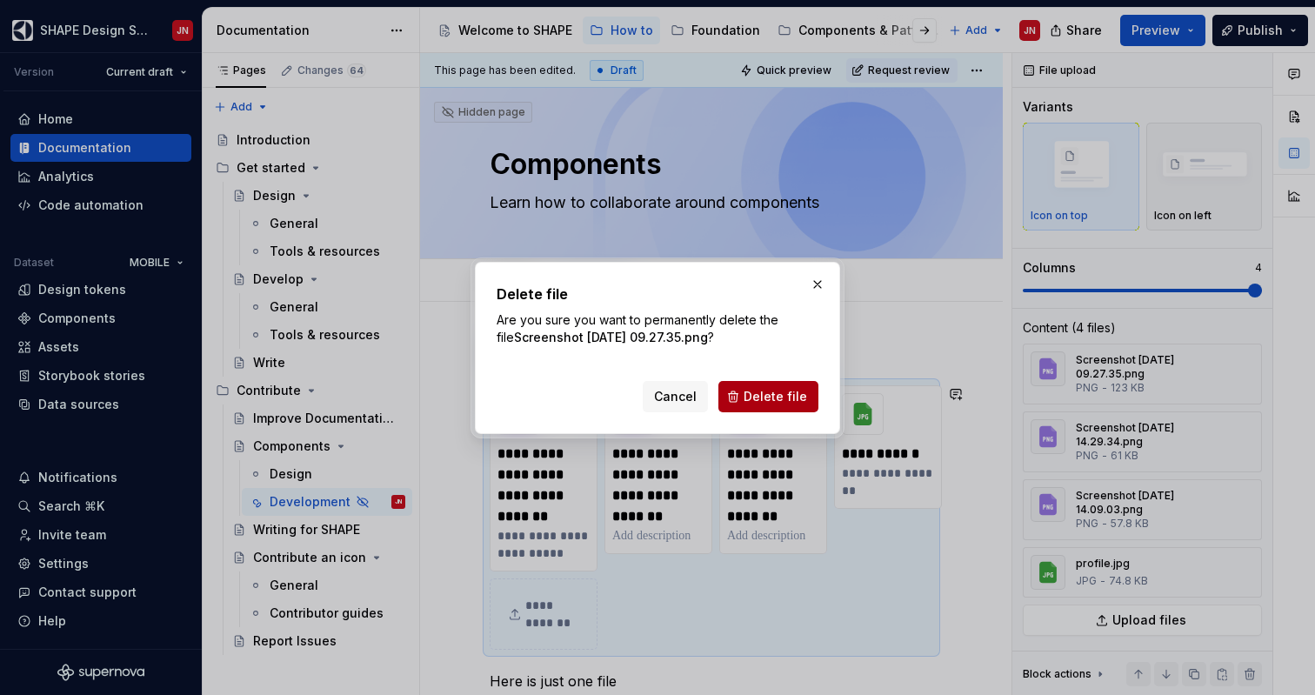
click at [791, 399] on span "Delete file" at bounding box center [775, 396] width 63 height 17
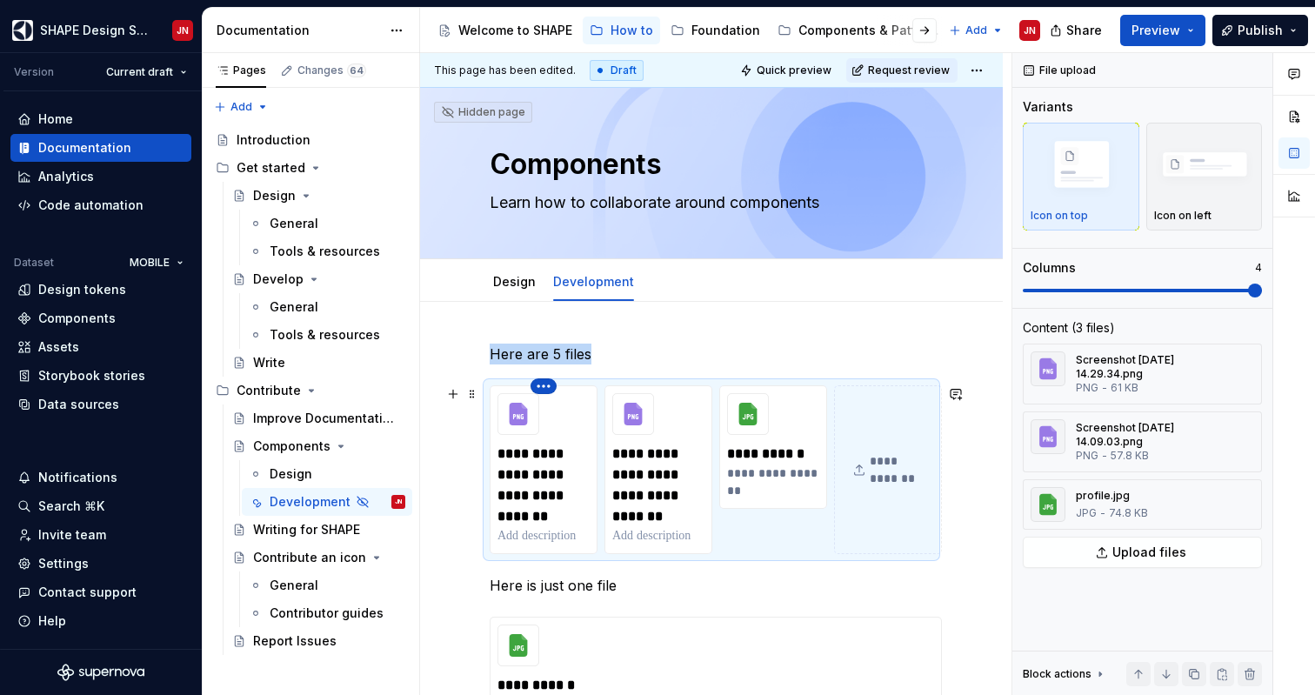
click at [542, 387] on html "SHAPE Design System JN Version Current draft Home Documentation Analytics Code …" at bounding box center [657, 347] width 1315 height 695
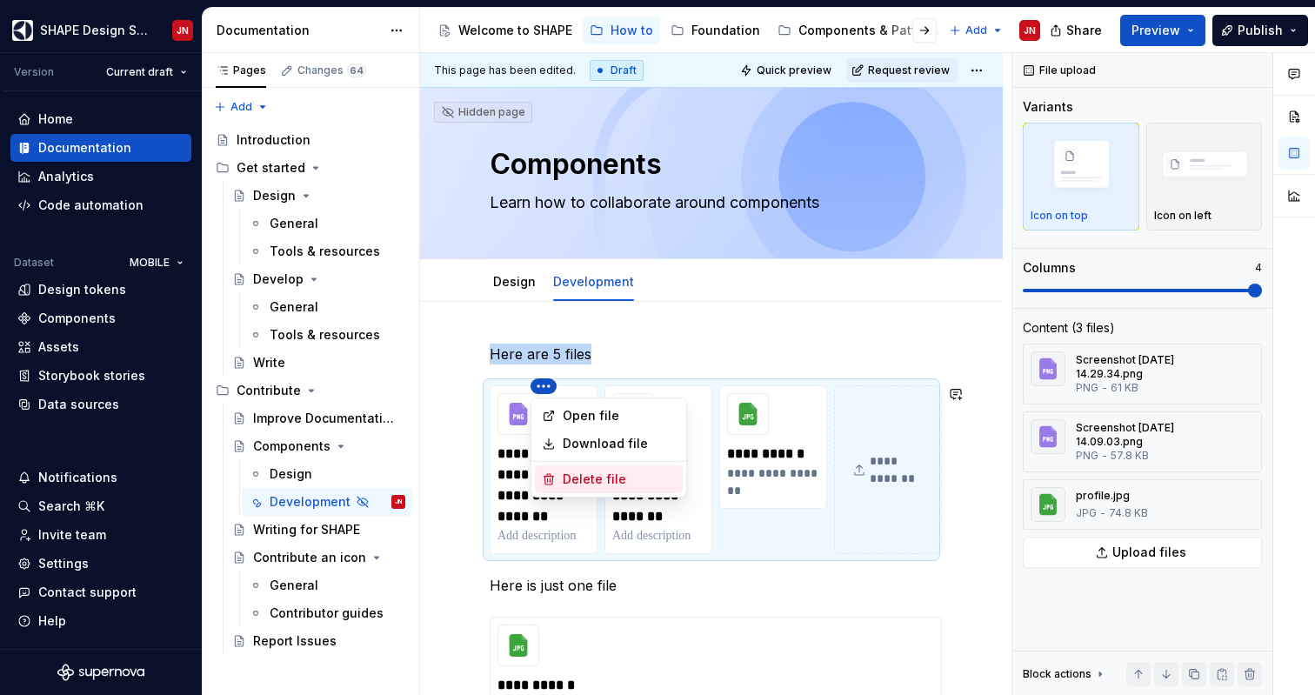
click at [610, 471] on div "Delete file" at bounding box center [619, 479] width 113 height 17
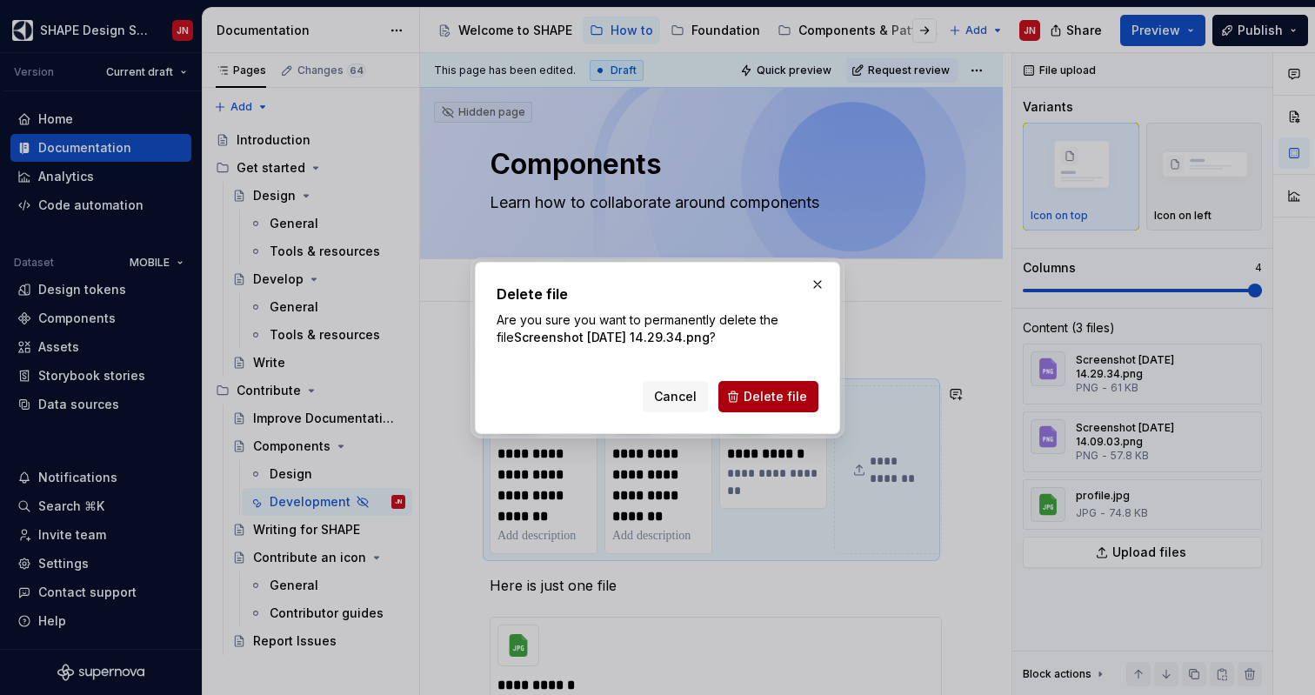
click at [757, 397] on span "Delete file" at bounding box center [775, 396] width 63 height 17
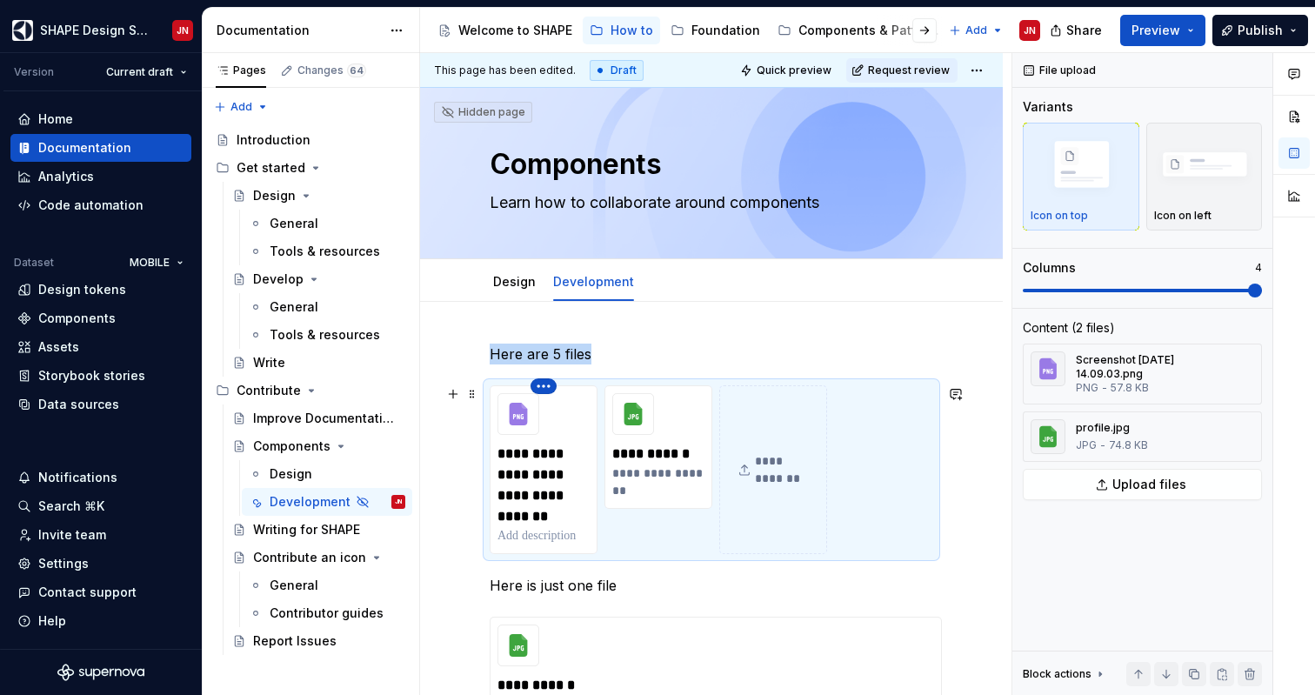
click at [544, 387] on html "SHAPE Design System JN Version Current draft Home Documentation Analytics Code …" at bounding box center [657, 347] width 1315 height 695
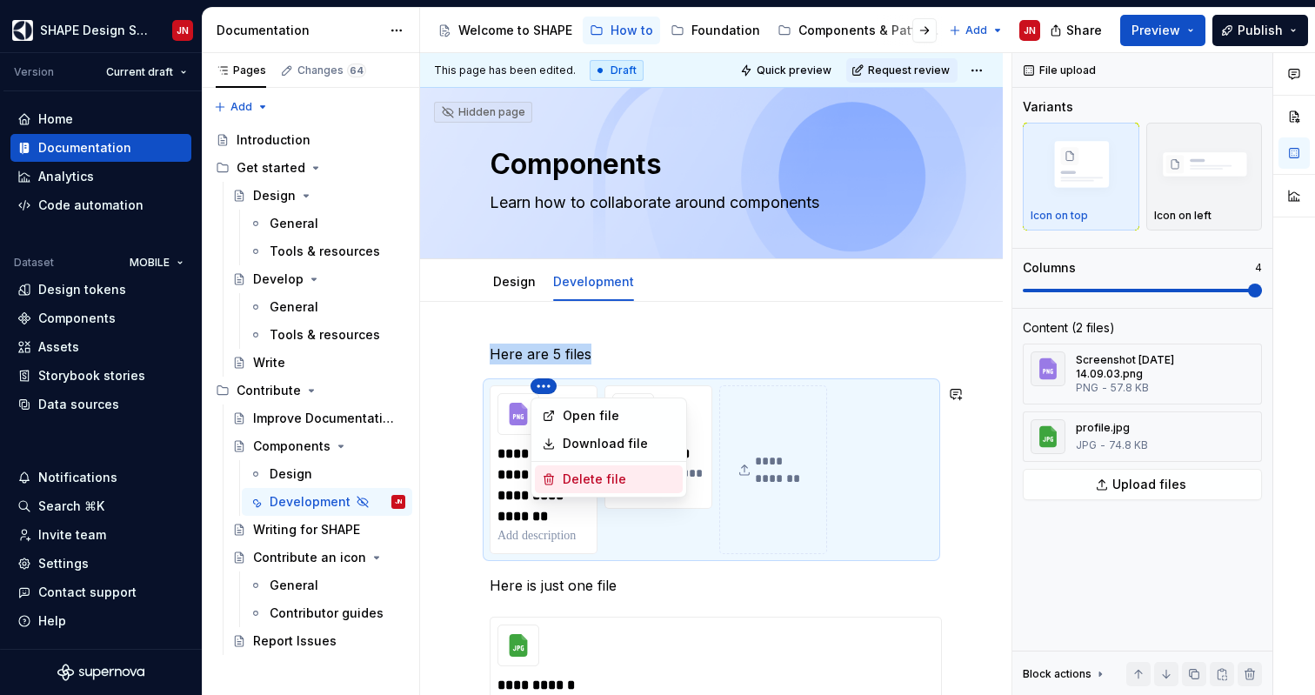
click at [577, 473] on div "Delete file" at bounding box center [619, 479] width 113 height 17
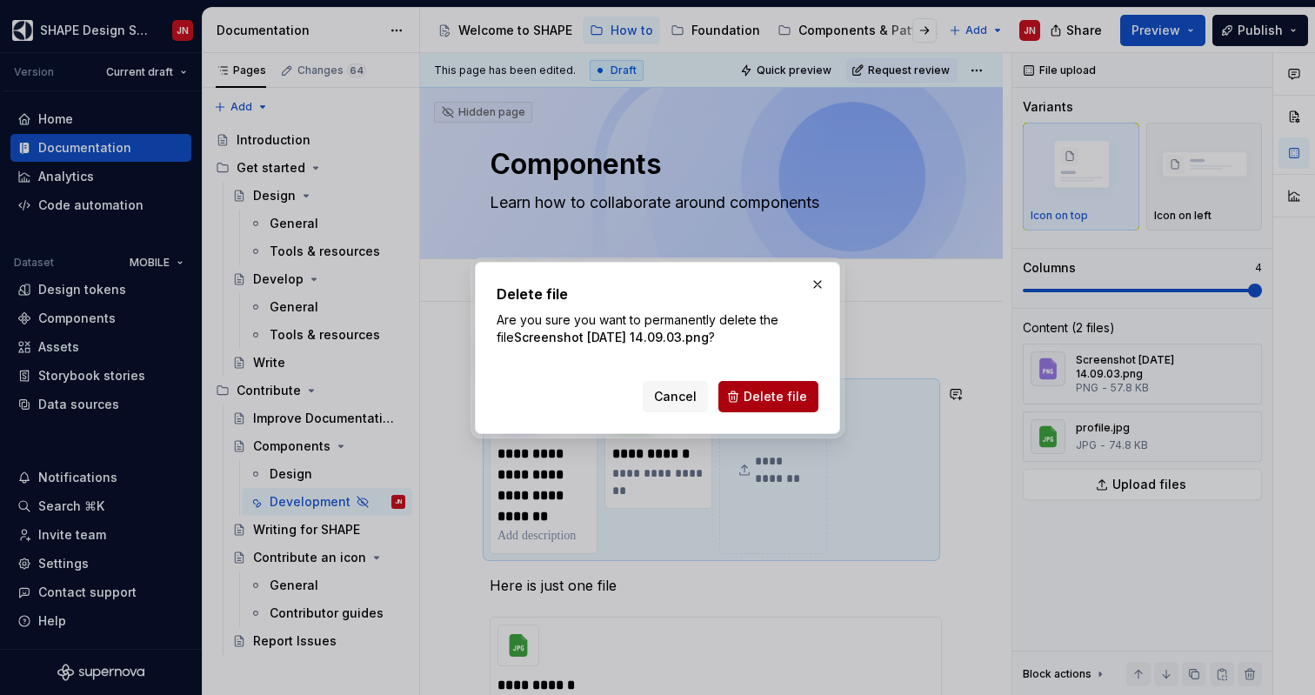
click at [784, 395] on span "Delete file" at bounding box center [775, 396] width 63 height 17
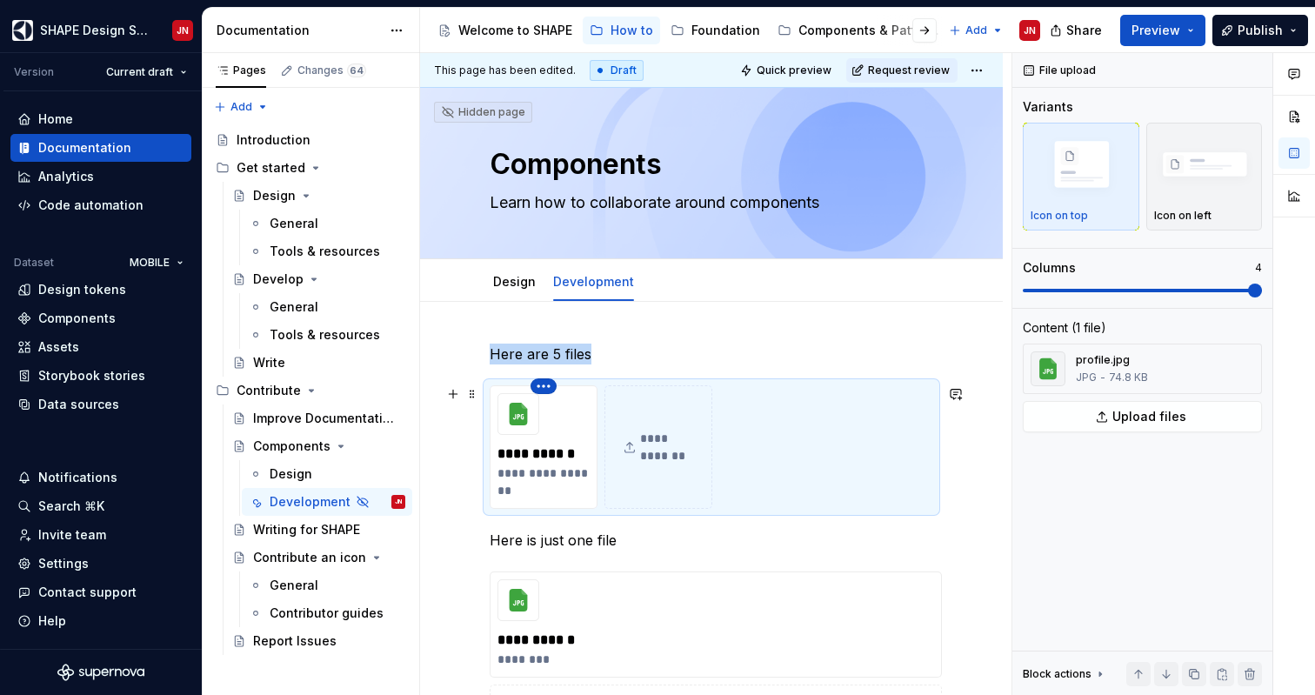
click at [540, 387] on html "SHAPE Design System JN Version Current draft Home Documentation Analytics Code …" at bounding box center [657, 347] width 1315 height 695
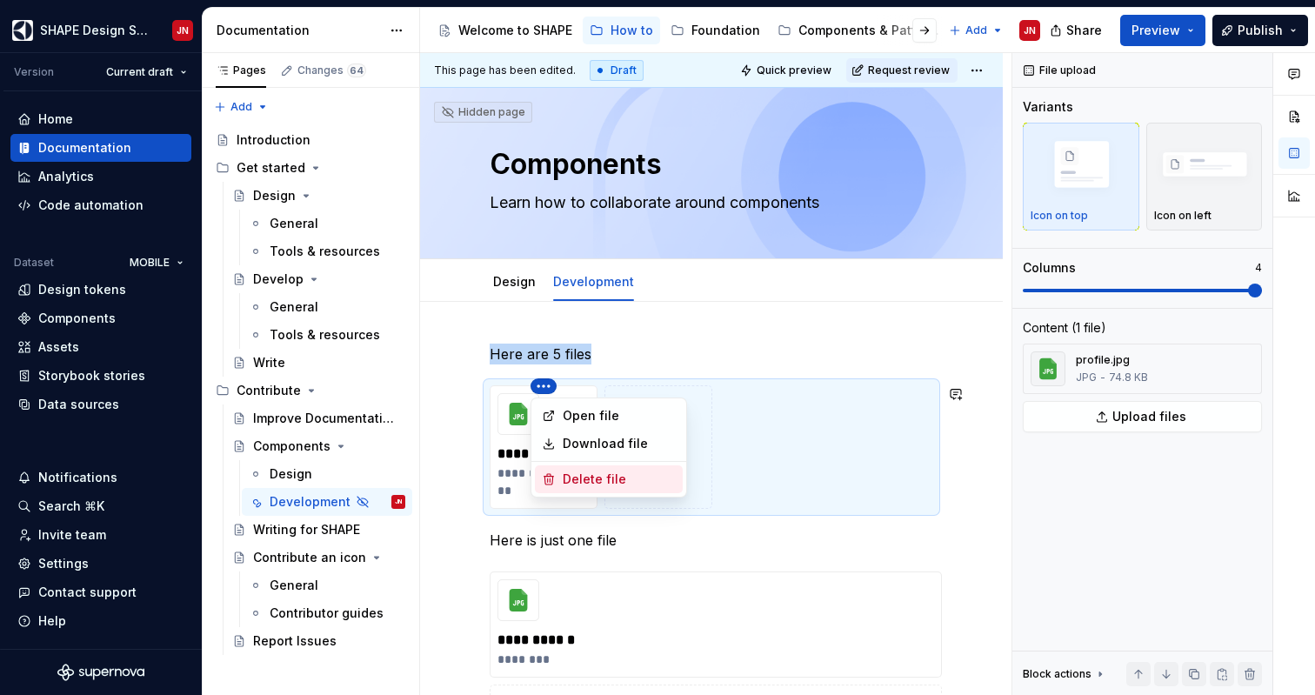
click at [597, 476] on div "Delete file" at bounding box center [619, 479] width 113 height 17
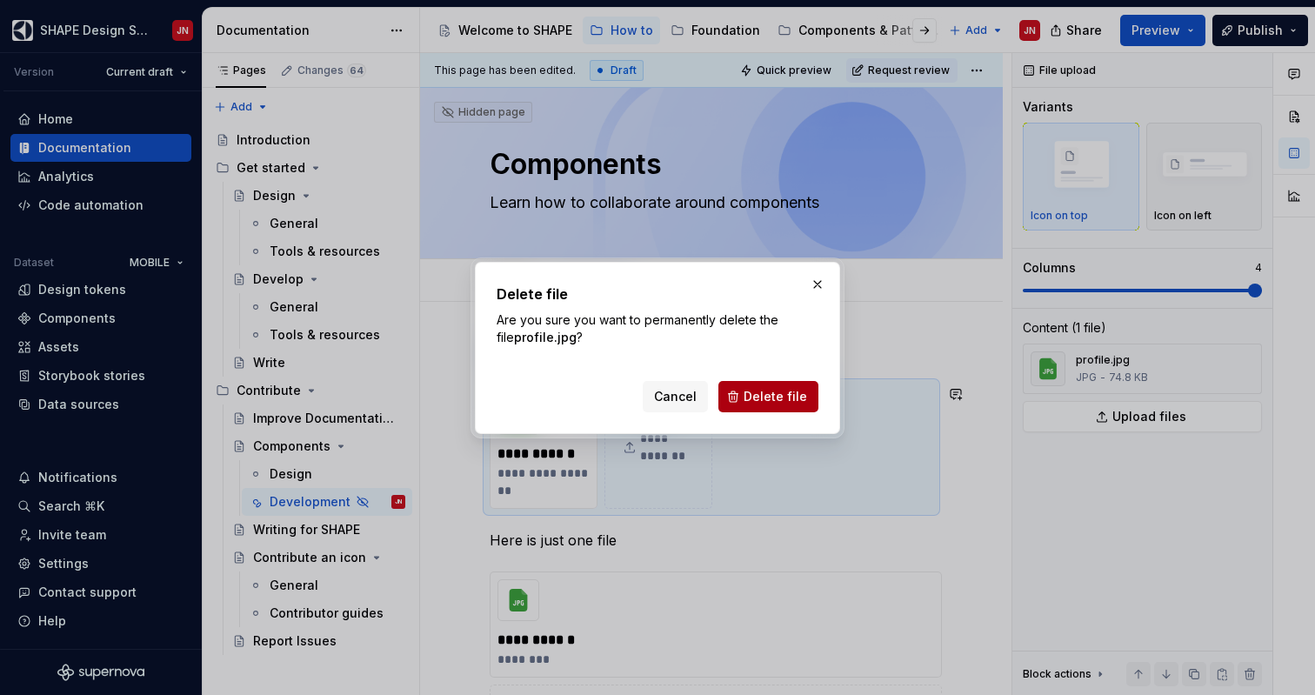
click at [758, 400] on span "Delete file" at bounding box center [775, 396] width 63 height 17
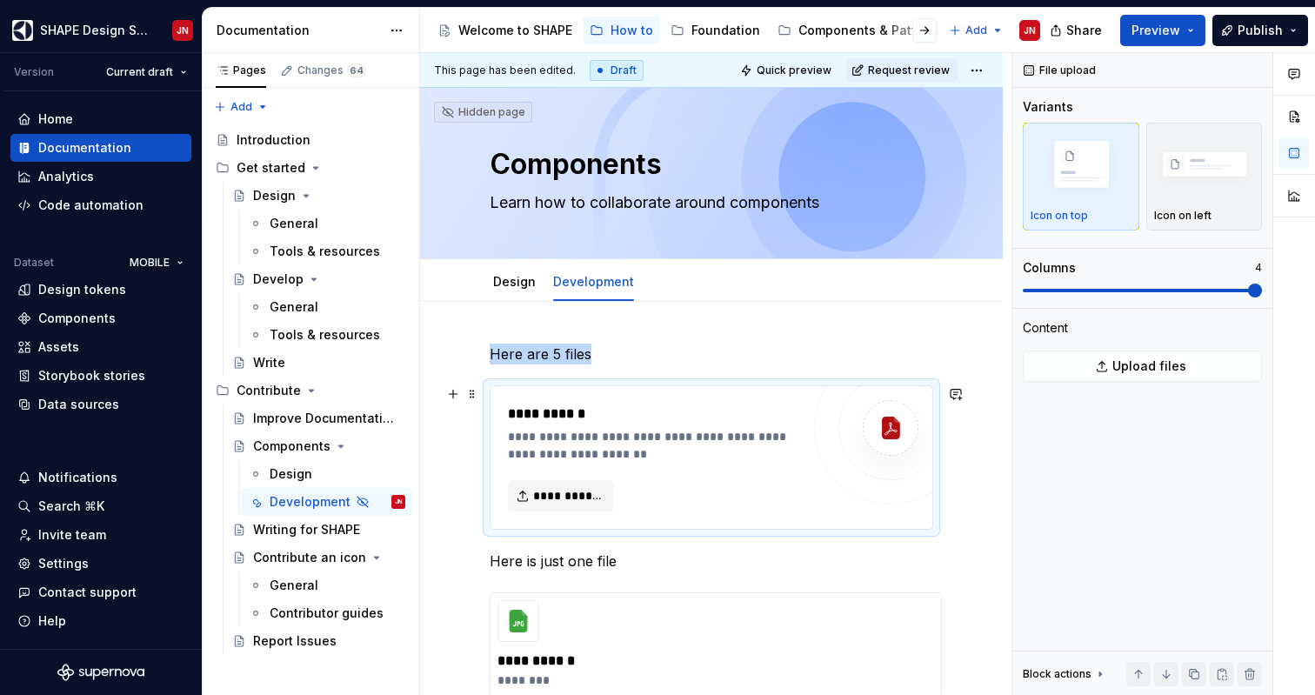
click at [682, 462] on div "**********" at bounding box center [658, 445] width 301 height 35
click at [599, 431] on div "**********" at bounding box center [658, 445] width 301 height 35
click at [468, 391] on span at bounding box center [472, 394] width 14 height 24
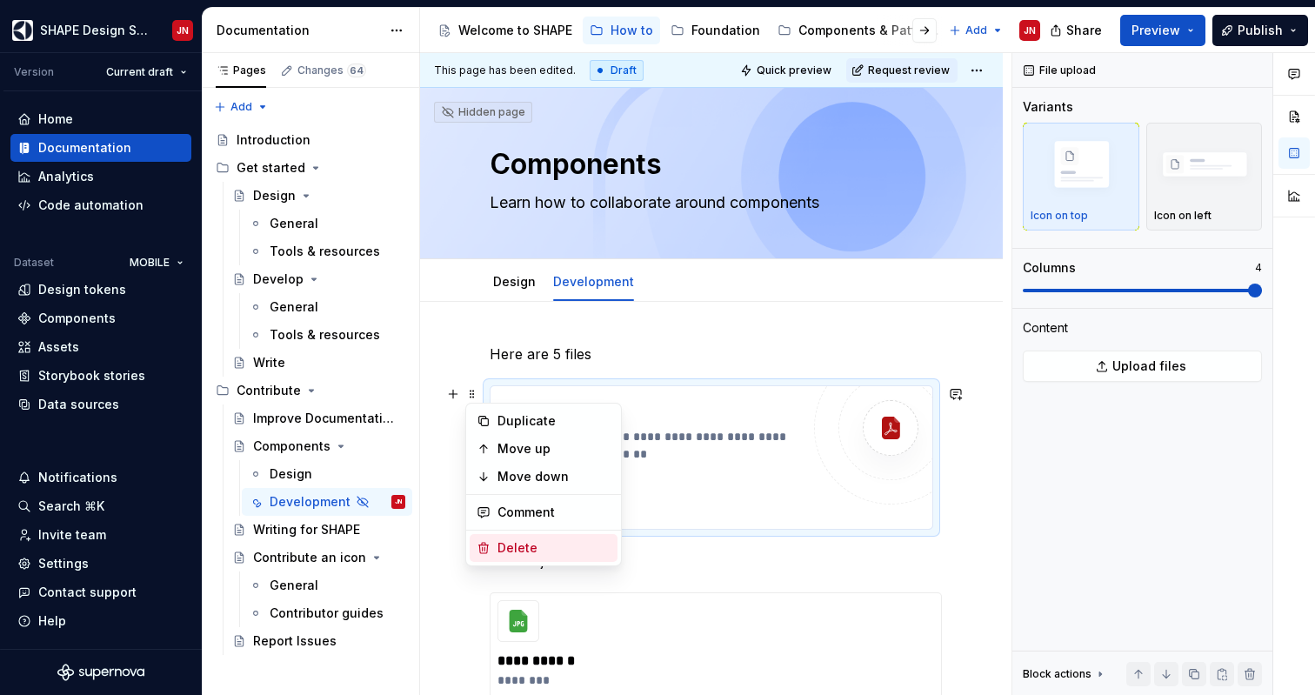
click at [555, 544] on div "Delete" at bounding box center [553, 547] width 113 height 17
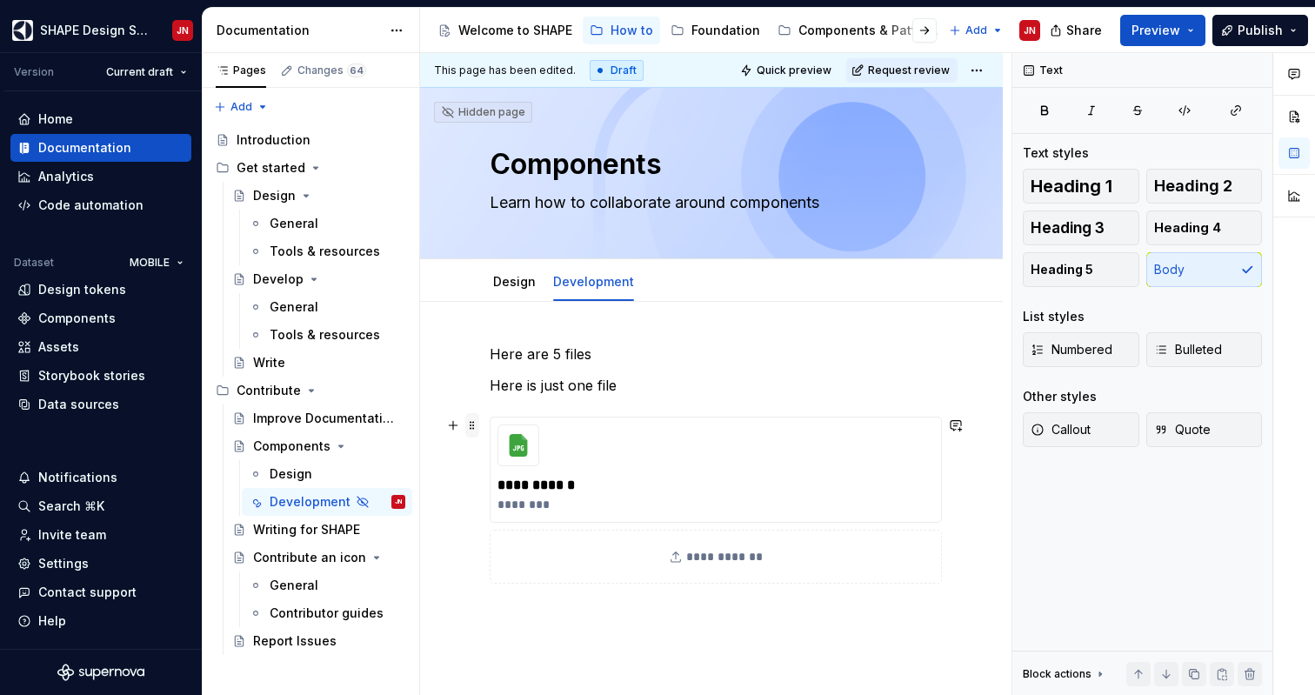
click at [474, 422] on span at bounding box center [472, 425] width 14 height 24
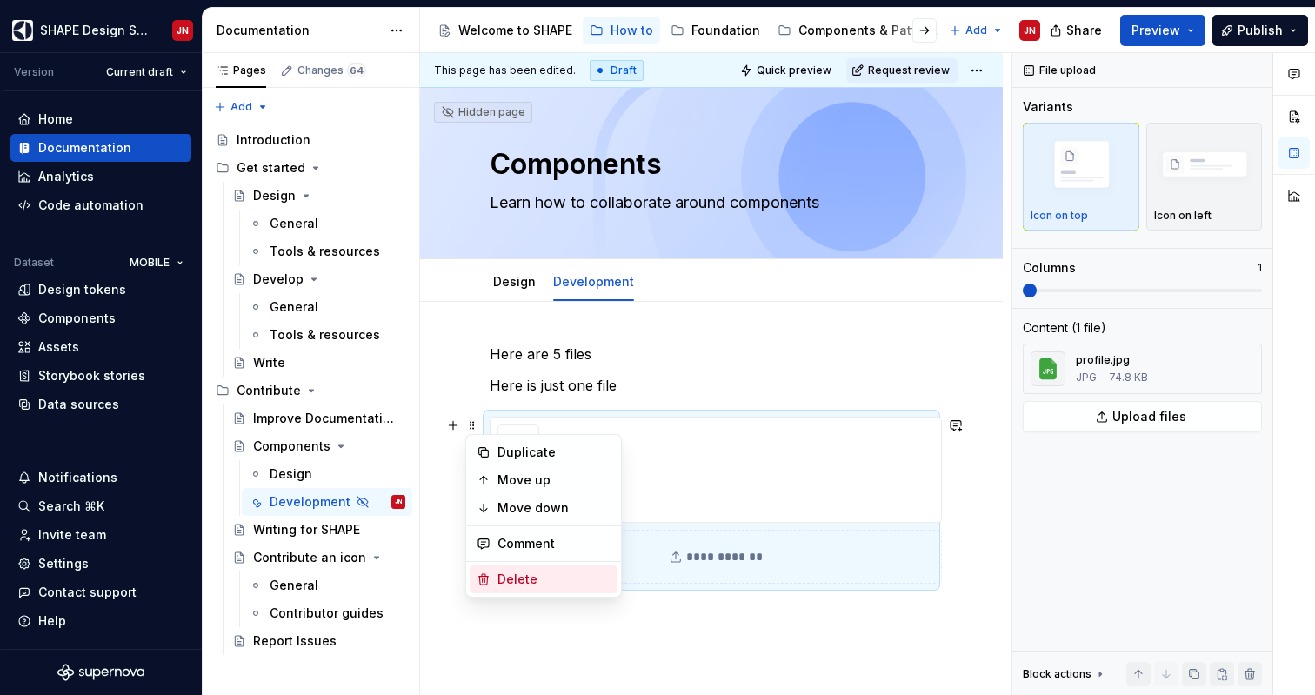
click at [590, 586] on div "Delete" at bounding box center [553, 579] width 113 height 17
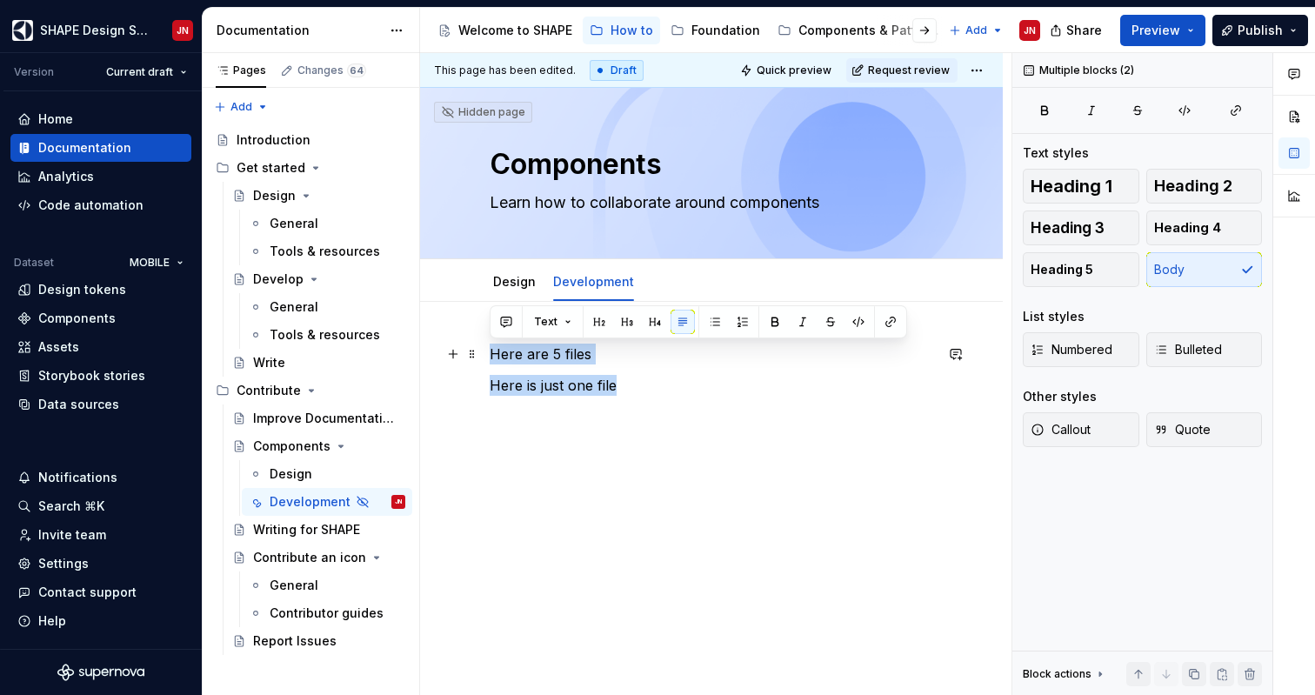
drag, startPoint x: 658, startPoint y: 388, endPoint x: 471, endPoint y: 339, distance: 192.4
click at [471, 339] on div "Here are 5 files Here is just one file" at bounding box center [711, 470] width 583 height 337
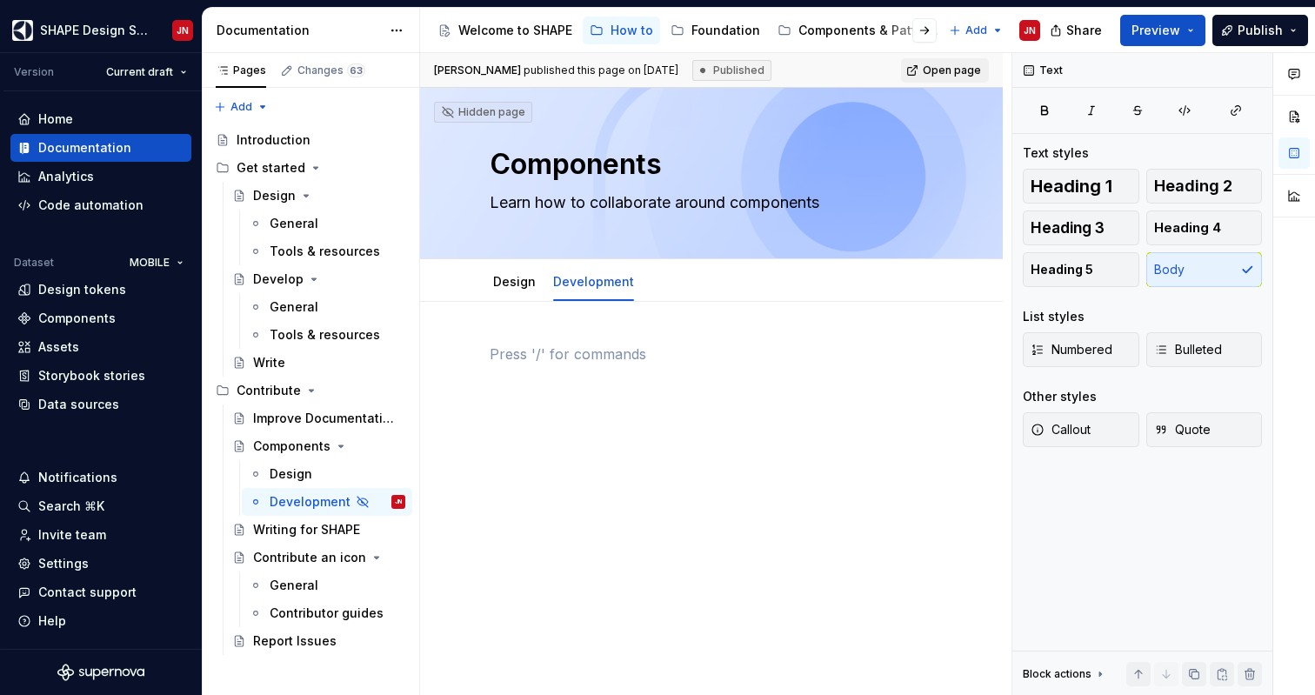
type textarea "*"
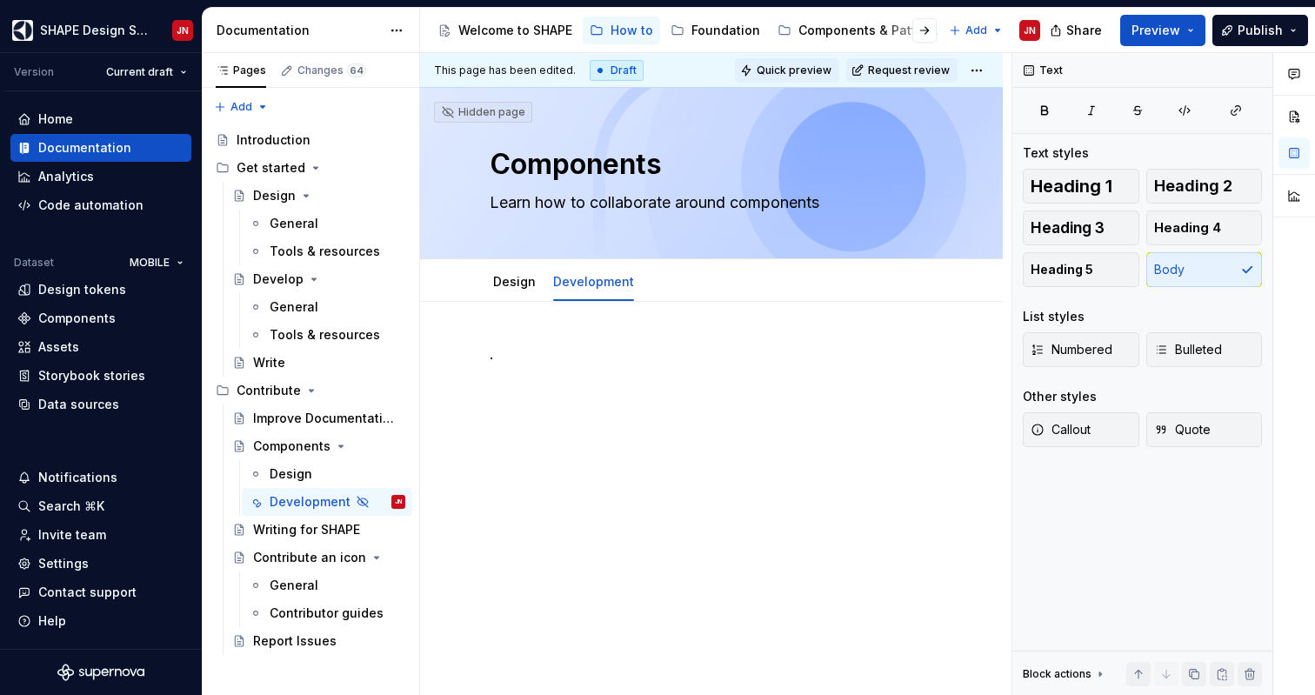
click at [790, 64] on span "Quick preview" at bounding box center [794, 70] width 75 height 14
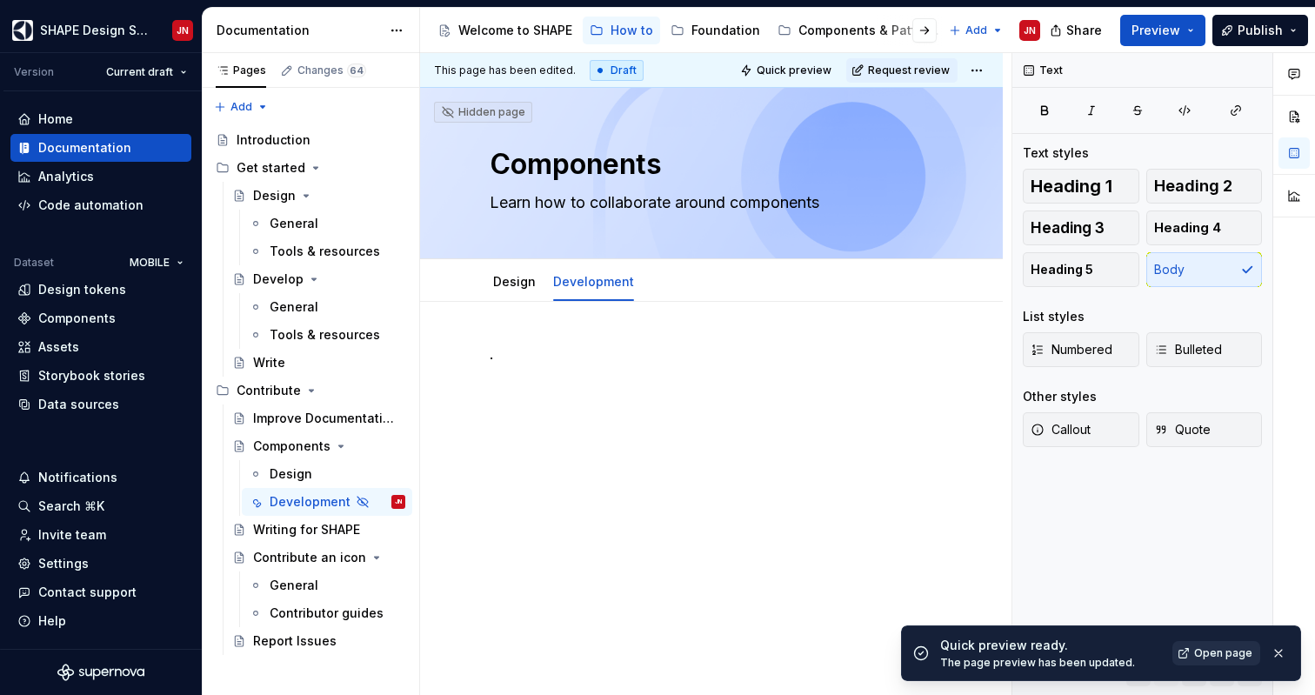
click at [1233, 655] on span "Open page" at bounding box center [1223, 653] width 58 height 14
click at [544, 349] on p "." at bounding box center [712, 354] width 444 height 21
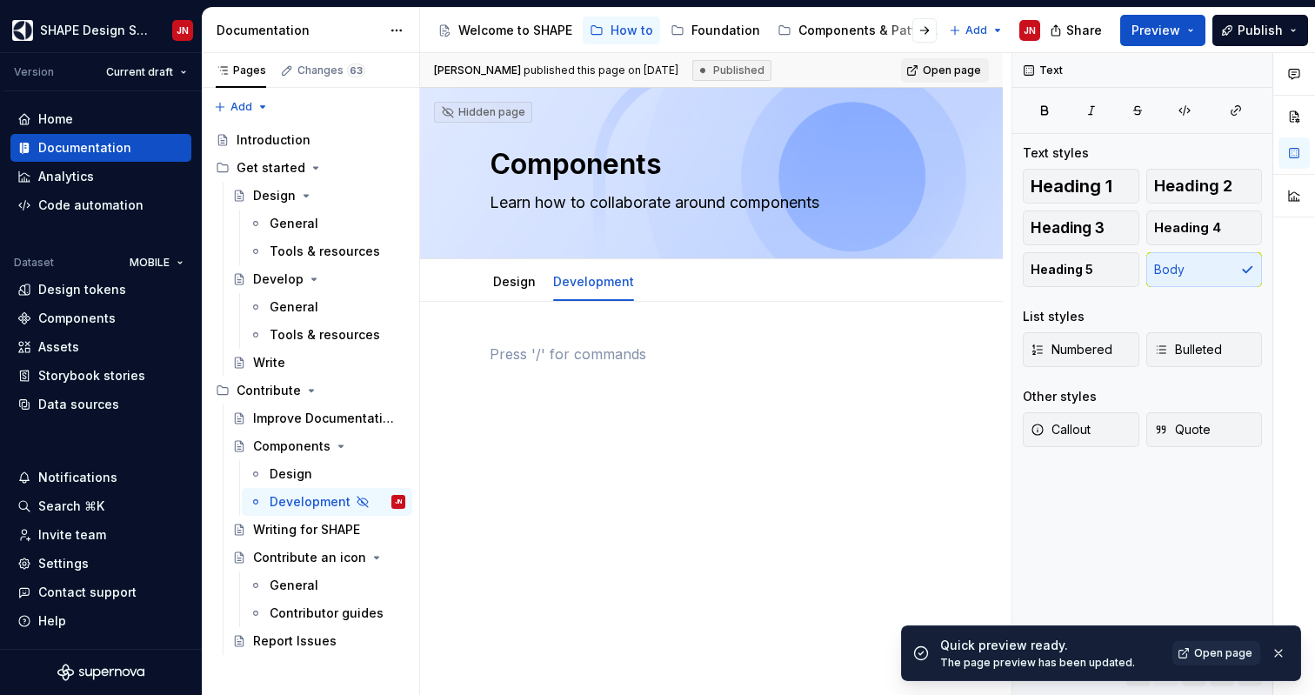
type textarea "*"
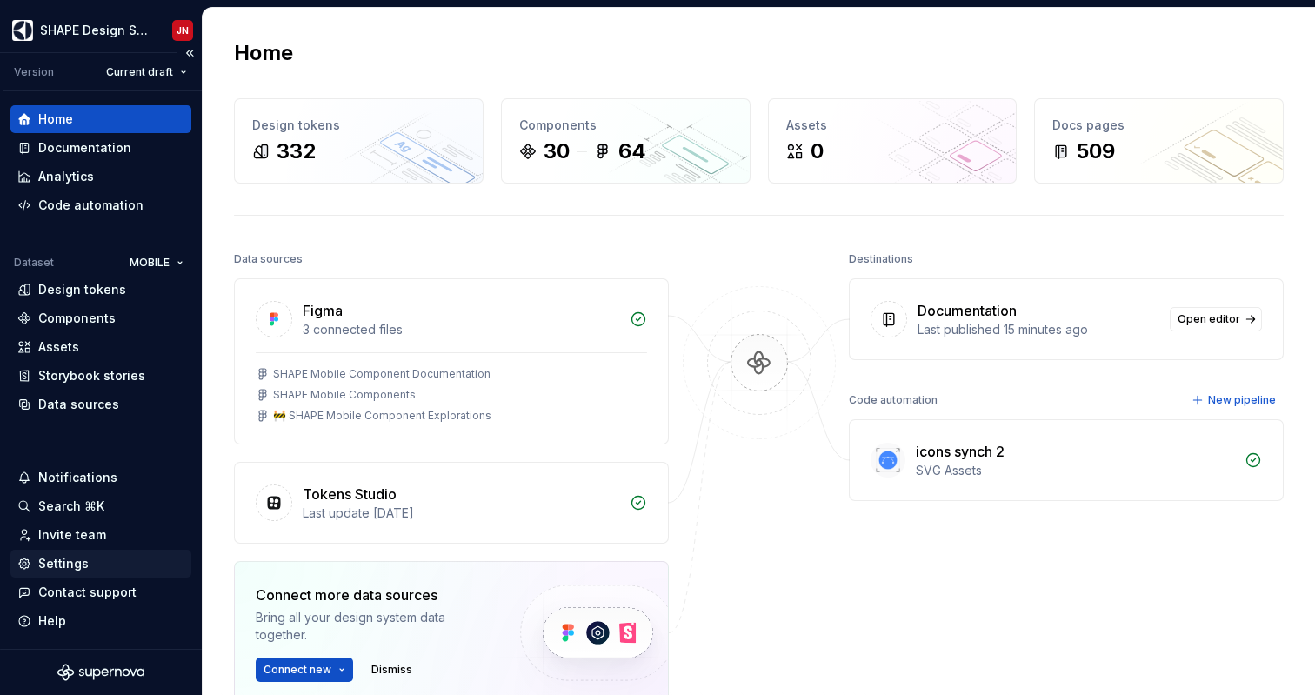
click at [103, 558] on div "Settings" at bounding box center [100, 563] width 167 height 17
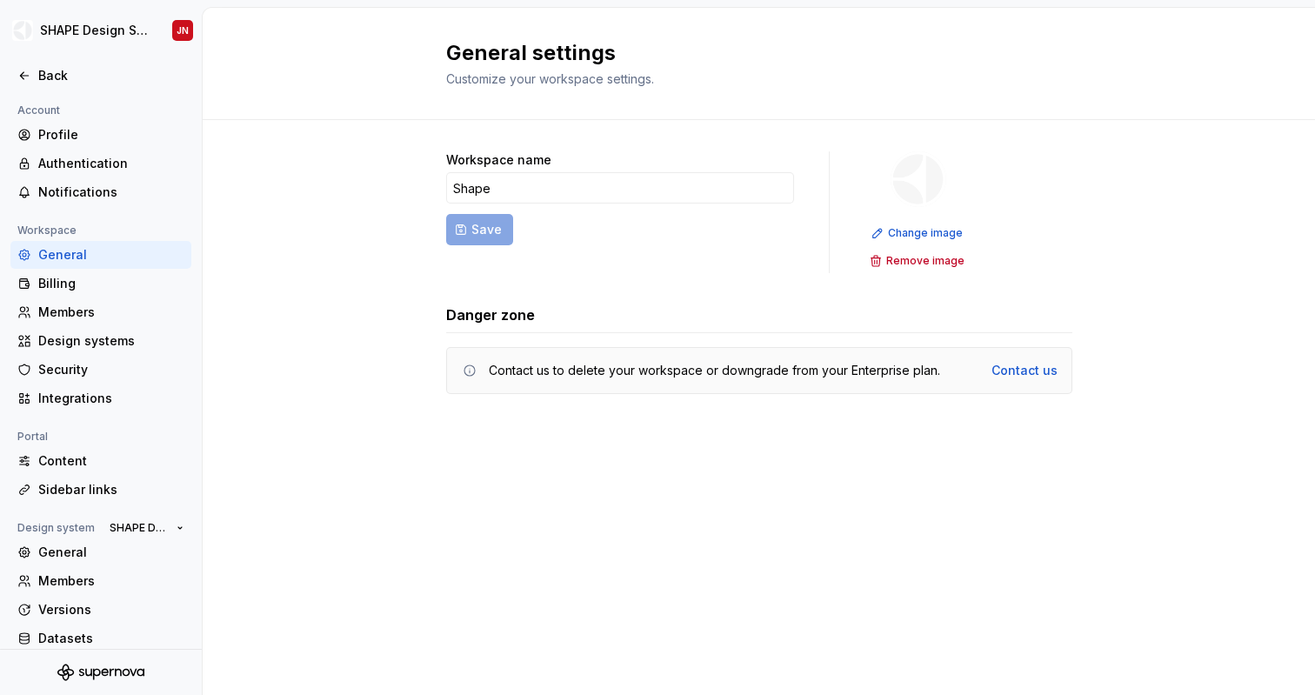
click at [558, 75] on span "Customize your workspace settings." at bounding box center [550, 78] width 208 height 15
click at [425, 74] on div "General settings Customize your workspace settings." at bounding box center [759, 64] width 1112 height 112
click at [156, 32] on html "SHAPE Design System JN Back Account Profile Authentication Notifications Worksp…" at bounding box center [657, 347] width 1315 height 695
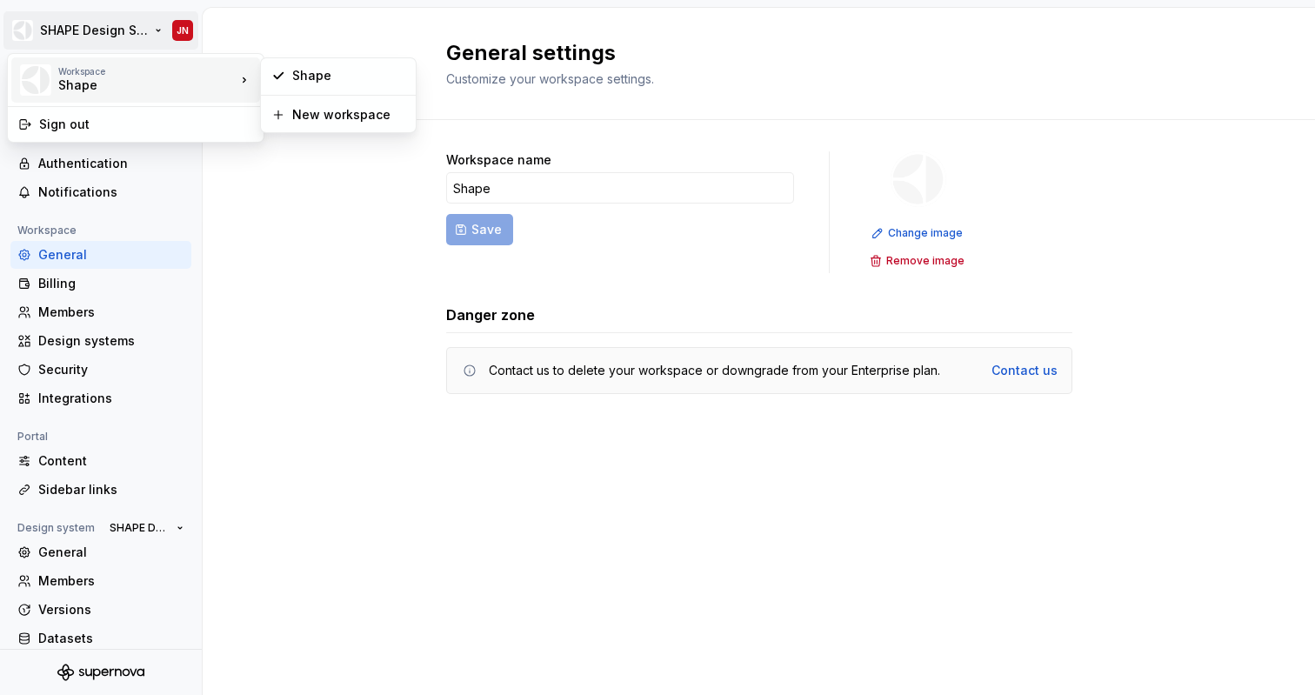
click at [473, 197] on html "SHAPE Design System JN Back Account Profile Authentication Notifications Worksp…" at bounding box center [657, 347] width 1315 height 695
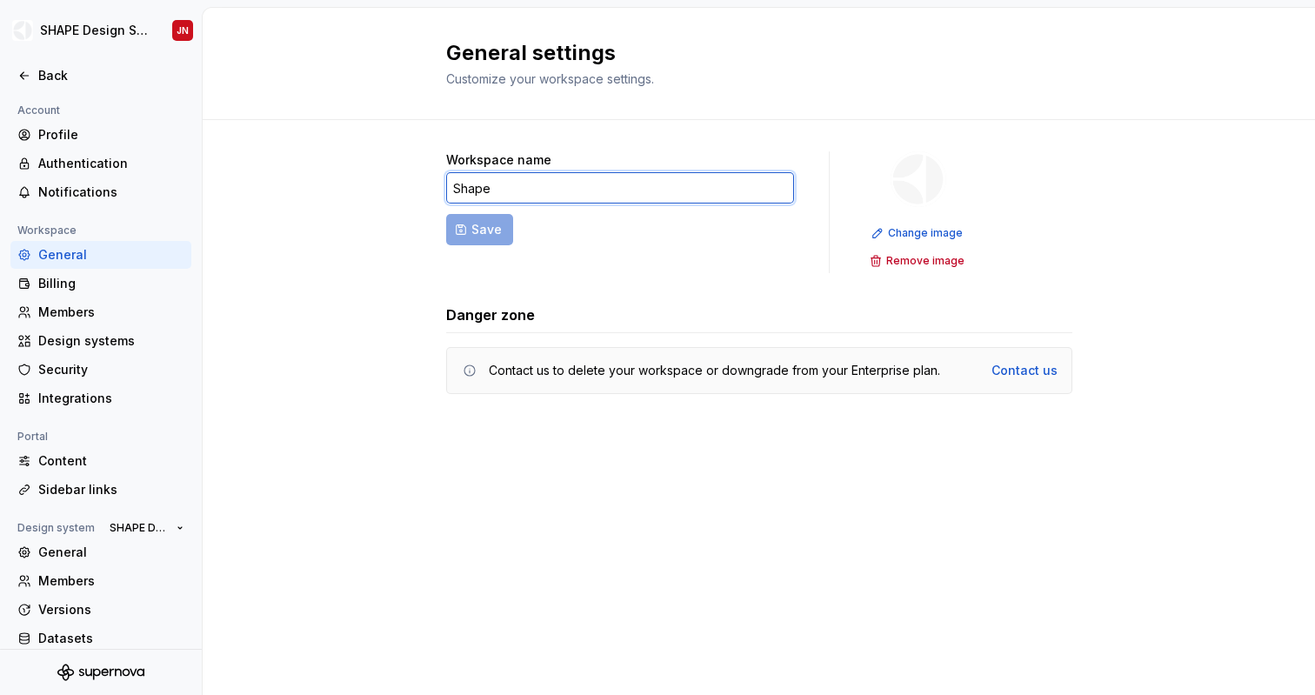
click at [473, 193] on input "Shape" at bounding box center [620, 187] width 348 height 31
type input "SHAPE"
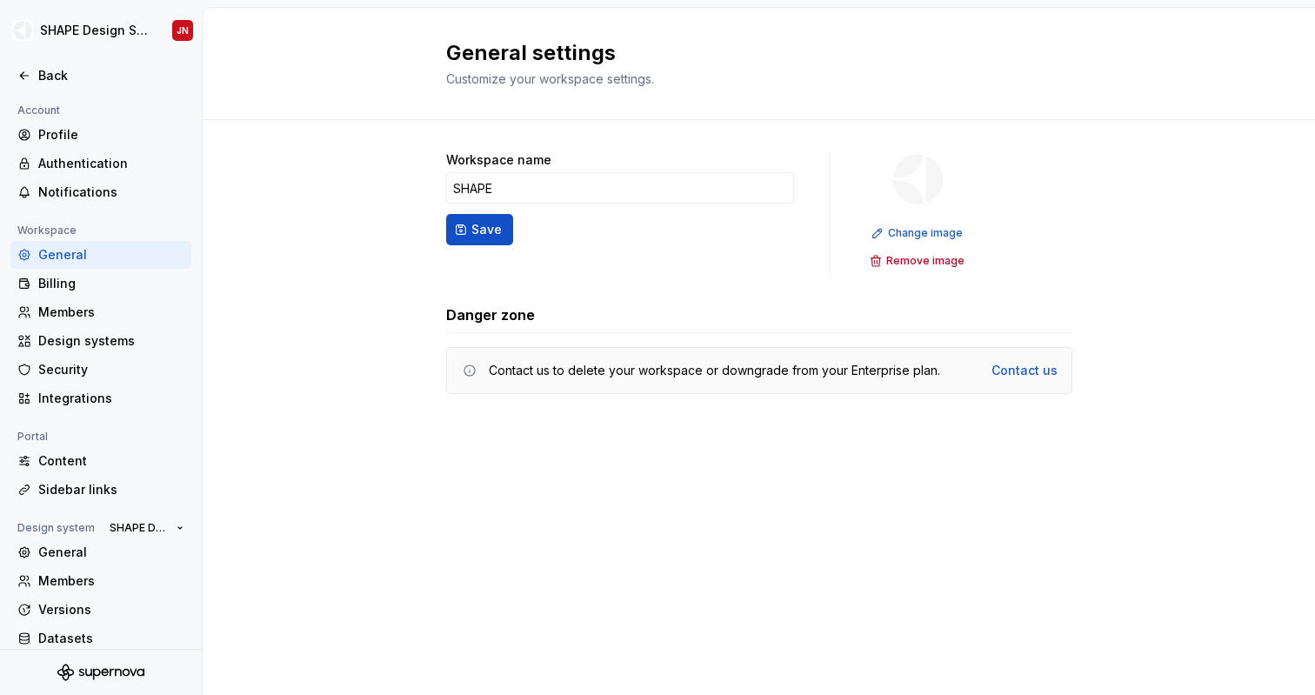
click at [341, 223] on div "Workspace name SHAPE Save Change image Remove image Danger zone Contact us to d…" at bounding box center [759, 290] width 1112 height 340
click at [467, 234] on button "Save" at bounding box center [479, 229] width 67 height 31
click at [156, 27] on html "SHAPE Design System JN Back Account Profile Authentication Notifications Worksp…" at bounding box center [657, 347] width 1315 height 695
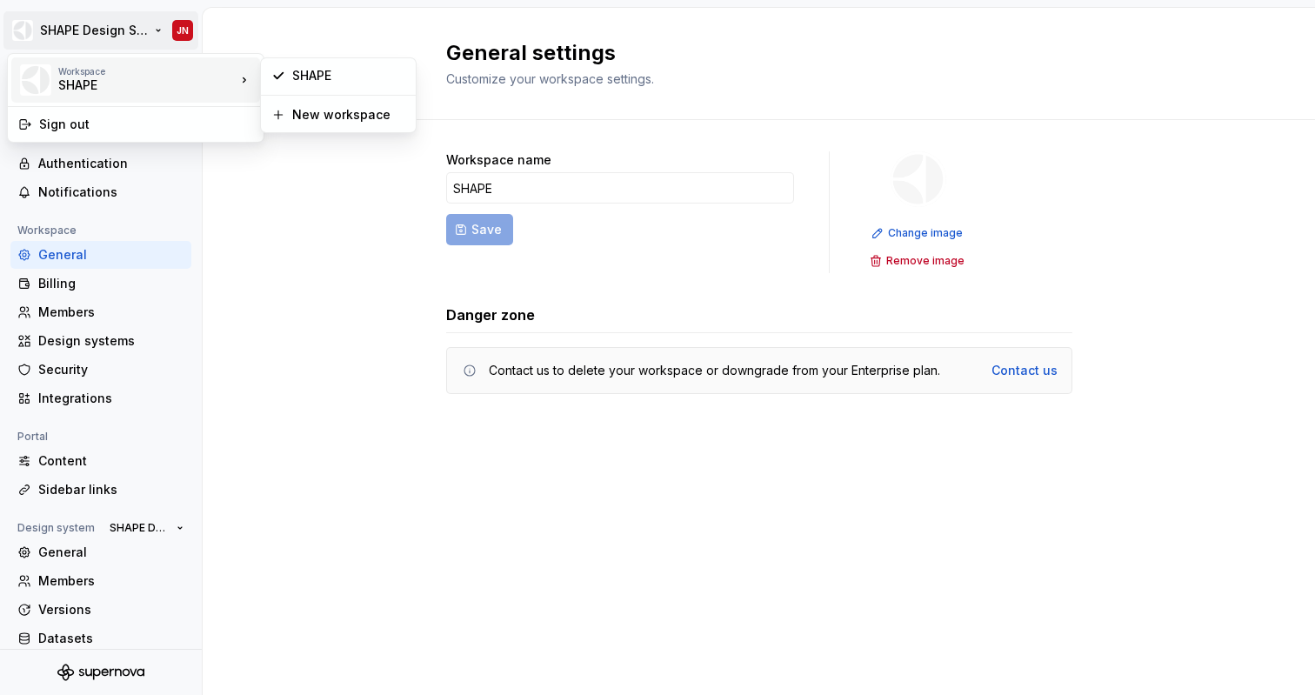
click at [346, 269] on html "SHAPE Design System JN Back Account Profile Authentication Notifications Worksp…" at bounding box center [657, 347] width 1315 height 695
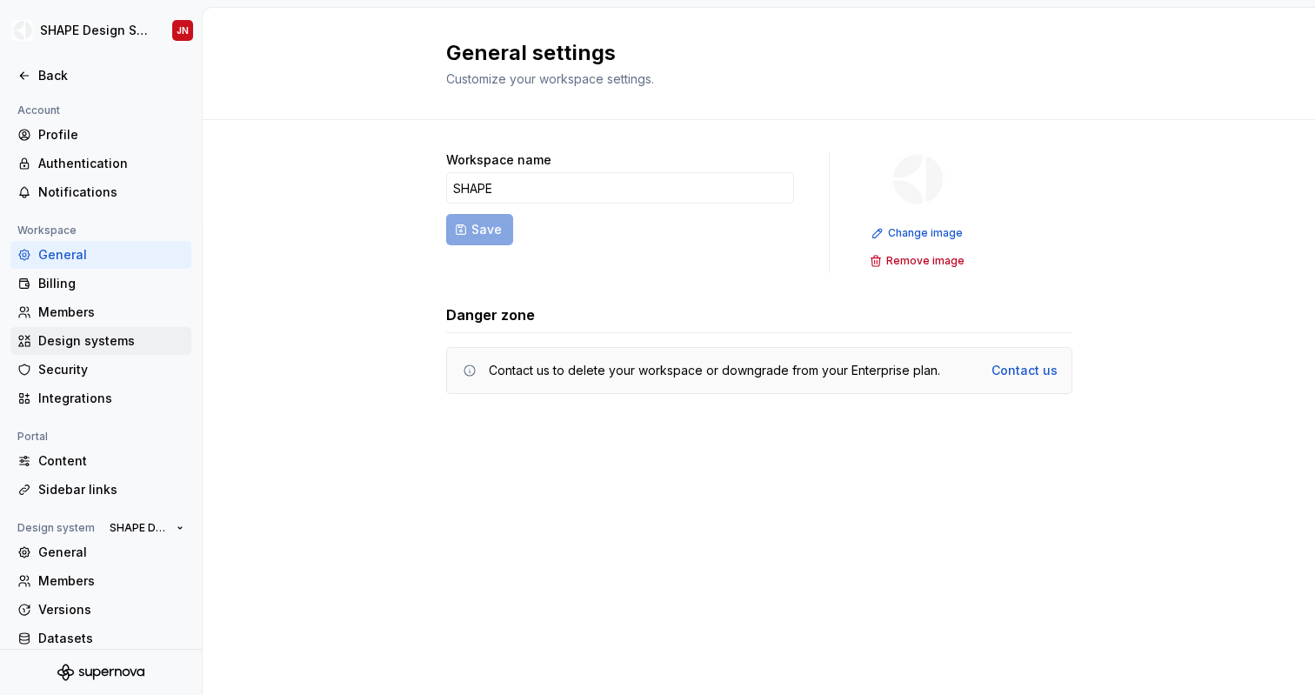
click at [105, 341] on div "Design systems" at bounding box center [111, 340] width 146 height 17
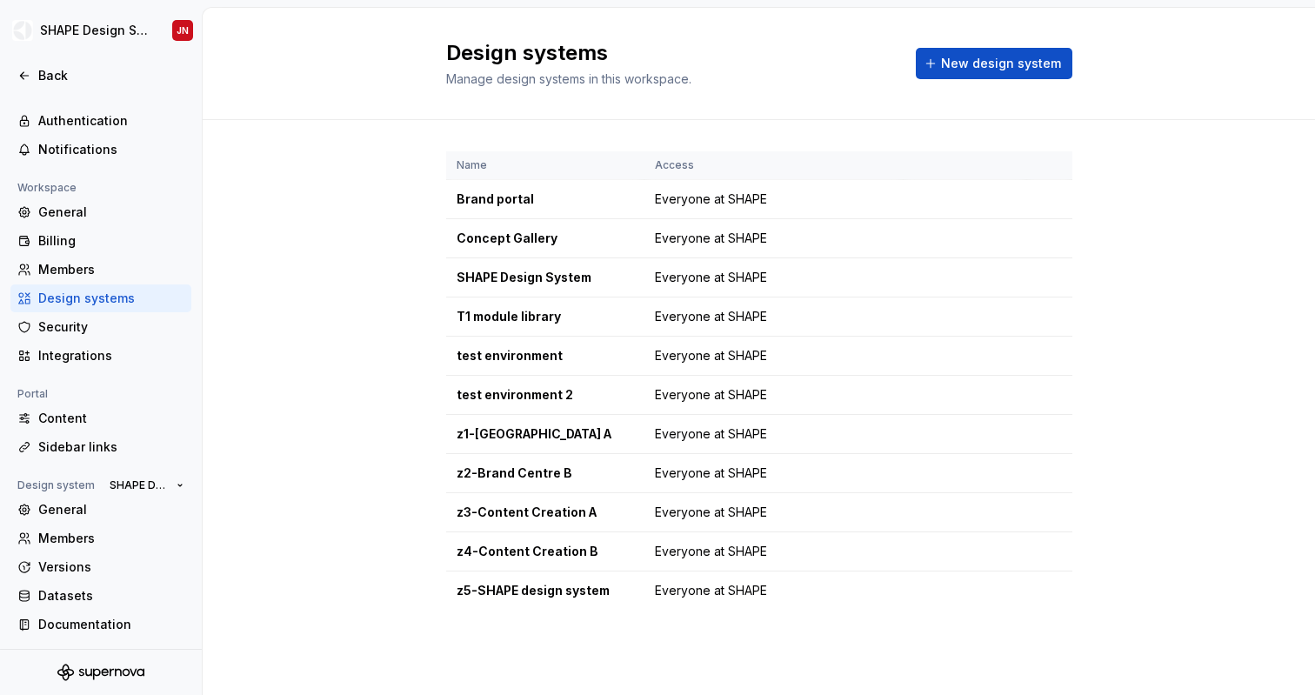
scroll to position [43, 0]
click at [1050, 279] on html "SHAPE Design System JN Back Account Profile Authentication Notifications Worksp…" at bounding box center [657, 347] width 1315 height 695
click at [1122, 342] on div "Design system settings" at bounding box center [1152, 338] width 165 height 17
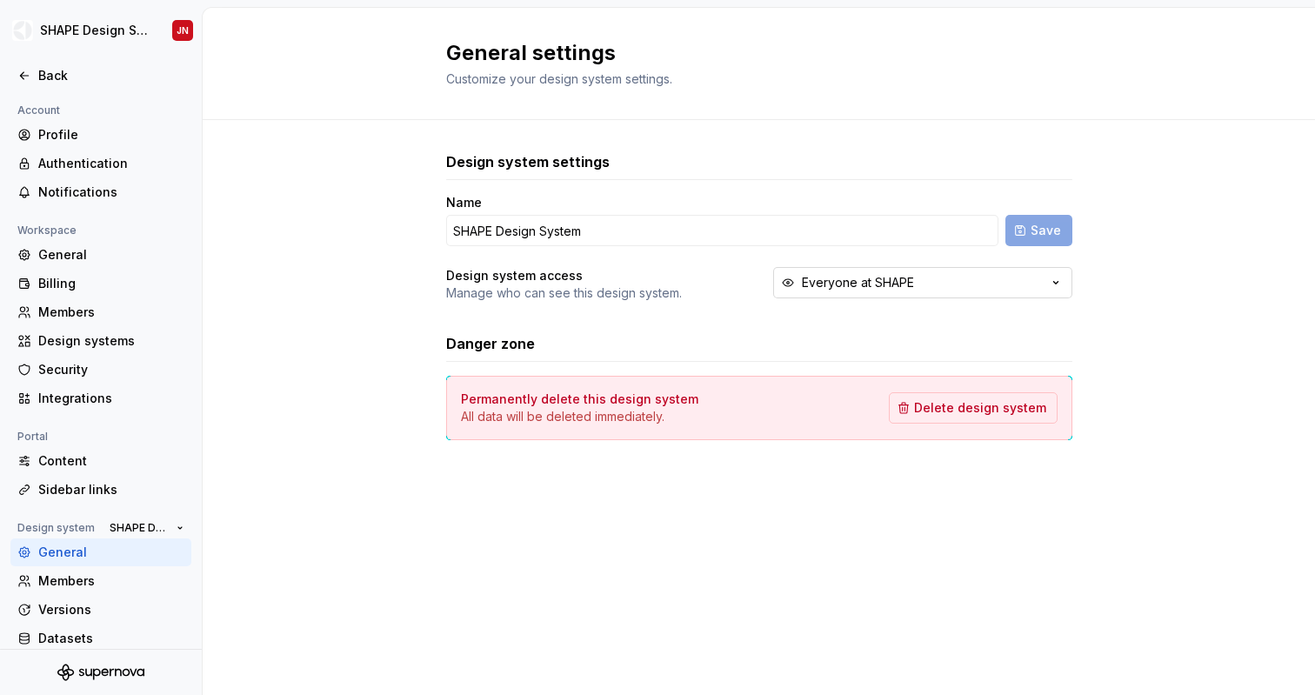
click at [843, 290] on div "Everyone at SHAPE" at bounding box center [858, 282] width 112 height 17
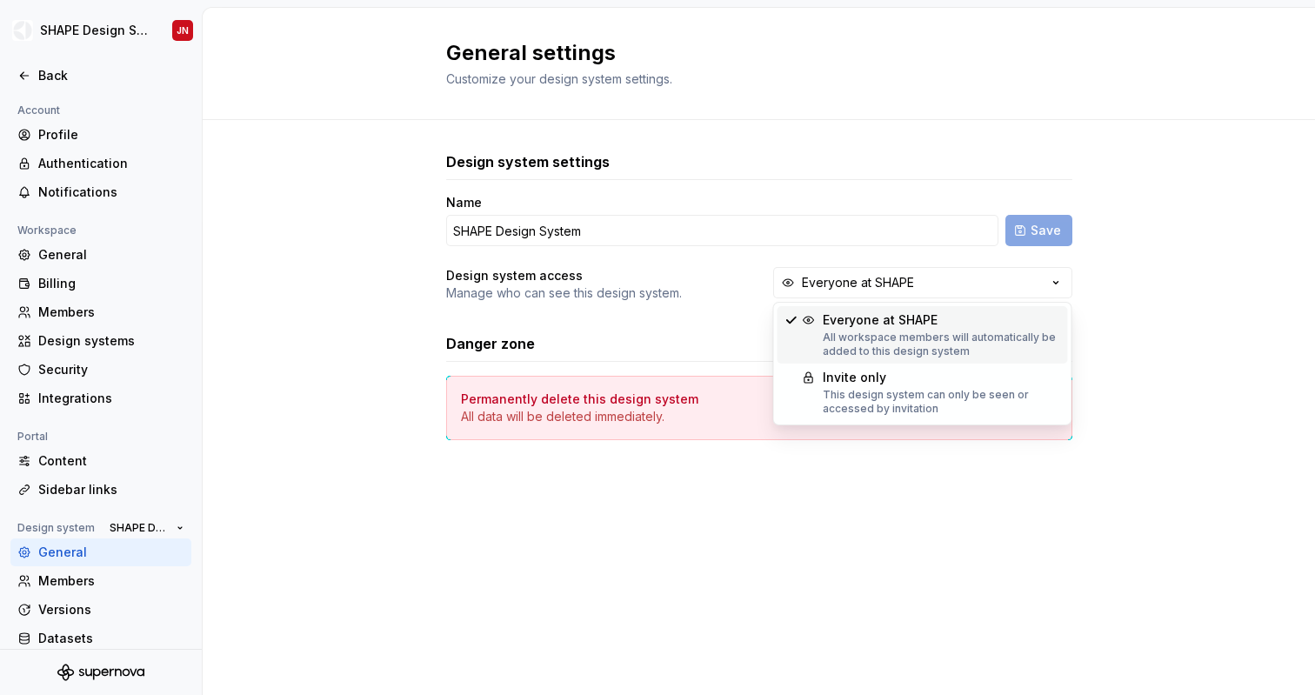
click at [402, 291] on div "Design system settings Name SHAPE Design System Save Design system access Manag…" at bounding box center [759, 313] width 1112 height 386
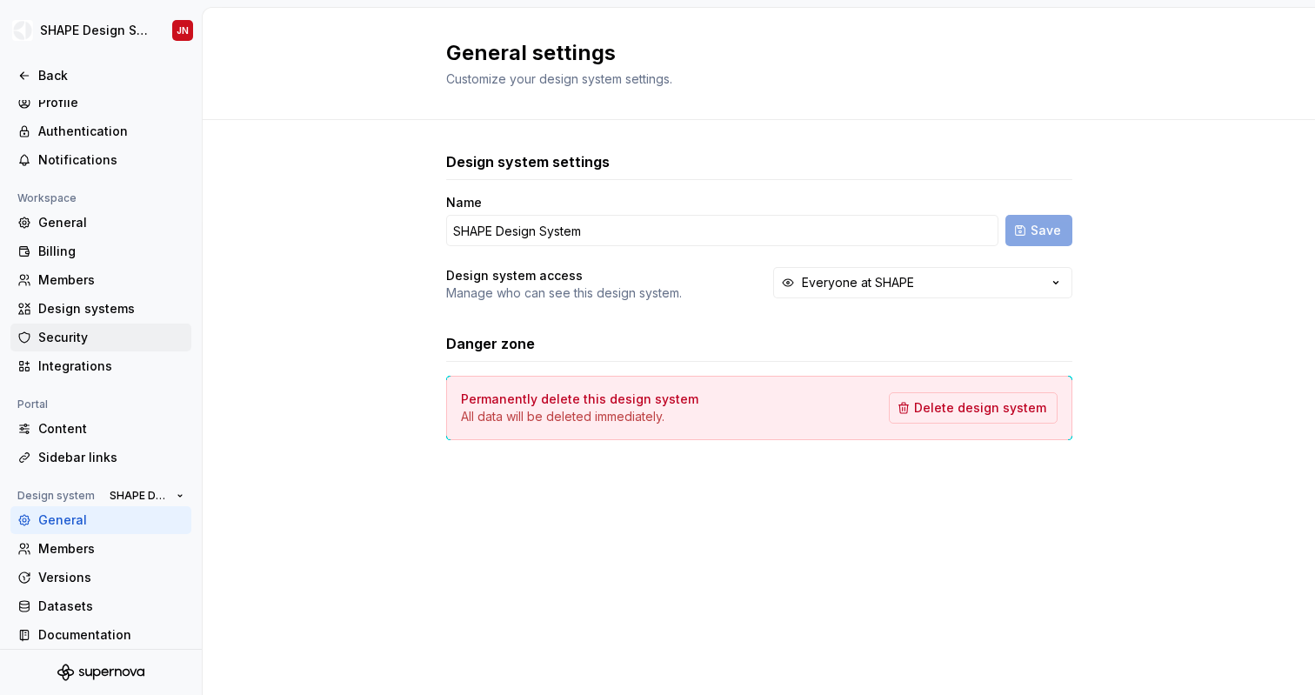
scroll to position [43, 0]
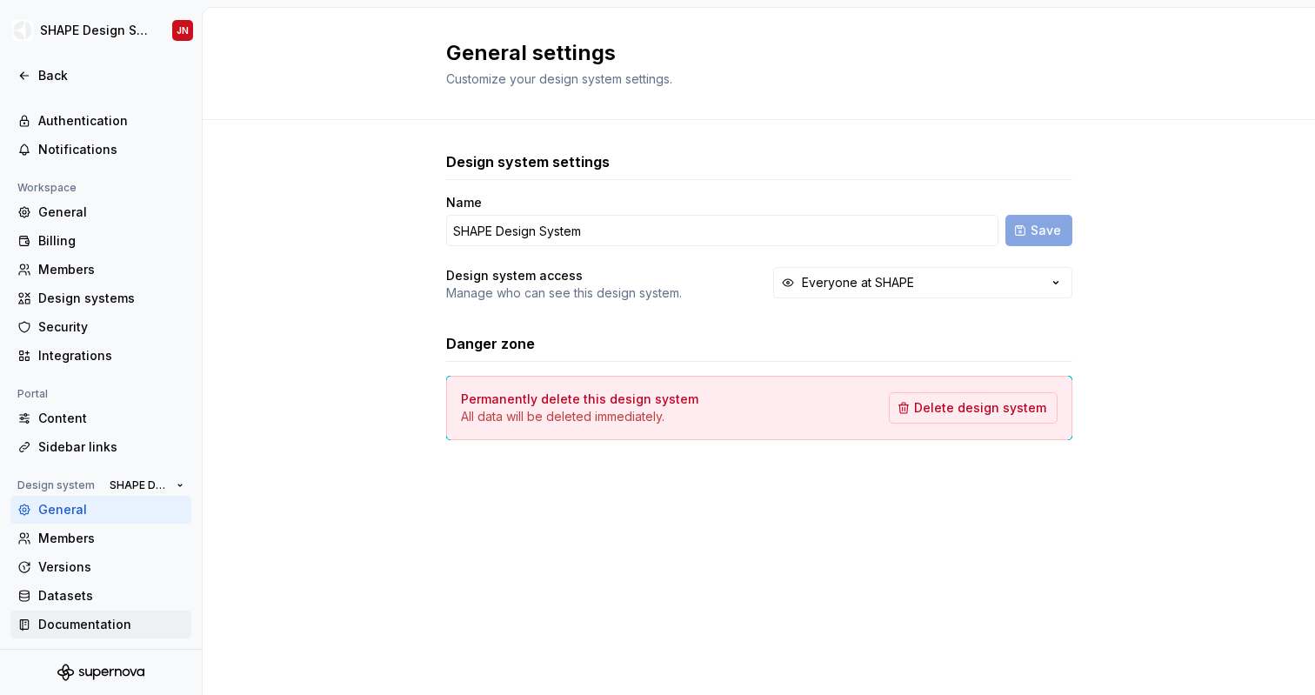
click at [96, 631] on div "Documentation" at bounding box center [111, 624] width 146 height 17
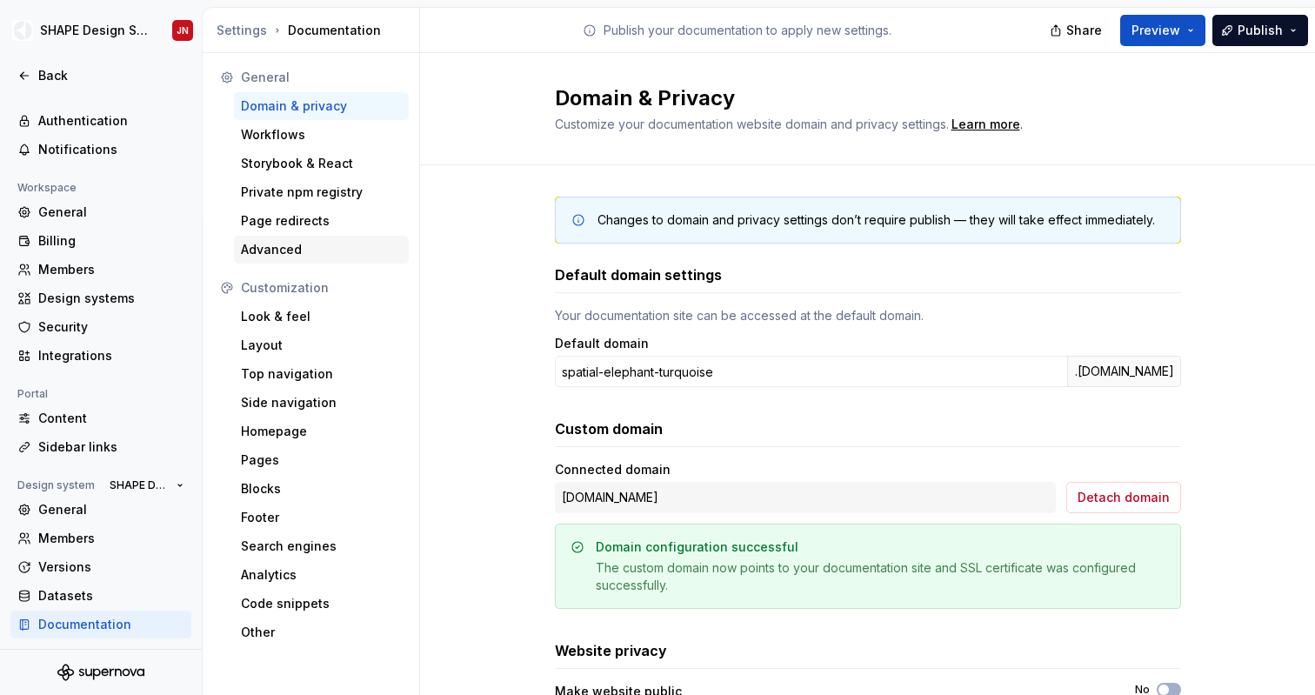
click at [324, 247] on div "Advanced" at bounding box center [321, 249] width 161 height 17
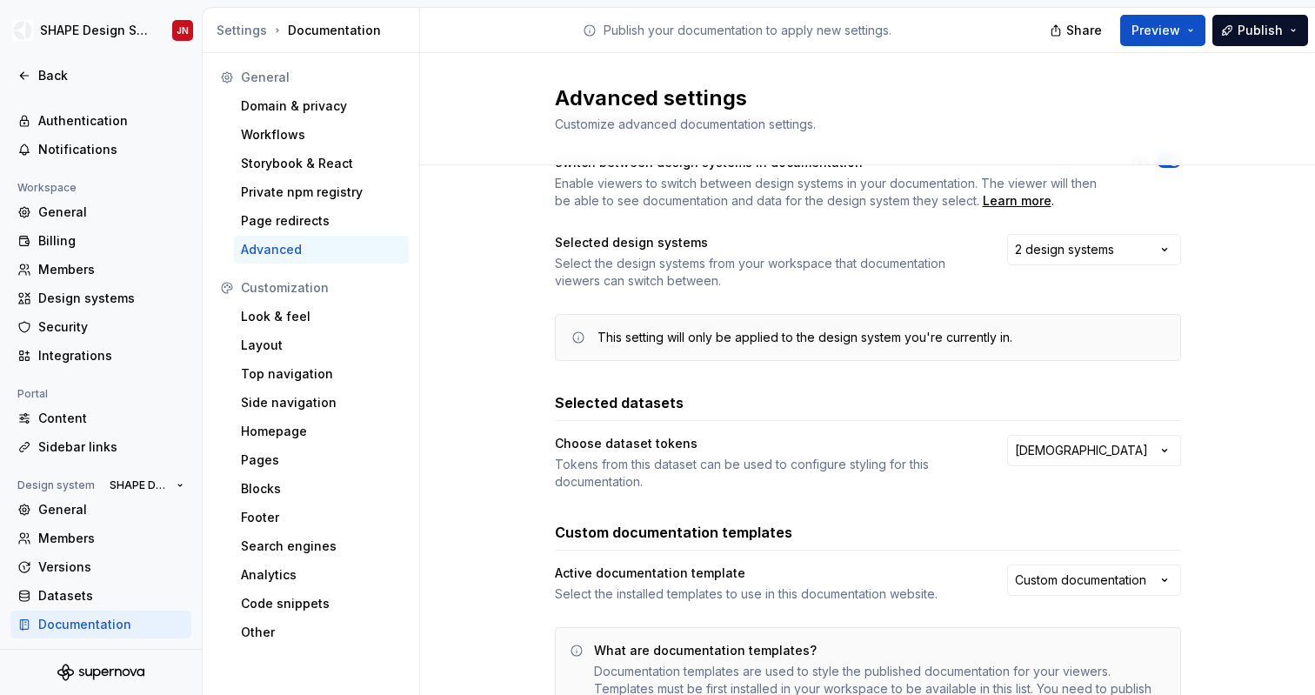
scroll to position [90, 0]
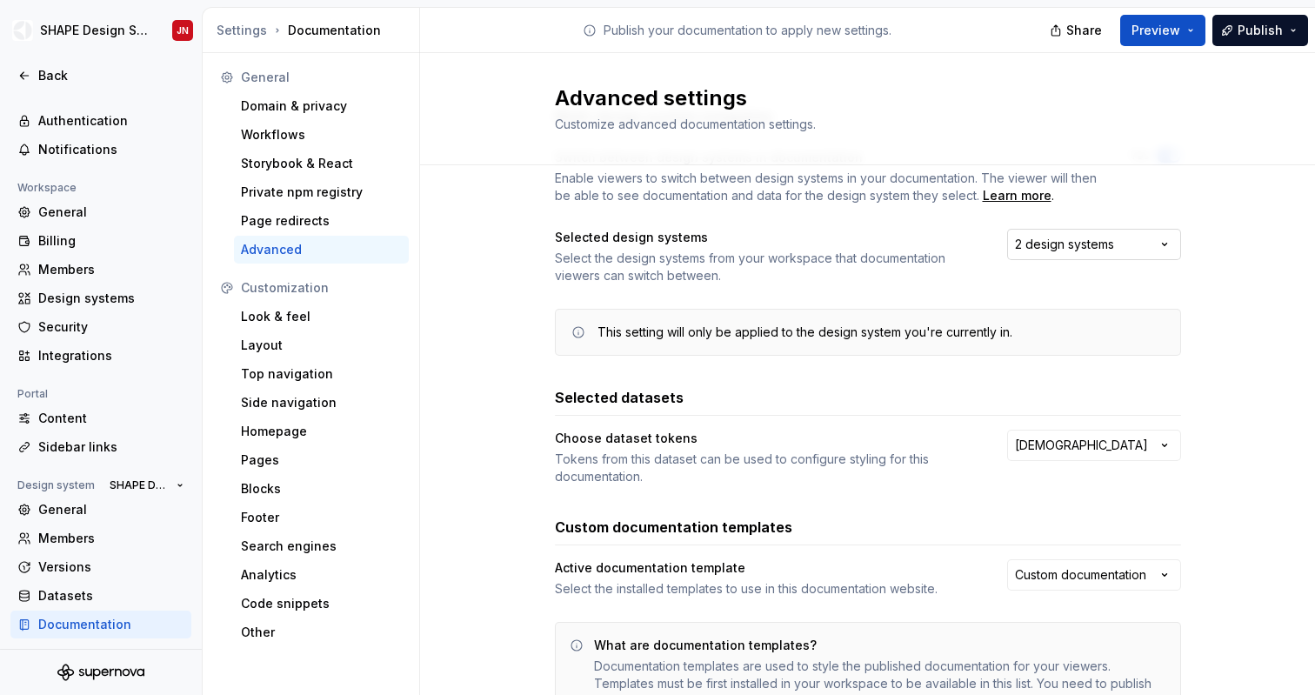
click at [1098, 238] on div "2 design systems" at bounding box center [1064, 244] width 99 height 17
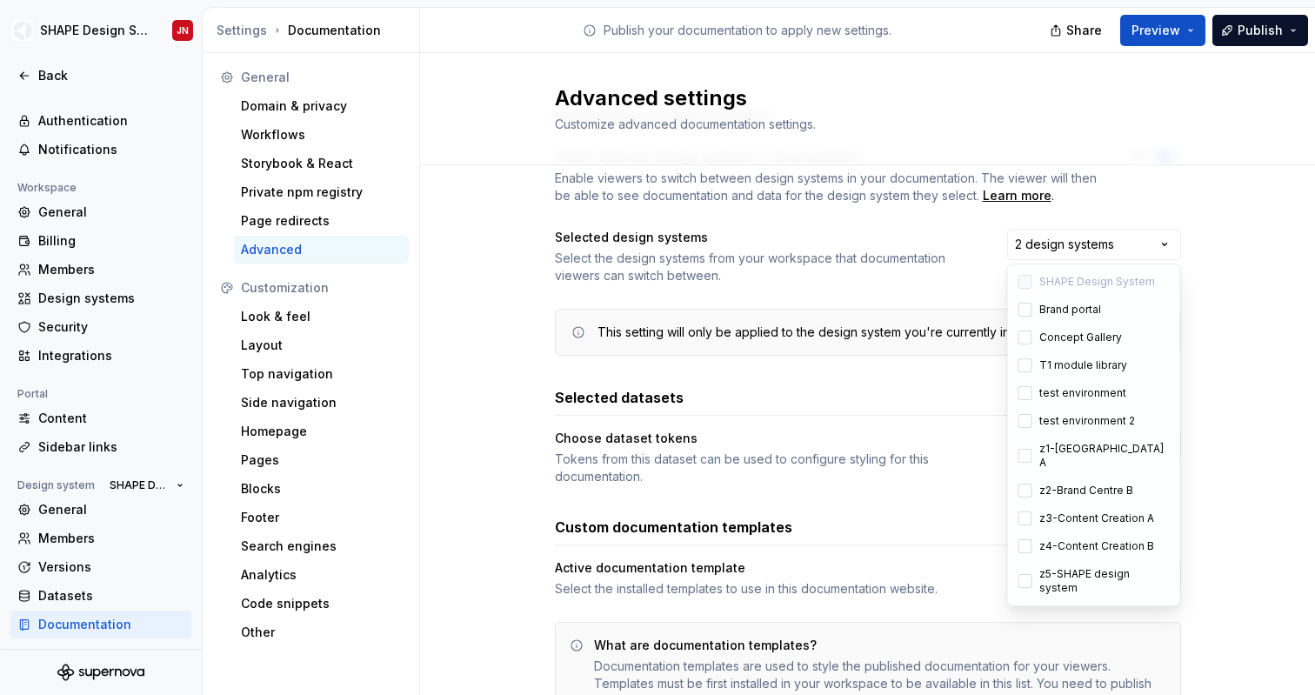
click at [517, 234] on div "Multi-design system navigation Switch between design systems in documentation E…" at bounding box center [867, 445] width 895 height 740
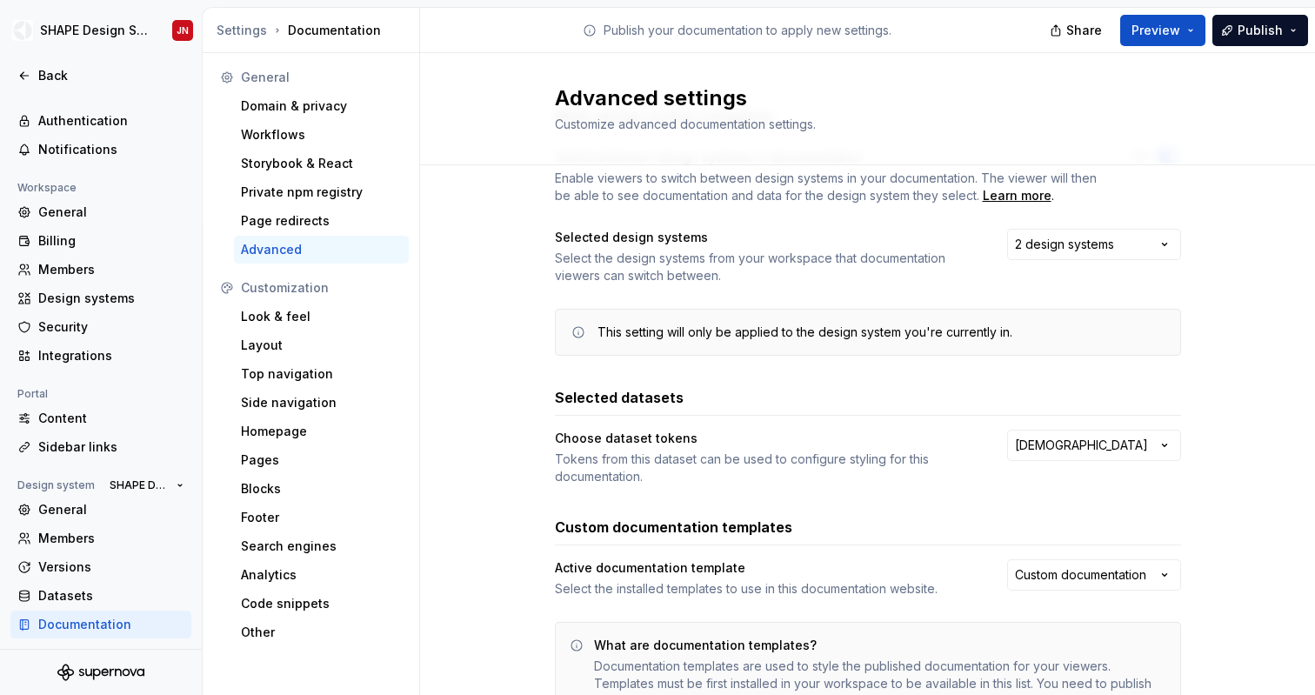
click at [591, 239] on div "Selected design systems" at bounding box center [765, 237] width 421 height 17
click at [583, 266] on div "Select the design systems from your workspace that documentation viewers can sw…" at bounding box center [765, 267] width 421 height 35
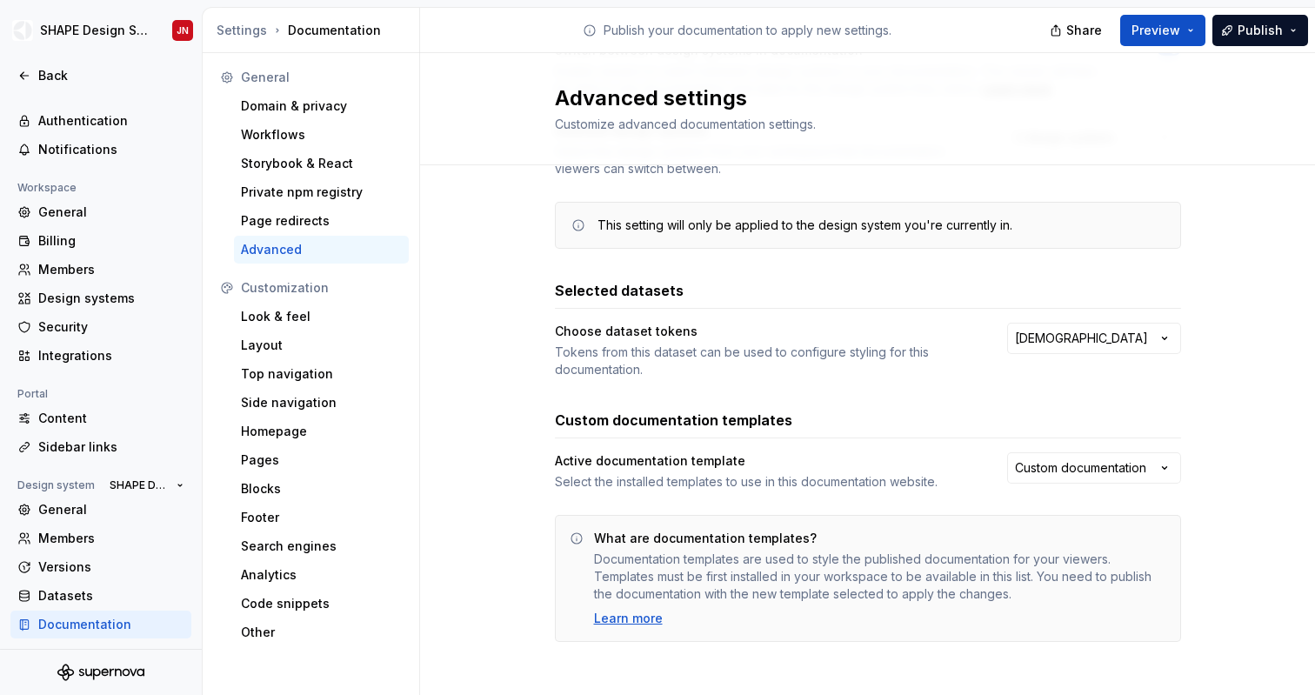
scroll to position [203, 0]
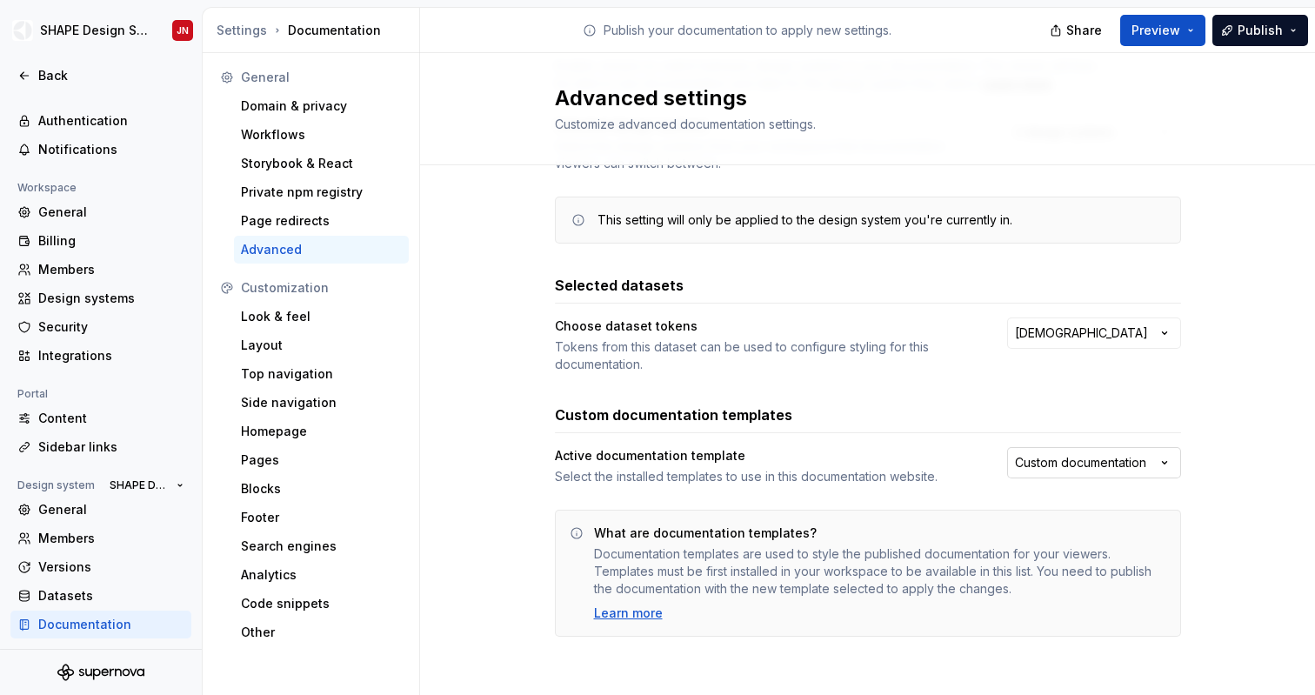
click at [1080, 461] on html "SHAPE Design System JN Back Account Profile Authentication Notifications Worksp…" at bounding box center [657, 347] width 1315 height 695
click at [743, 464] on html "SHAPE Design System JN Back Account Profile Authentication Notifications Worksp…" at bounding box center [657, 347] width 1315 height 695
click at [753, 478] on div "Select the installed templates to use in this documentation website." at bounding box center [765, 476] width 421 height 17
drag, startPoint x: 753, startPoint y: 478, endPoint x: 876, endPoint y: 479, distance: 122.6
click at [874, 479] on div "Select the installed templates to use in this documentation website." at bounding box center [765, 476] width 421 height 17
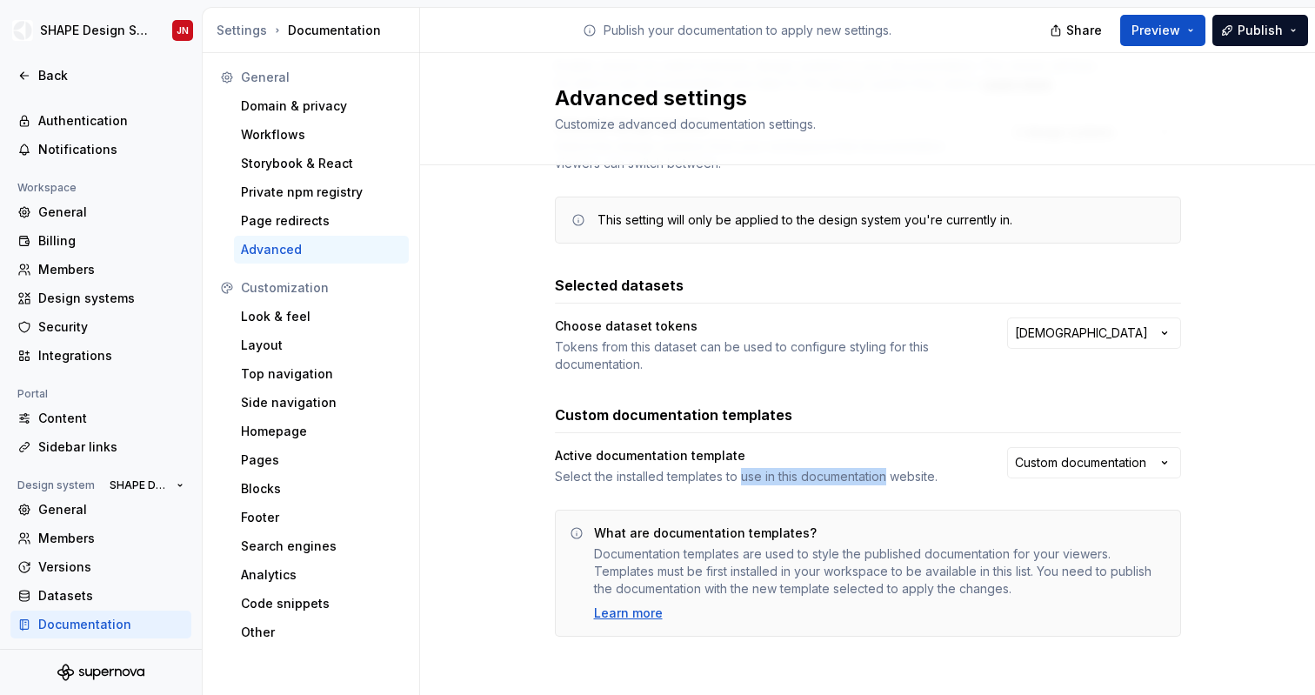
click at [876, 479] on div "Select the installed templates to use in this documentation website." at bounding box center [765, 476] width 421 height 17
click at [802, 479] on div "Select the installed templates to use in this documentation website." at bounding box center [765, 476] width 421 height 17
click at [842, 479] on div "Select the installed templates to use in this documentation website." at bounding box center [765, 476] width 421 height 17
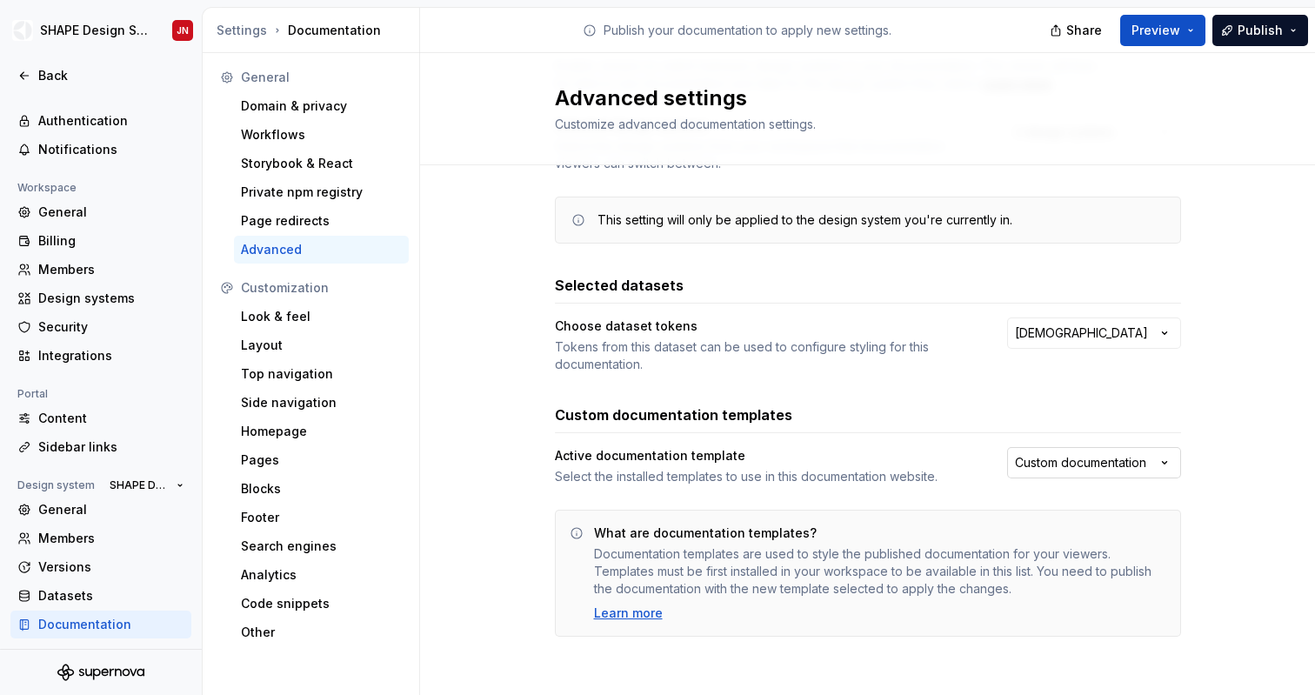
click at [1058, 464] on html "SHAPE Design System JN Back Account Profile Authentication Notifications Worksp…" at bounding box center [657, 347] width 1315 height 695
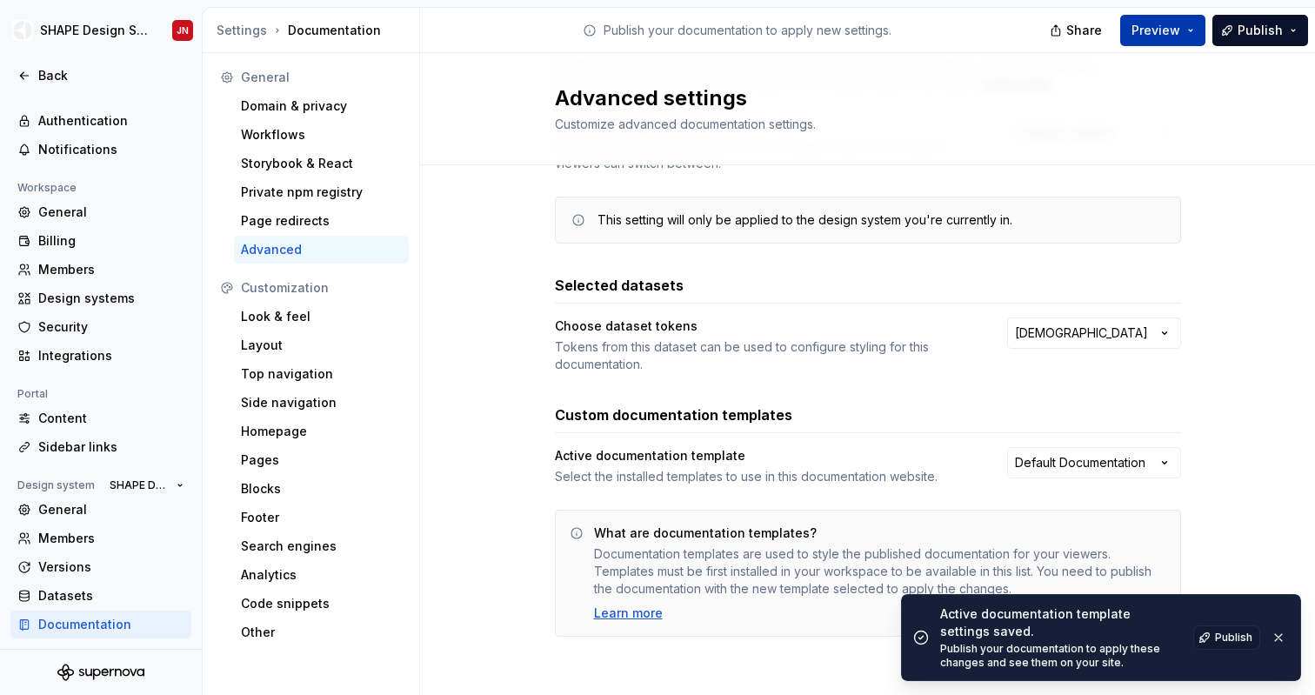
click at [1177, 23] on span "Preview" at bounding box center [1155, 30] width 49 height 17
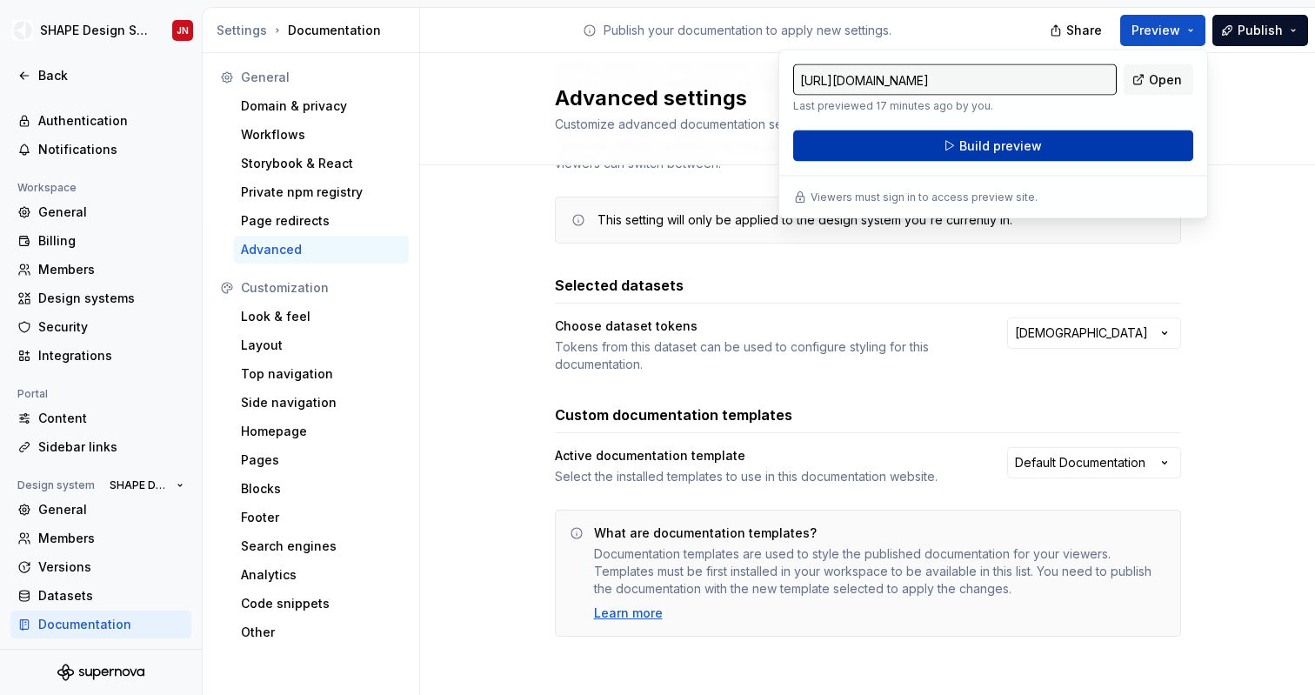
click at [1053, 145] on button "Build preview" at bounding box center [993, 145] width 400 height 31
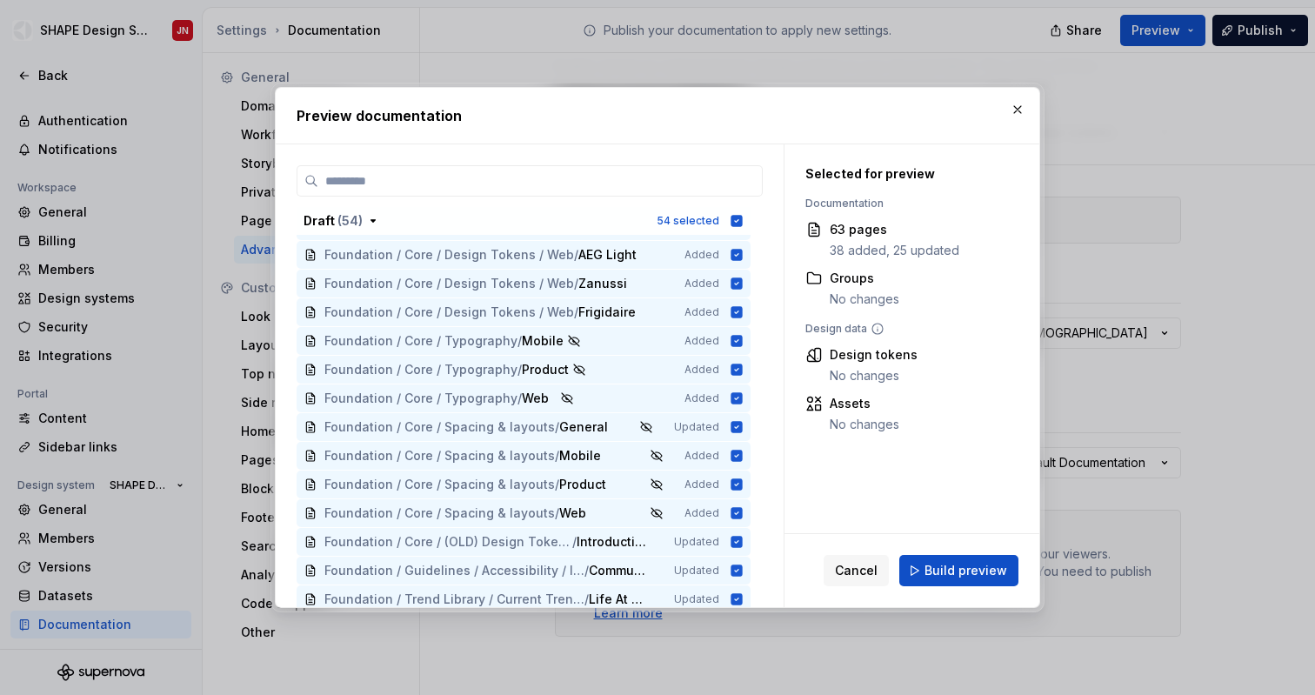
scroll to position [0, 0]
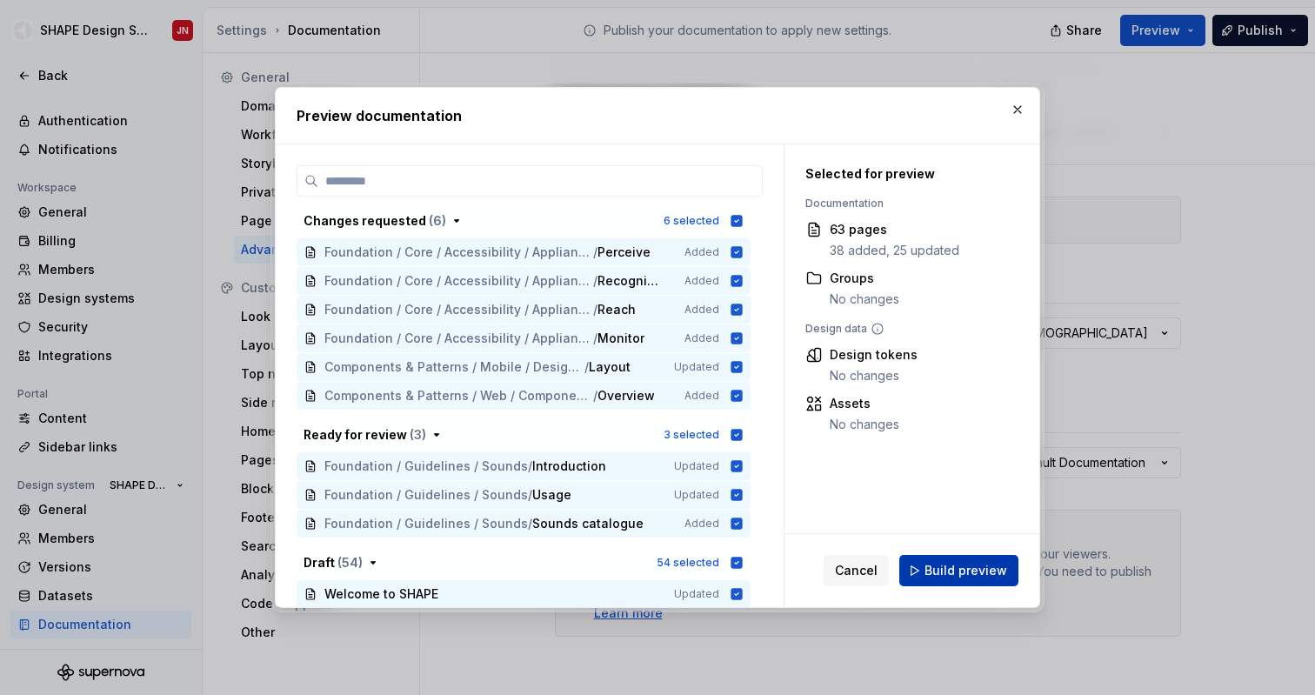
click at [981, 573] on span "Build preview" at bounding box center [966, 570] width 83 height 17
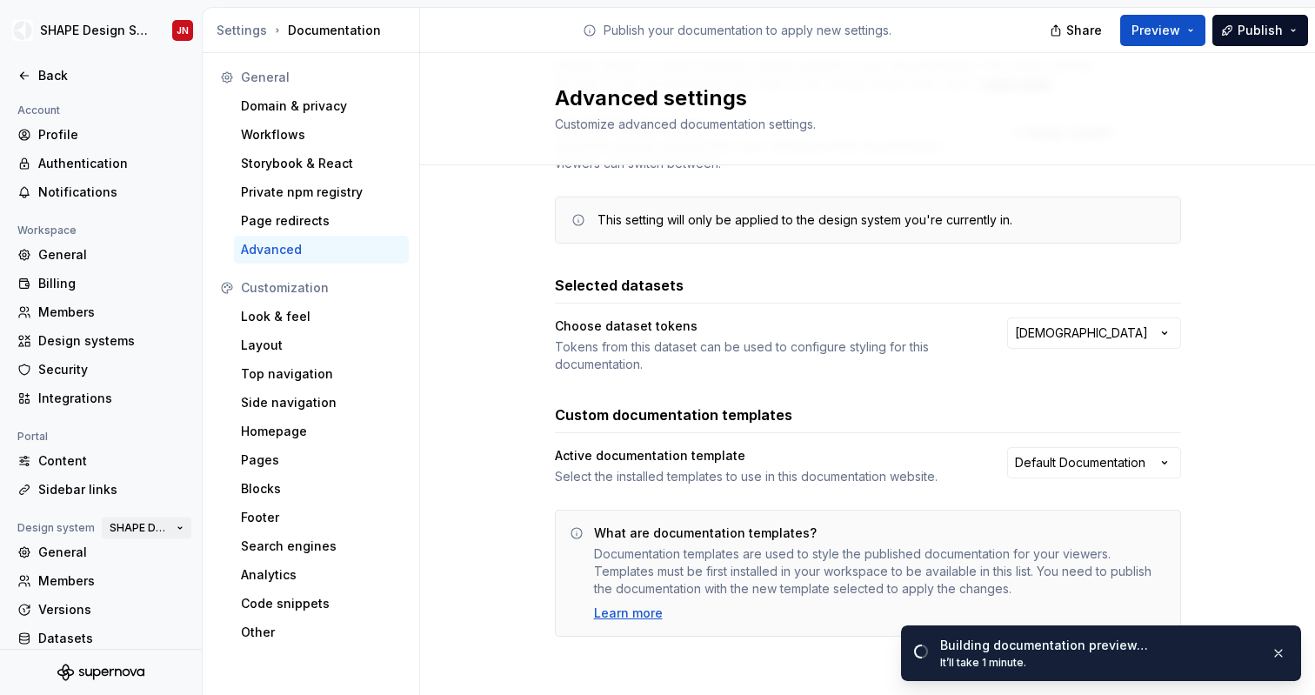
click at [185, 528] on button "SHAPE Design System" at bounding box center [147, 528] width 90 height 24
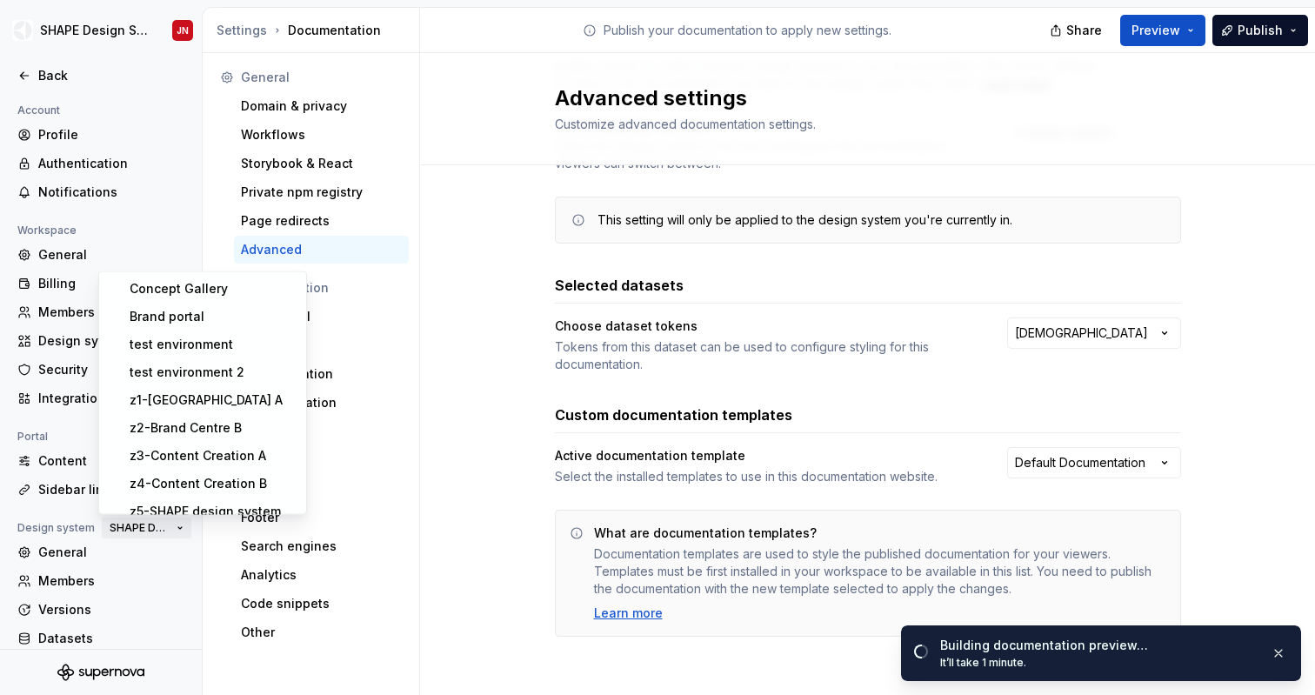
scroll to position [66, 0]
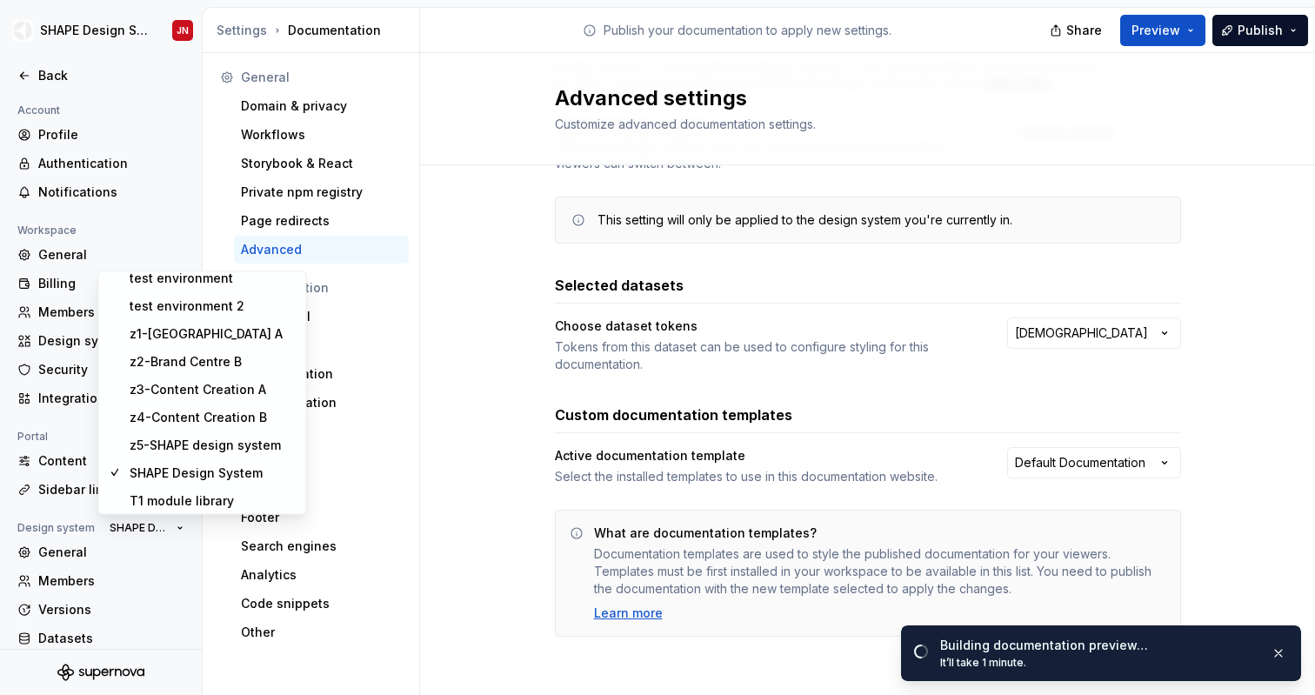
click at [509, 412] on div "Multi-design system navigation Switch between design systems in documentation E…" at bounding box center [867, 333] width 895 height 740
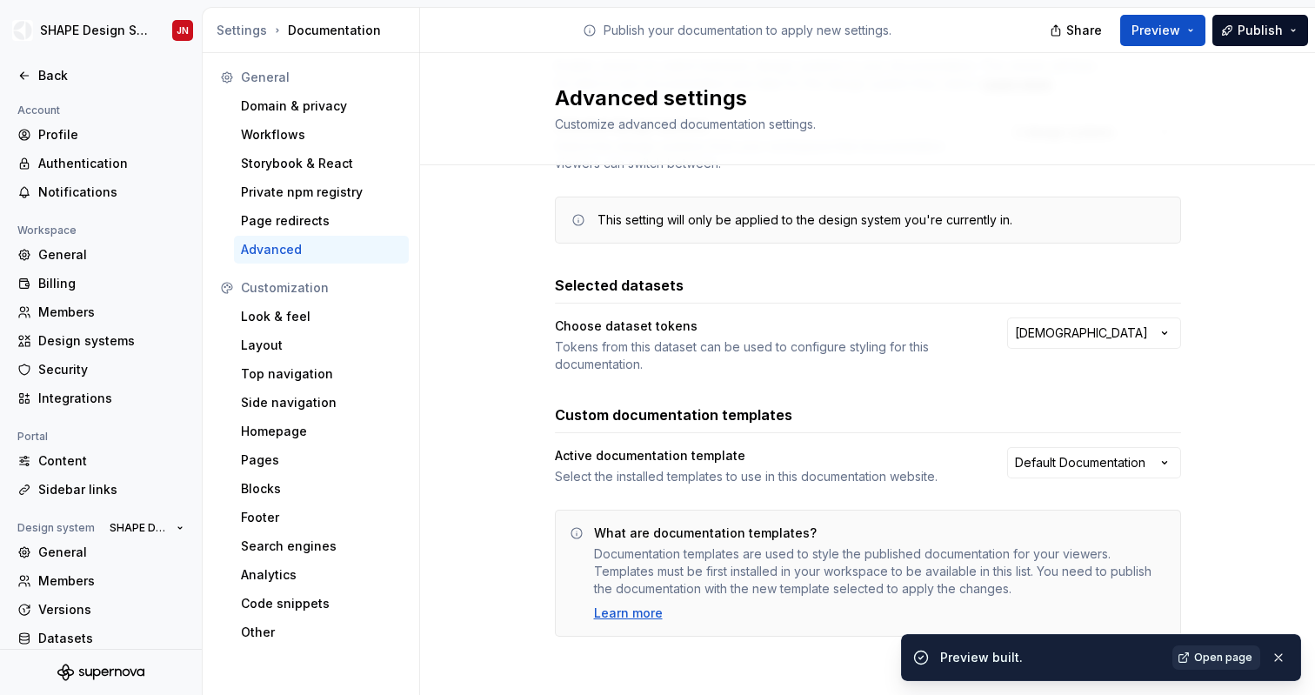
click at [1205, 658] on span "Open page" at bounding box center [1223, 658] width 58 height 14
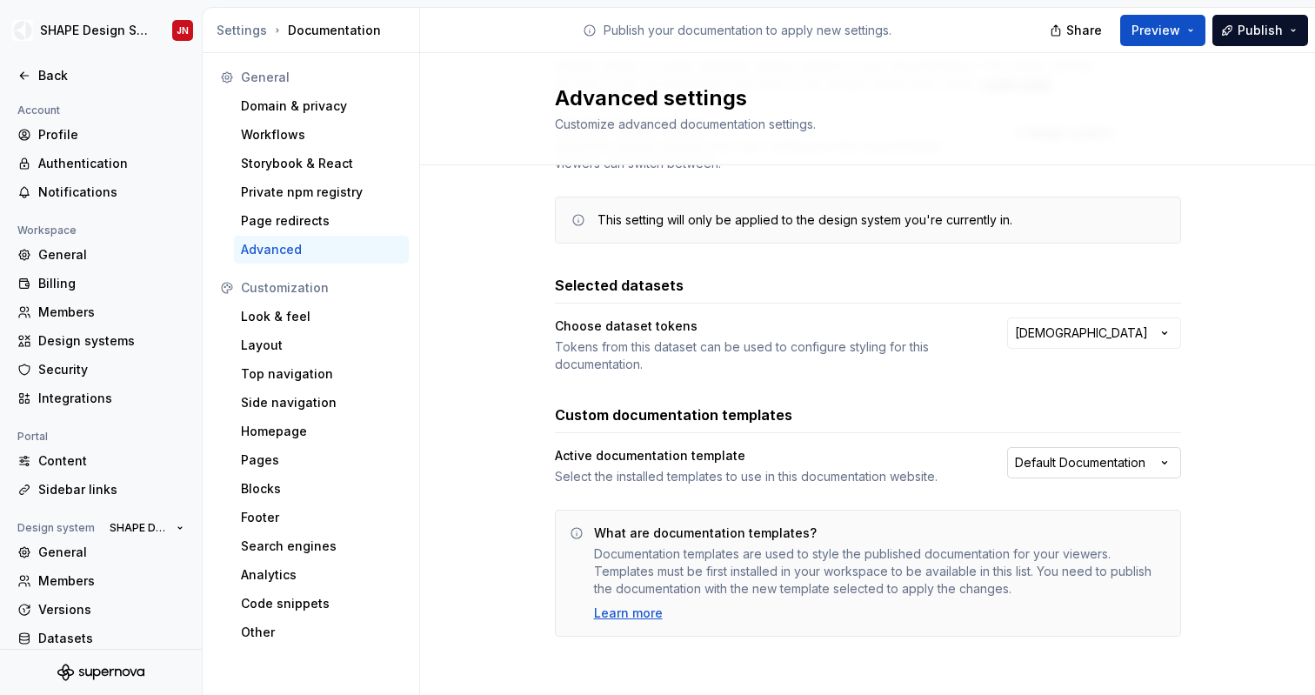
click at [1067, 459] on html "SHAPE Design System JN Back Account Profile Authentication Notifications Worksp…" at bounding box center [657, 347] width 1315 height 695
click at [1154, 35] on span "Preview" at bounding box center [1155, 30] width 49 height 17
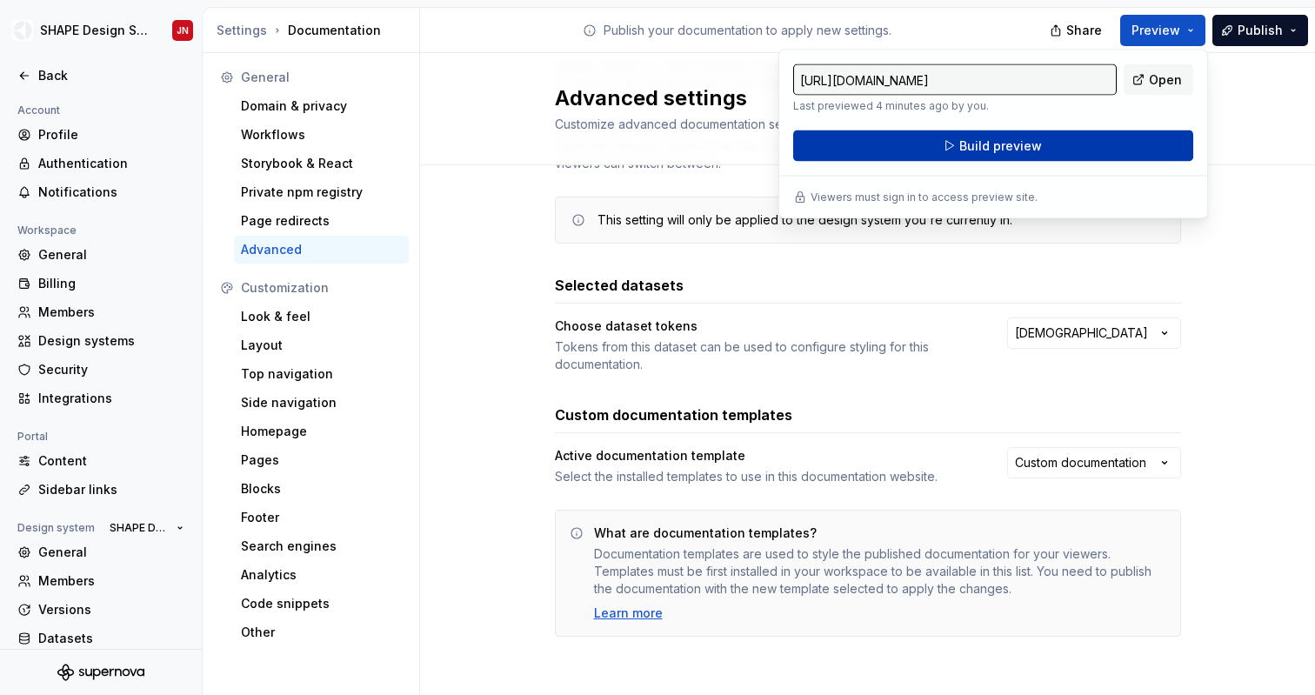
click at [1065, 146] on button "Build preview" at bounding box center [993, 145] width 400 height 31
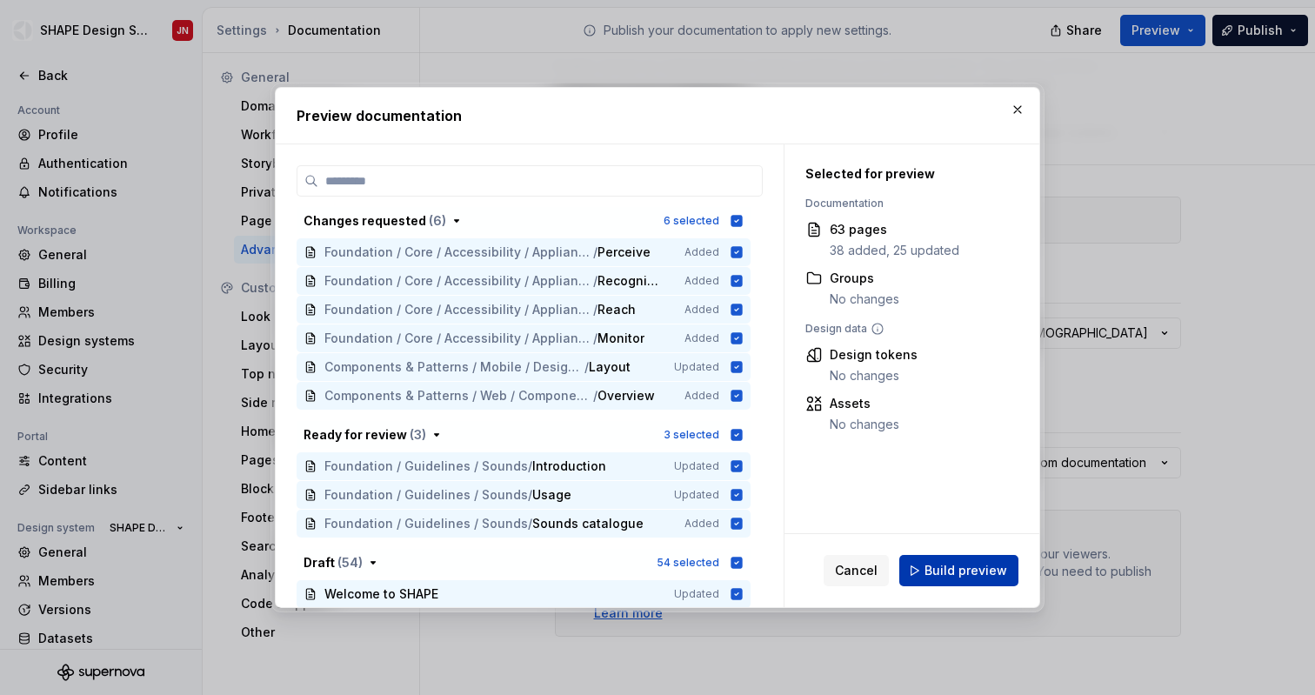
click at [966, 576] on span "Build preview" at bounding box center [966, 570] width 83 height 17
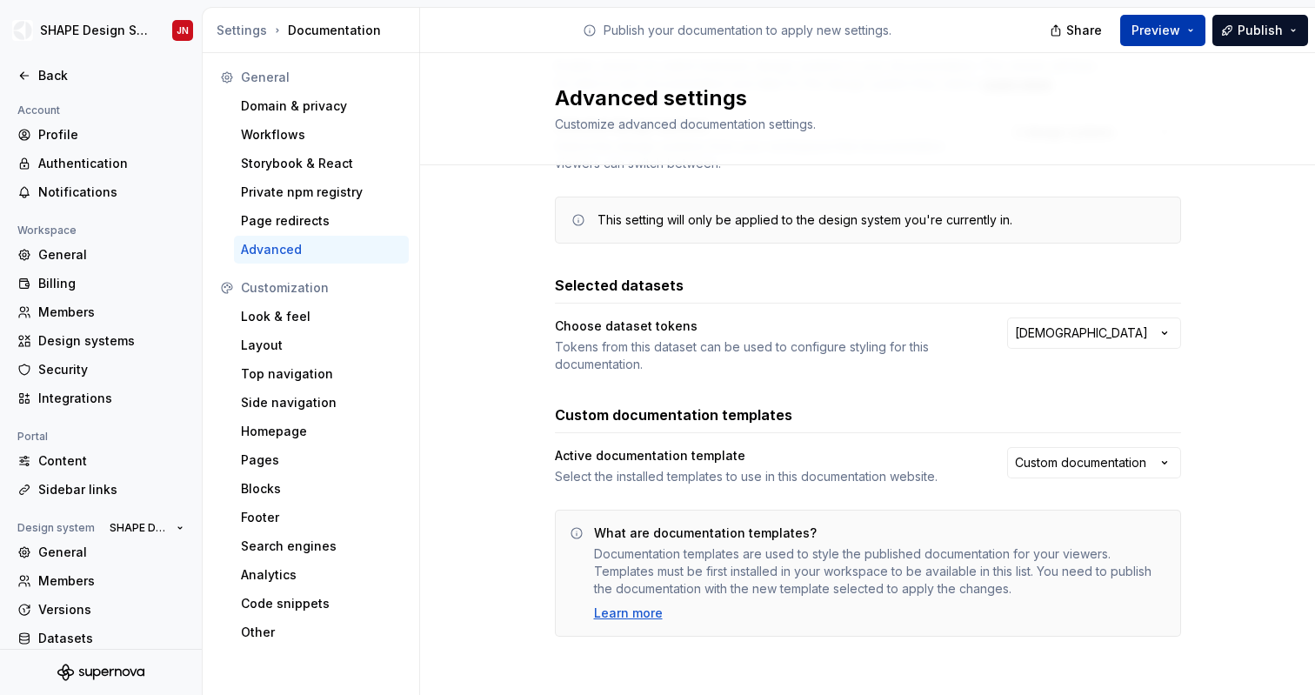
click at [1151, 28] on span "Preview" at bounding box center [1155, 30] width 49 height 17
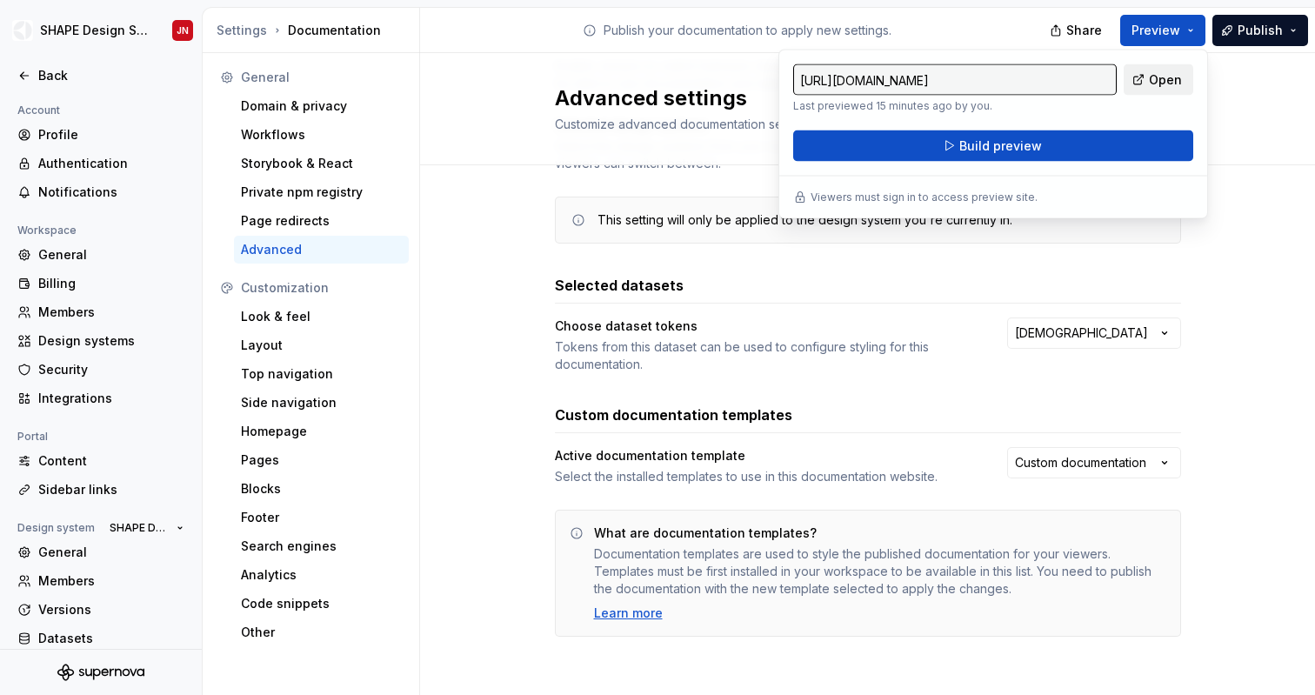
click at [1149, 79] on link "Open" at bounding box center [1159, 79] width 70 height 31
click at [75, 69] on div "Back" at bounding box center [111, 75] width 146 height 17
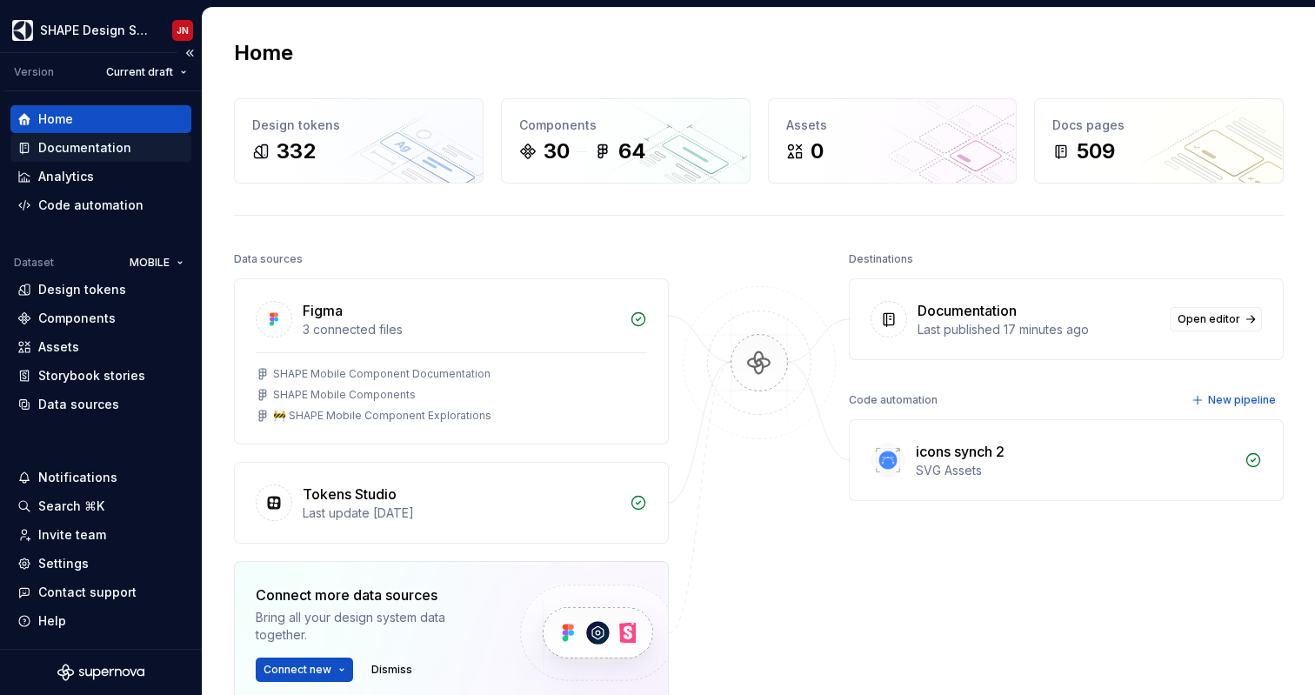
click at [130, 151] on div "Documentation" at bounding box center [100, 147] width 167 height 17
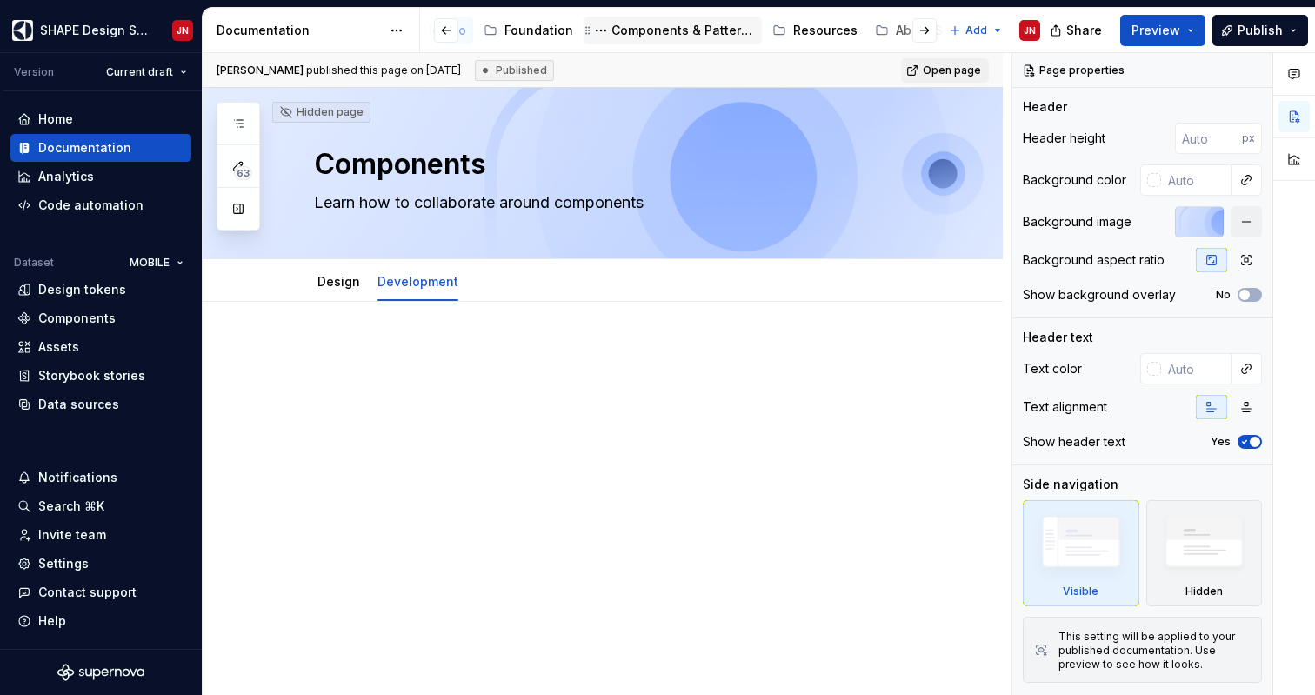
scroll to position [0, 193]
click at [808, 30] on div "Resources" at bounding box center [819, 30] width 64 height 17
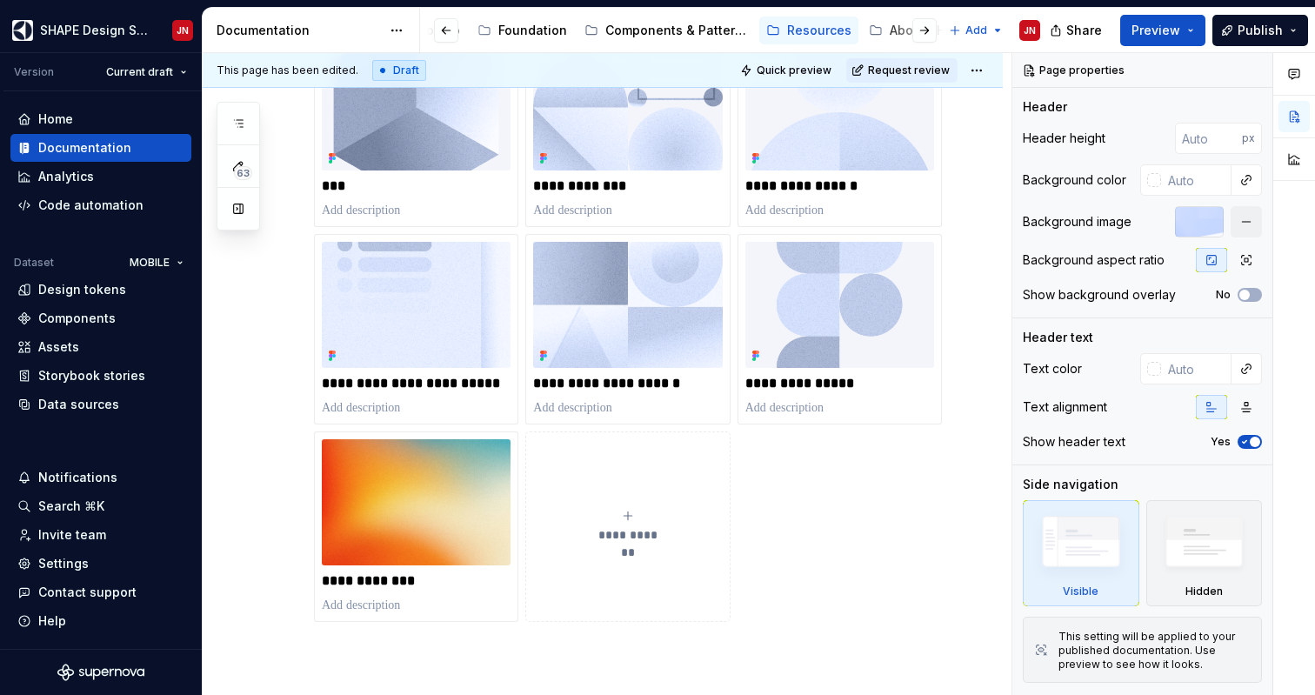
scroll to position [948, 0]
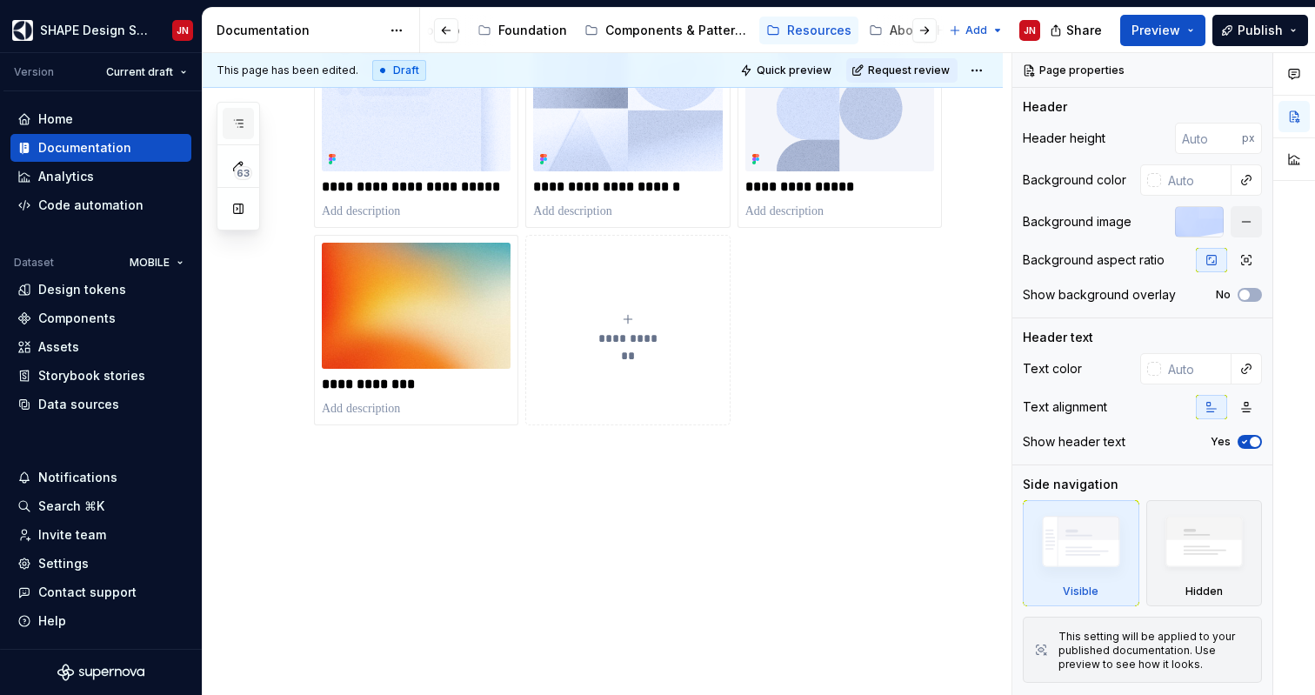
click at [244, 130] on button "button" at bounding box center [238, 123] width 31 height 31
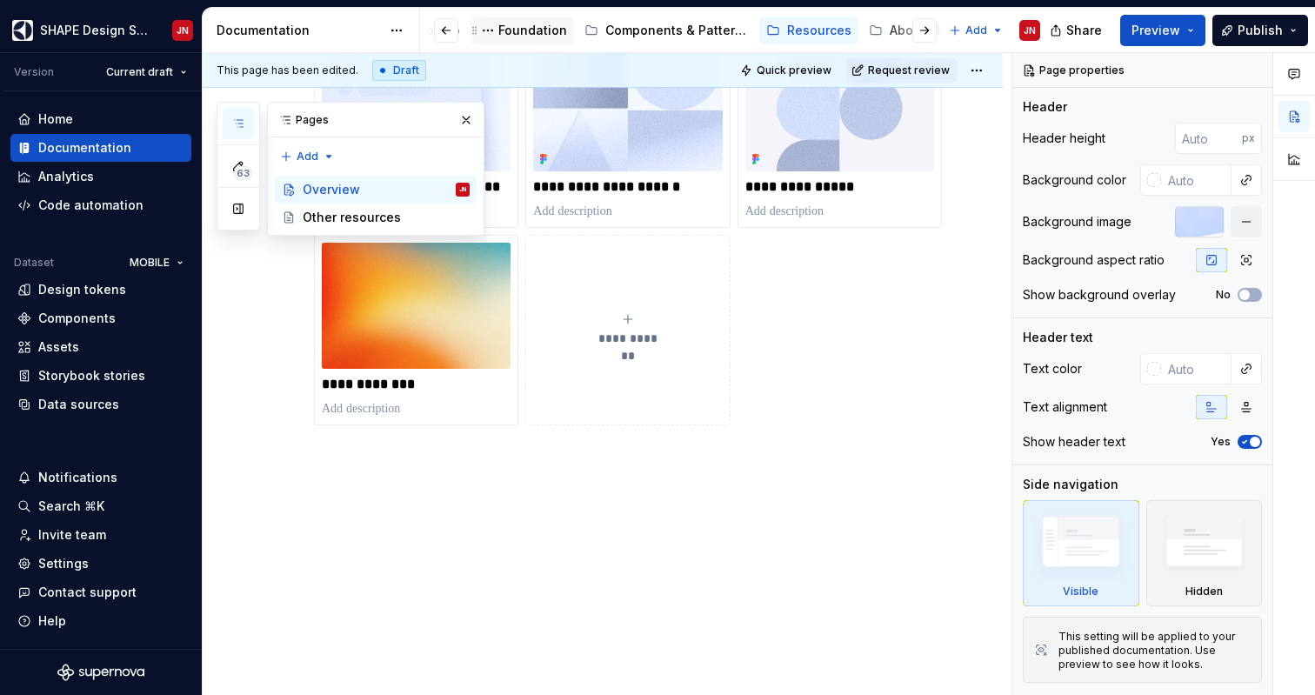
click at [513, 38] on div "Foundation" at bounding box center [532, 30] width 69 height 17
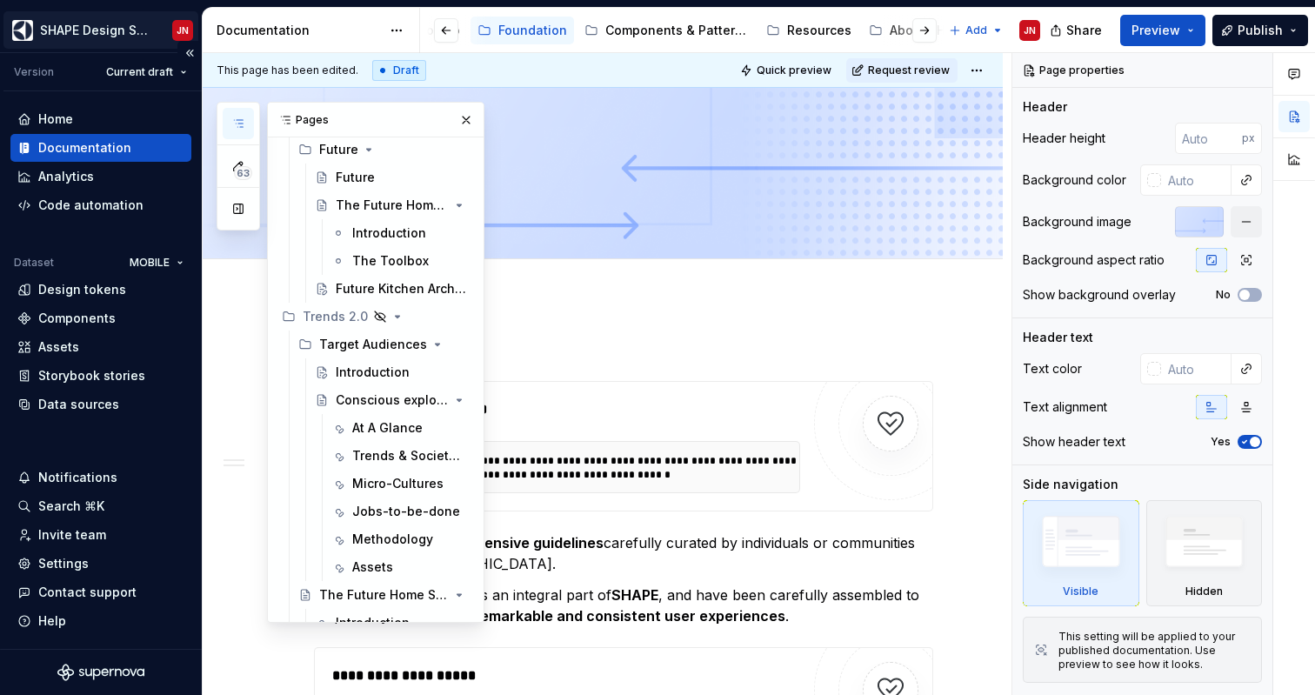
scroll to position [5123, 0]
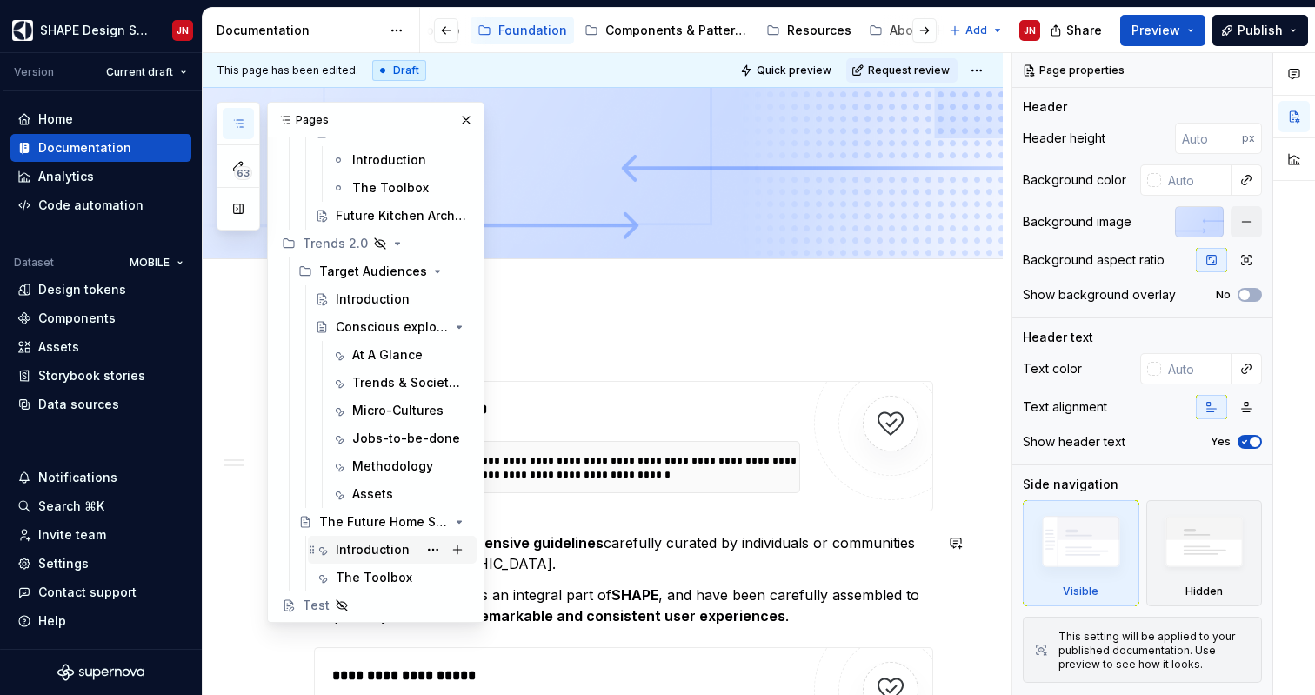
click at [367, 550] on div "Introduction" at bounding box center [373, 549] width 74 height 17
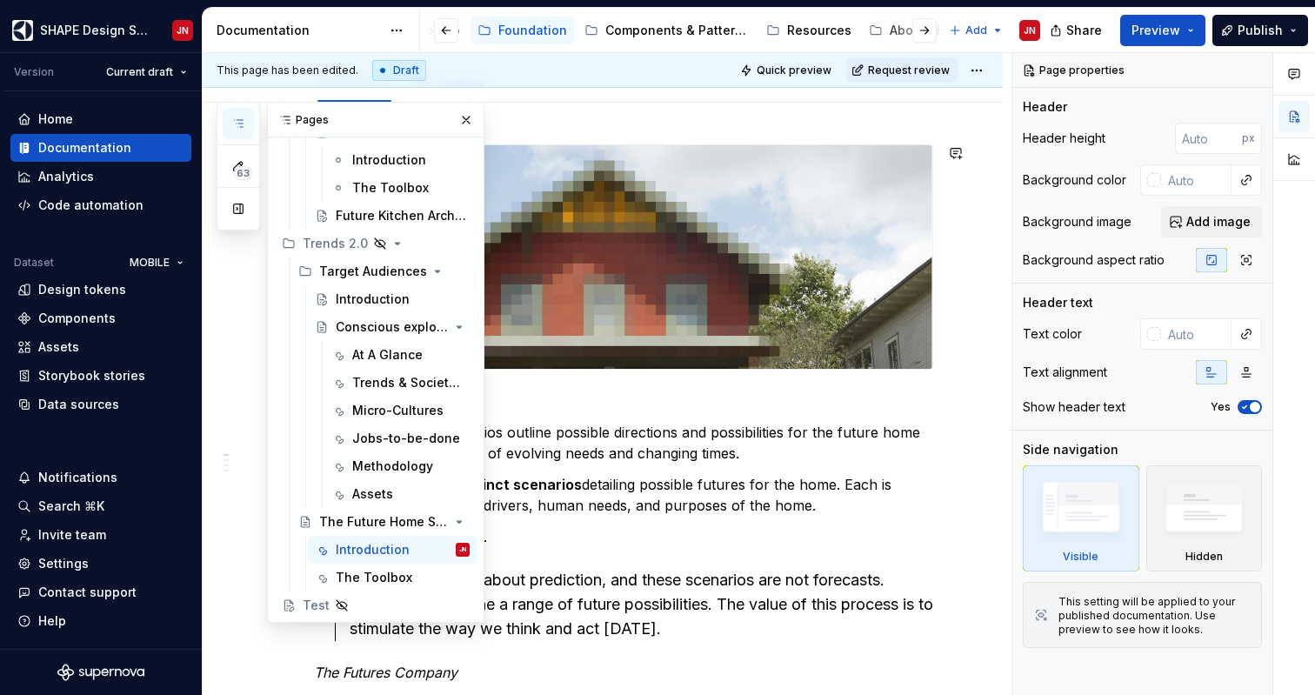
scroll to position [204, 0]
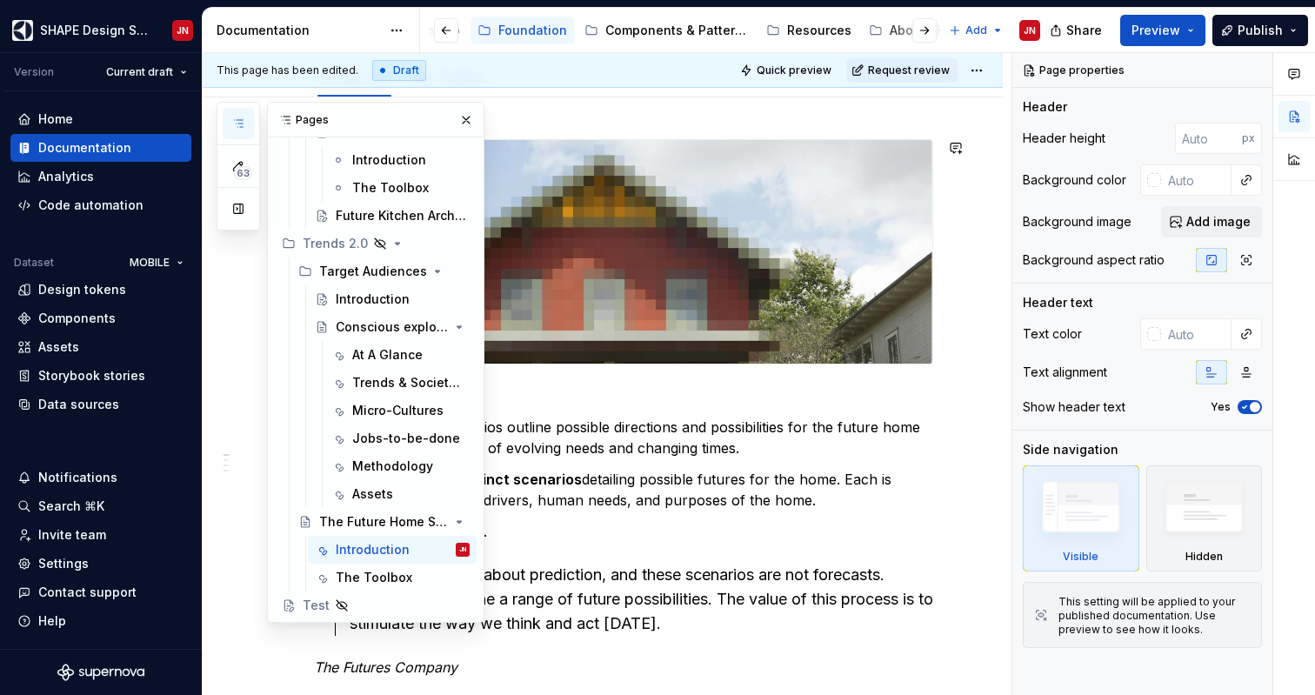
click at [582, 451] on p "The Future Home Scenarios outline possible directions and possibilities for the…" at bounding box center [623, 438] width 619 height 42
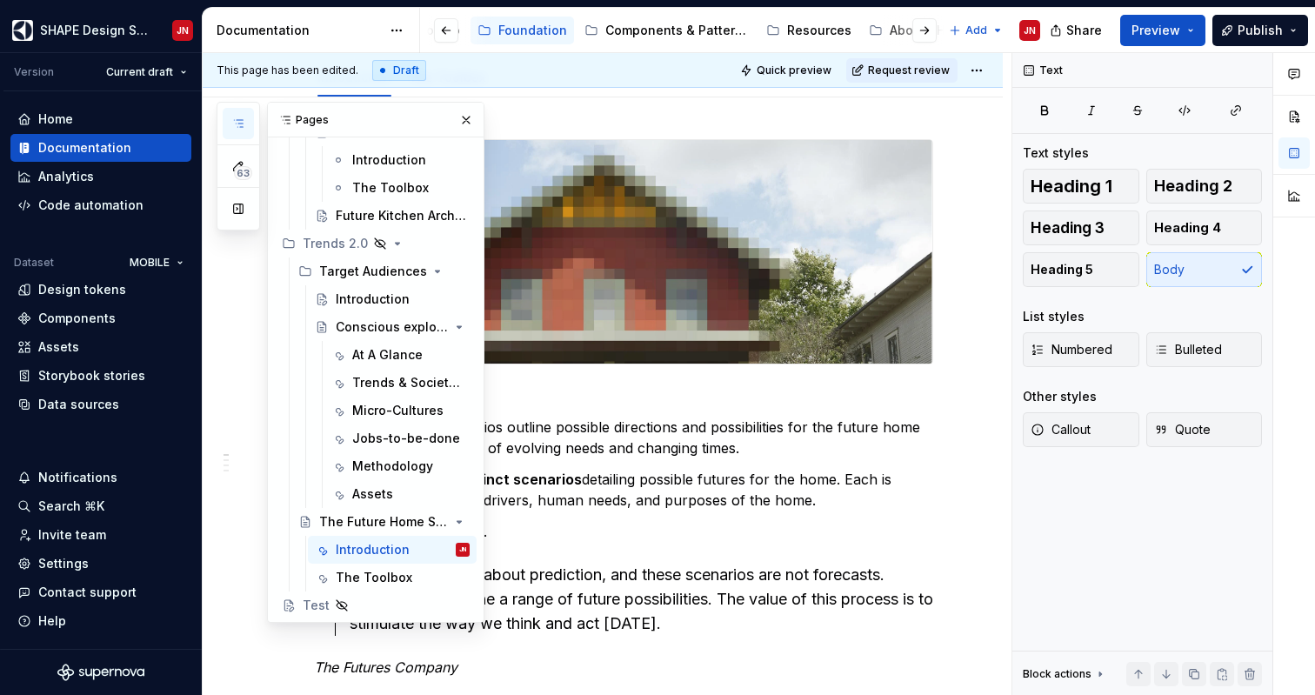
click at [324, 71] on span "This page has been edited." at bounding box center [288, 70] width 142 height 14
click at [467, 124] on button "button" at bounding box center [466, 120] width 24 height 24
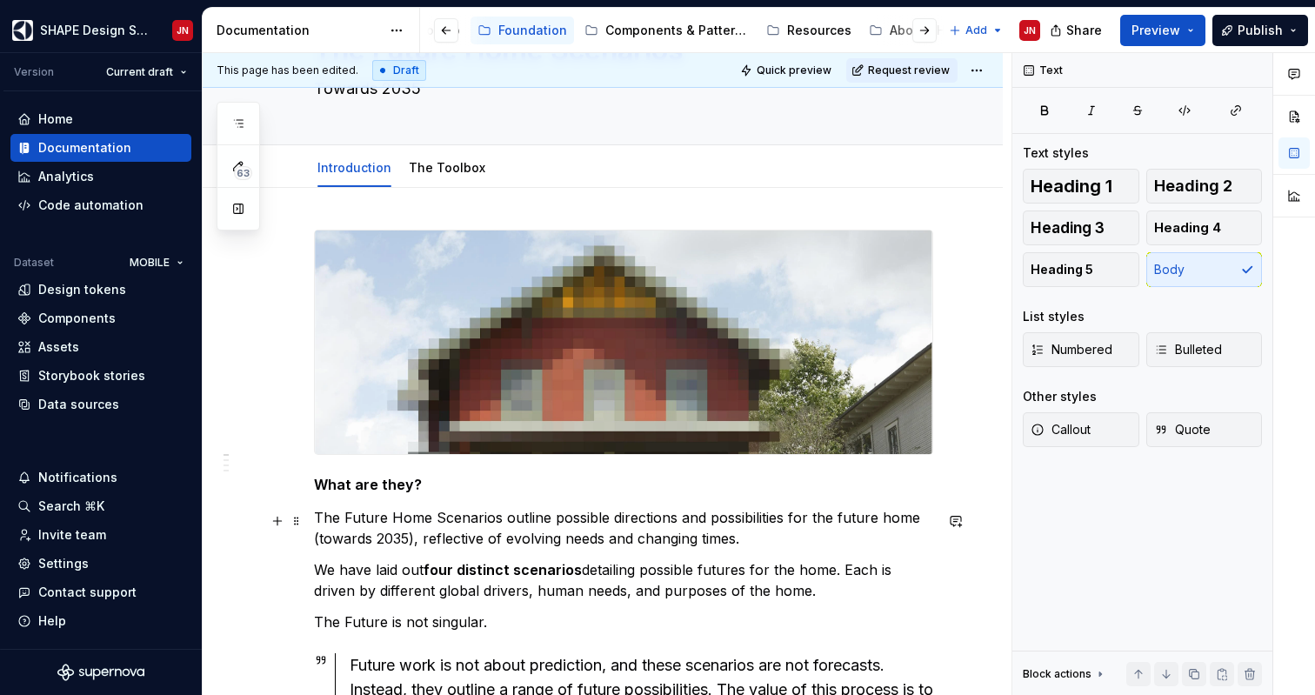
scroll to position [0, 0]
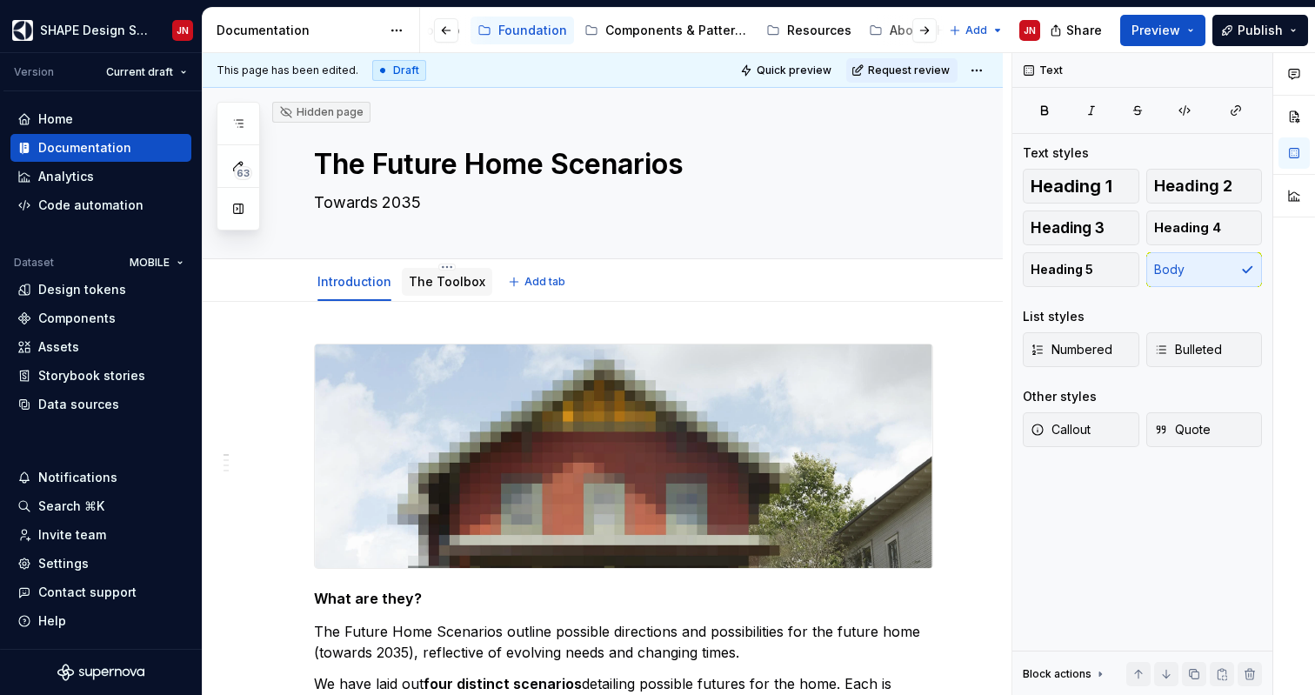
click at [438, 282] on link "The Toolbox" at bounding box center [447, 281] width 77 height 15
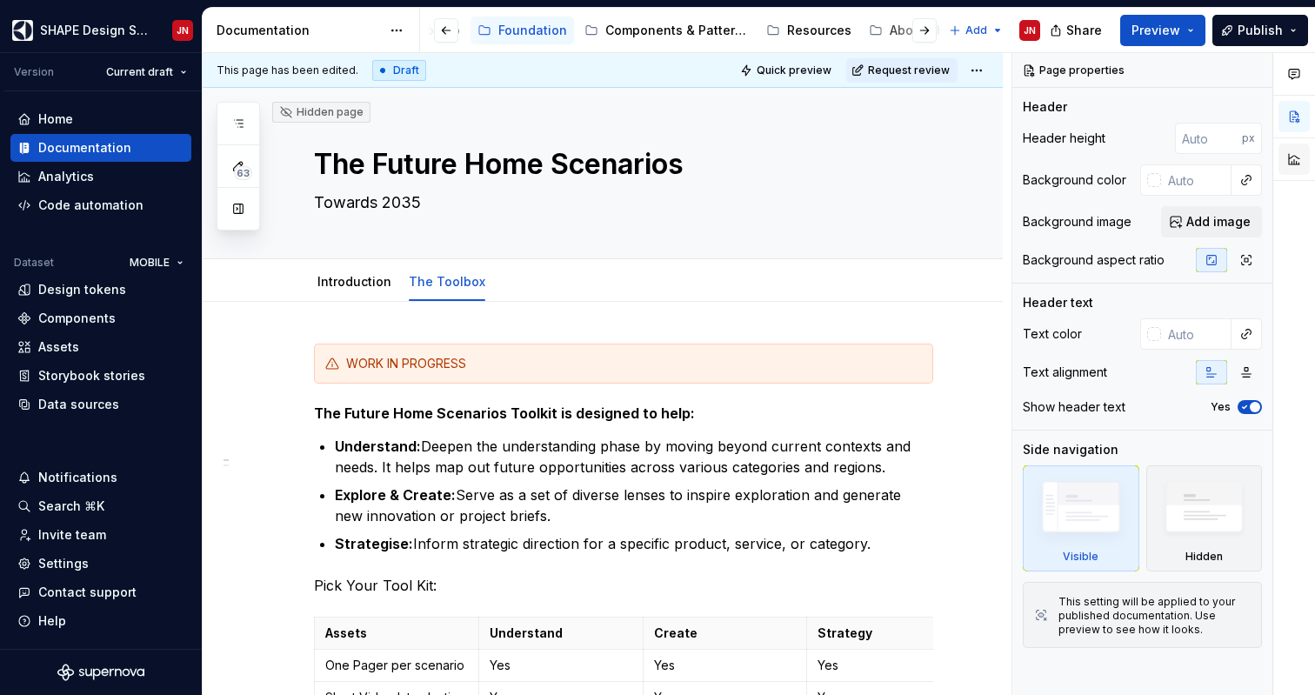
click at [1283, 157] on button "button" at bounding box center [1293, 159] width 31 height 31
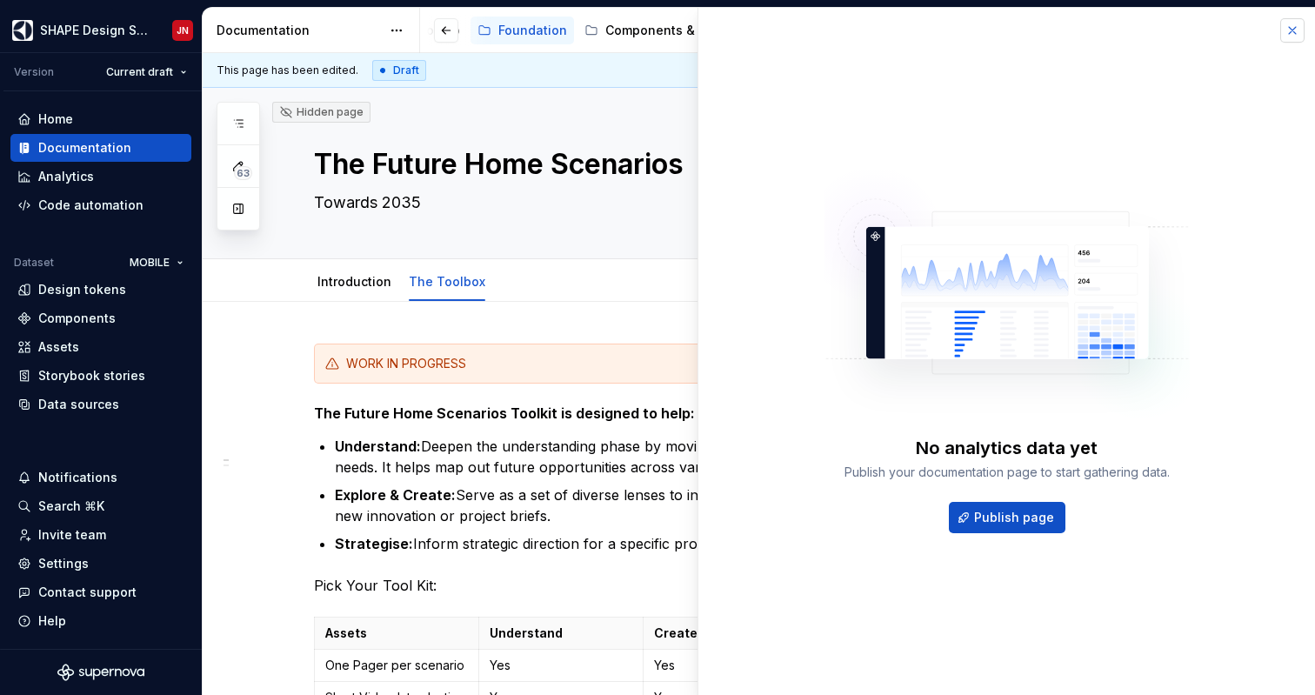
click at [1287, 39] on button "button" at bounding box center [1292, 30] width 24 height 24
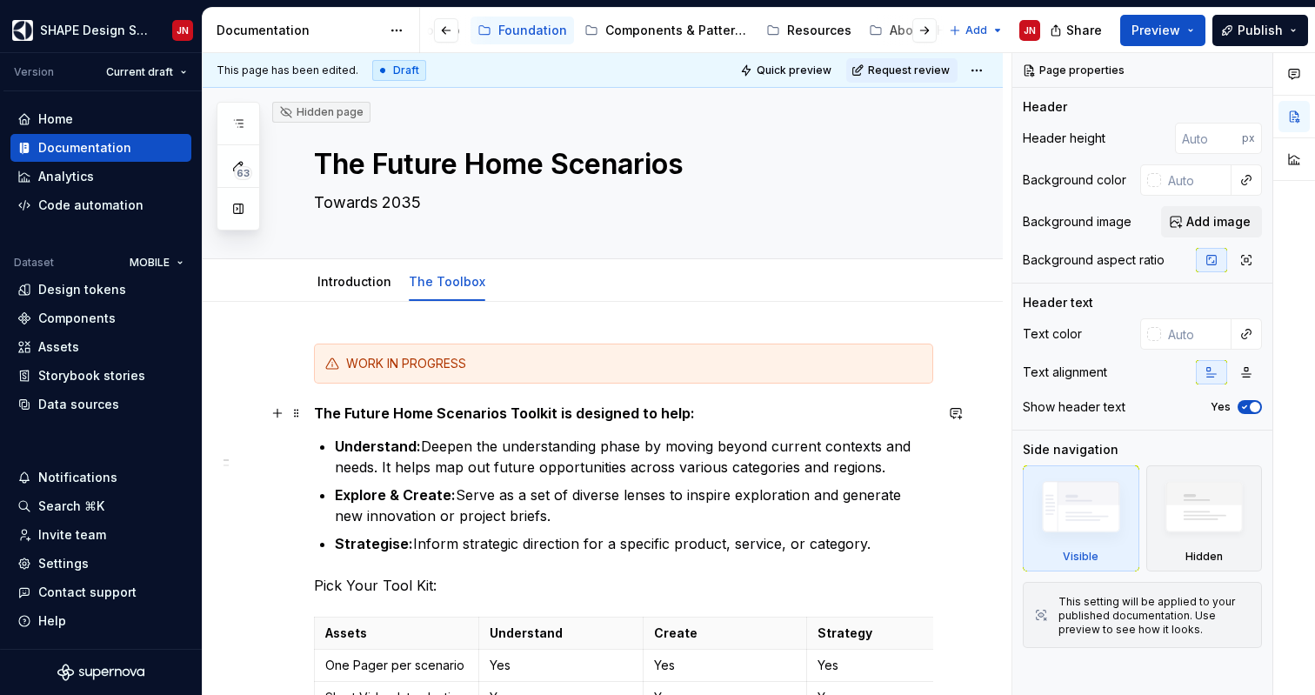
click at [427, 421] on strong "The Future Home Scenarios Toolkit is designed to help:" at bounding box center [504, 412] width 381 height 17
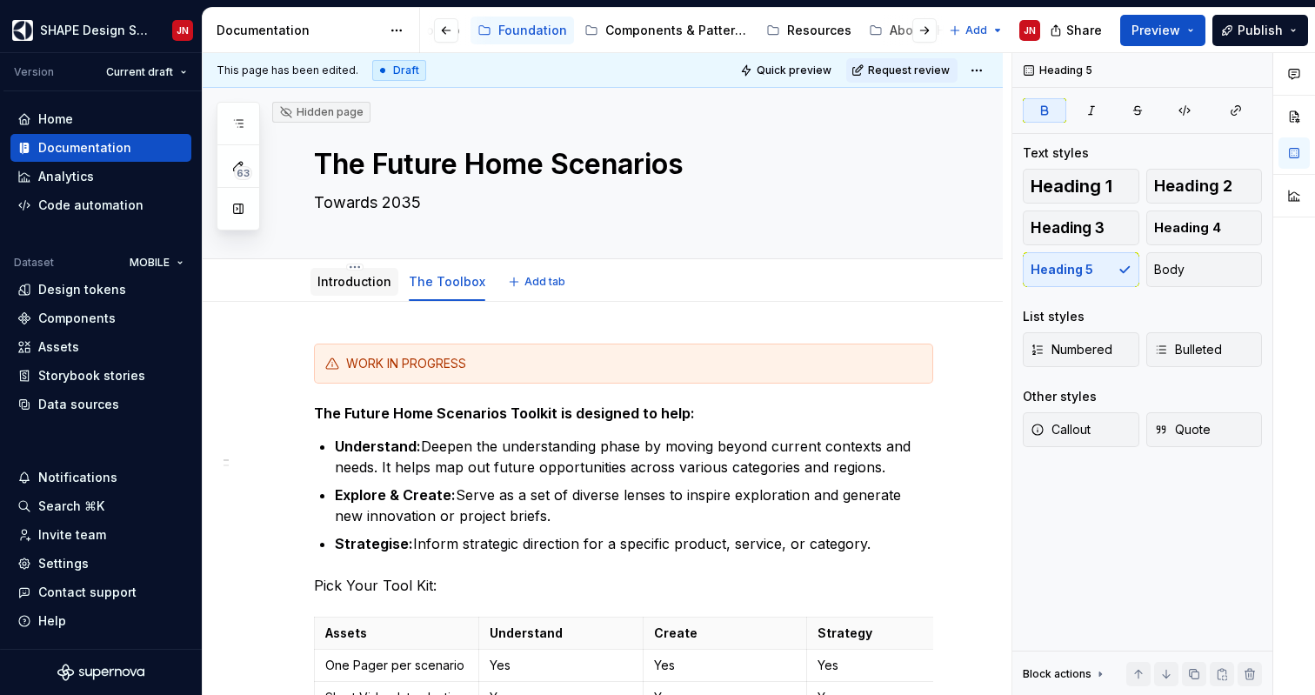
click at [354, 281] on link "Introduction" at bounding box center [354, 281] width 74 height 15
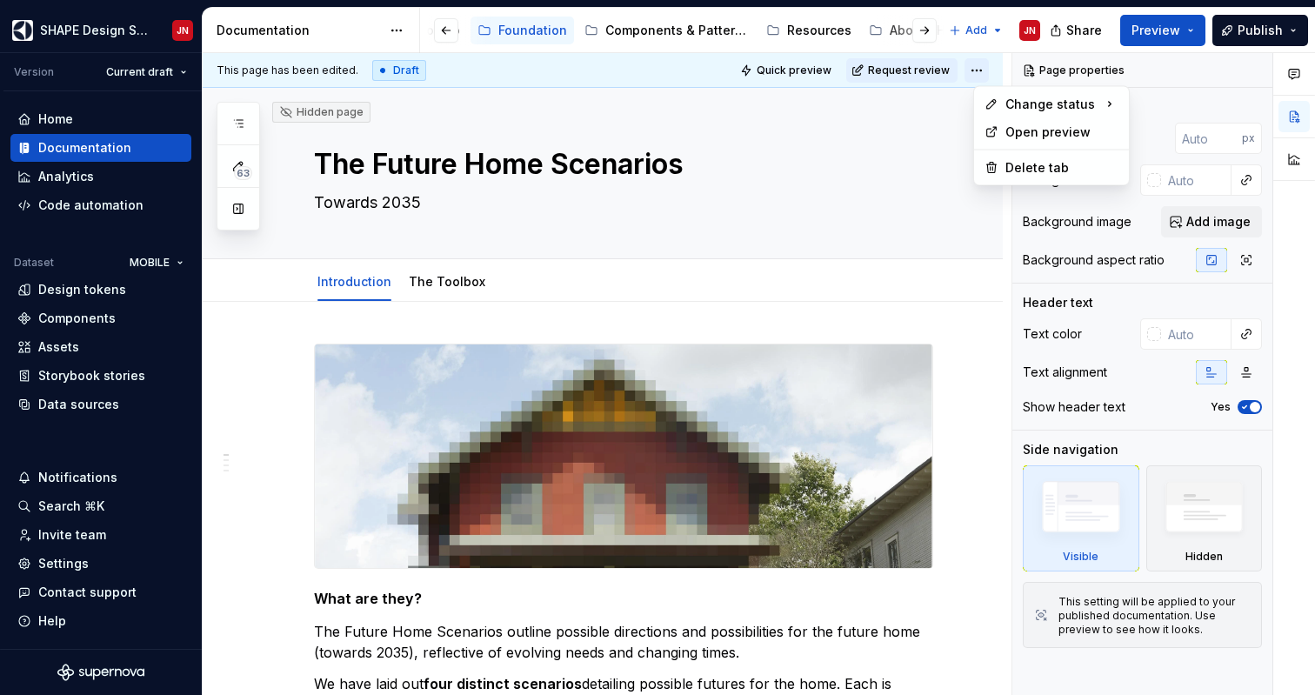
click at [988, 70] on html "SHAPE Design System JN Version Current draft Home Documentation Analytics Code …" at bounding box center [657, 347] width 1315 height 695
click at [313, 76] on html "SHAPE Design System JN Version Current draft Home Documentation Analytics Code …" at bounding box center [657, 347] width 1315 height 695
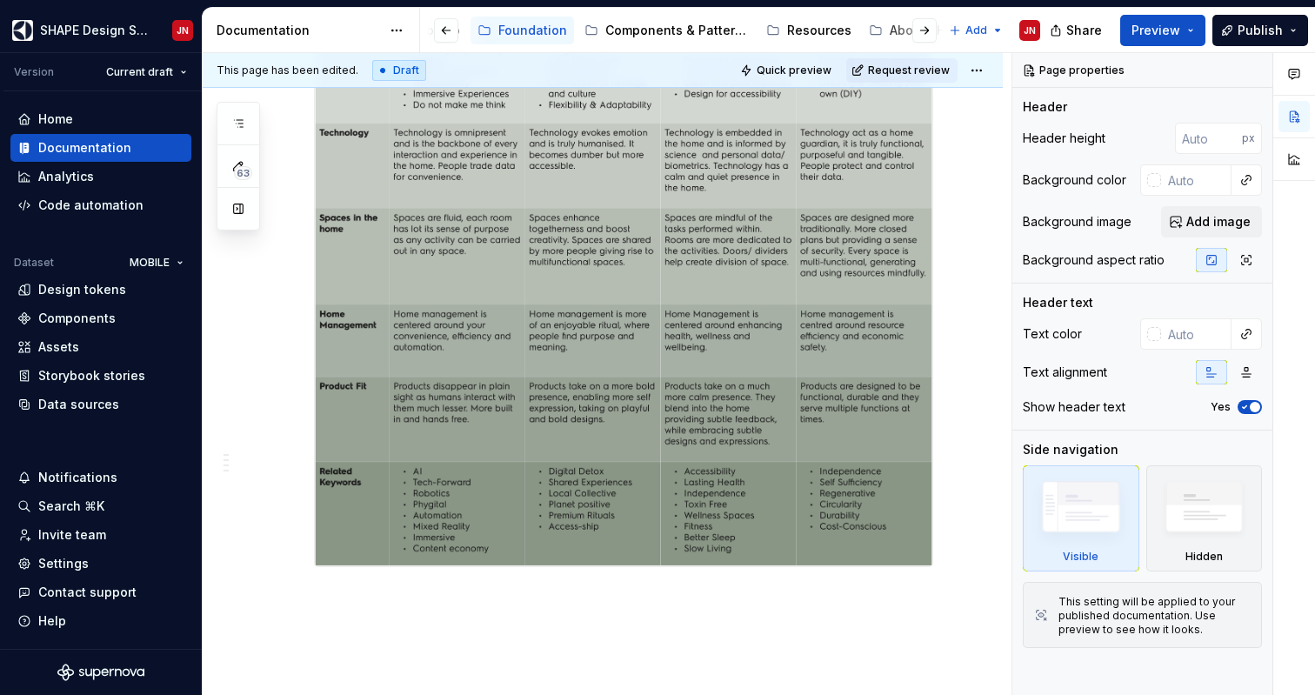
scroll to position [2534, 0]
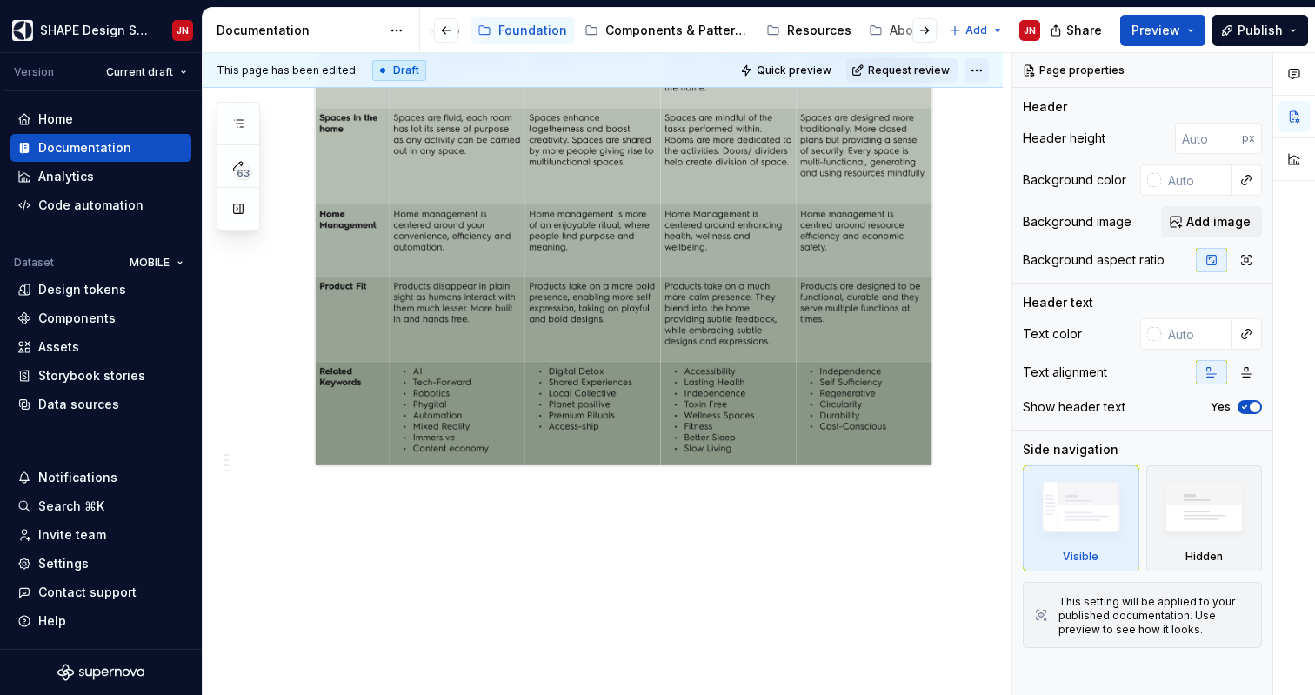
click at [983, 63] on html "SHAPE Design System JN Version Current draft Home Documentation Analytics Code …" at bounding box center [657, 347] width 1315 height 695
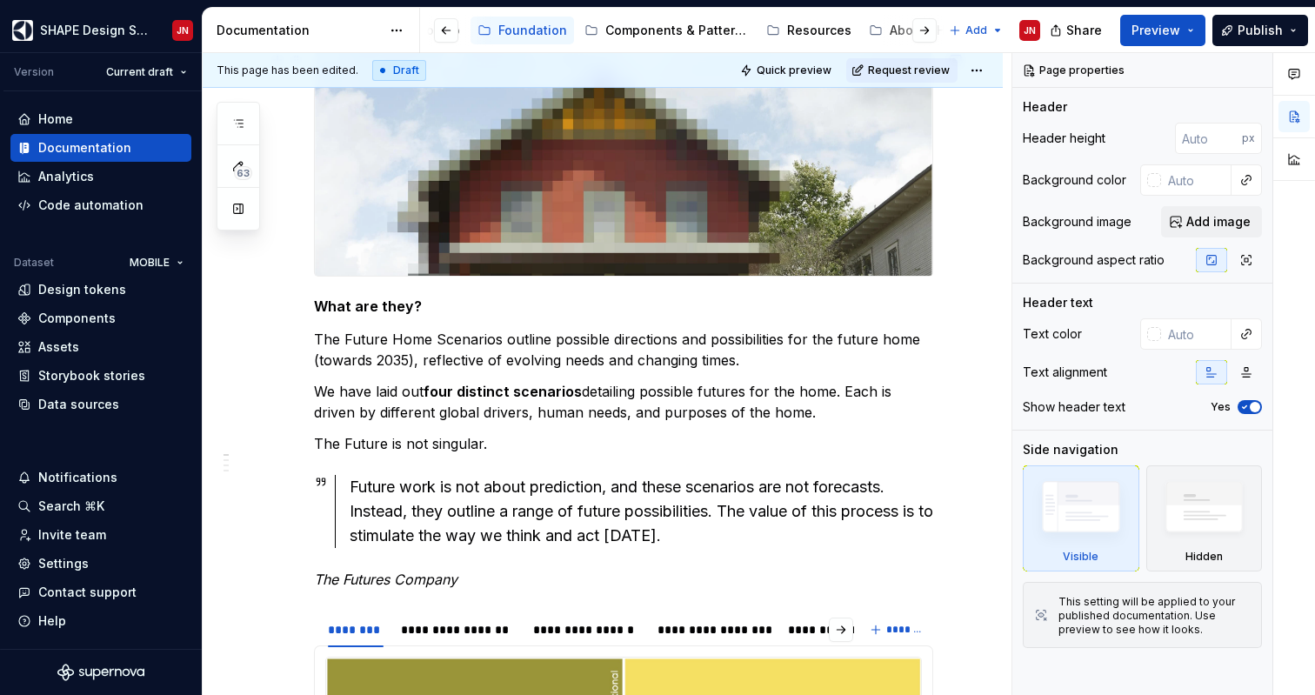
scroll to position [0, 0]
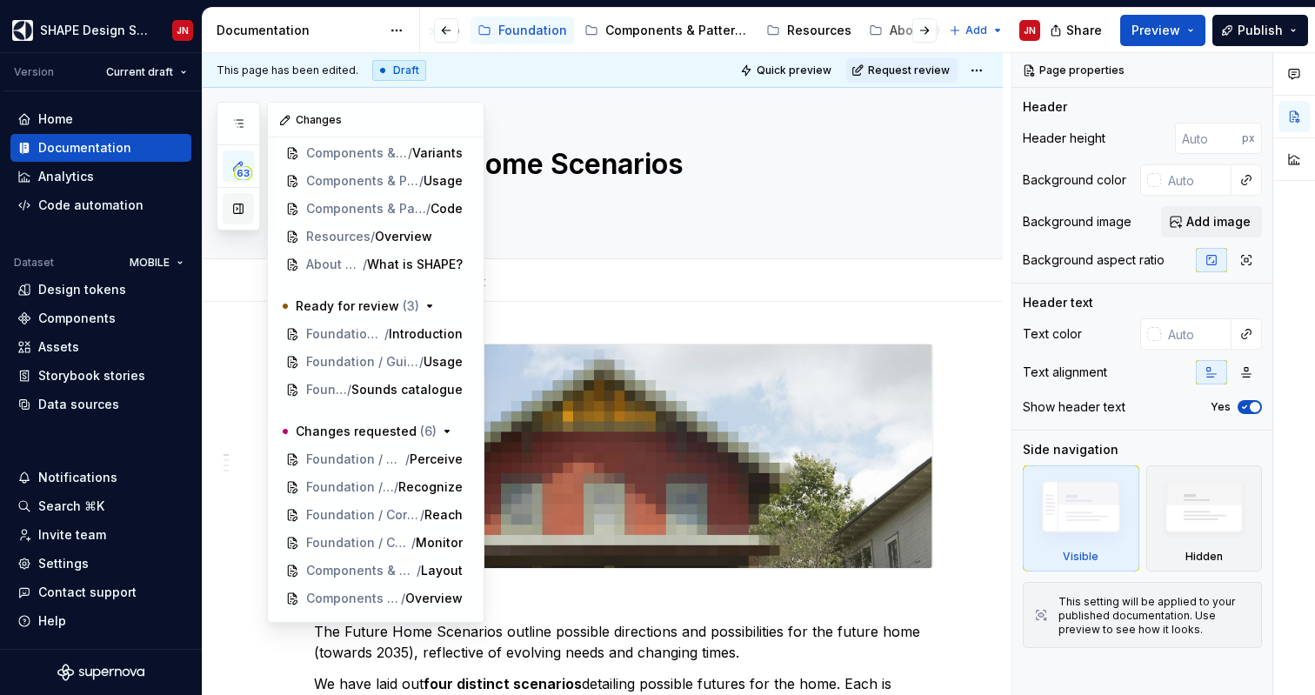
click at [240, 214] on button "button" at bounding box center [238, 208] width 31 height 31
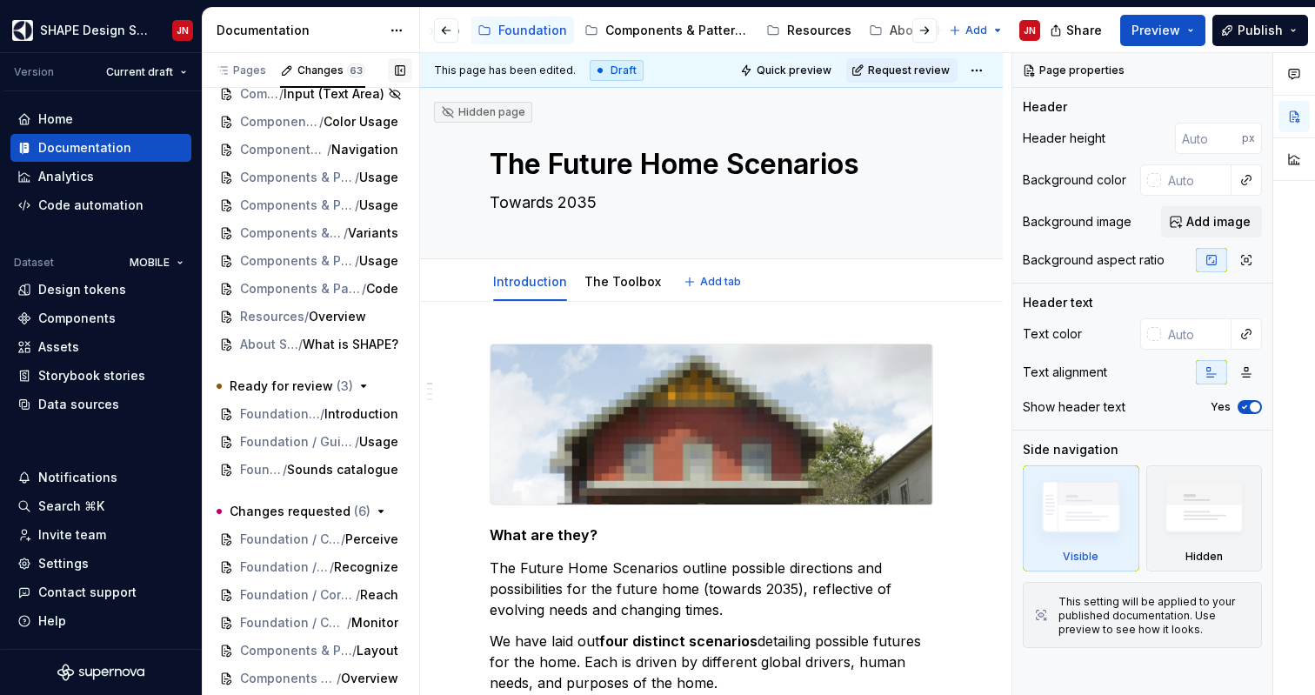
scroll to position [1271, 0]
click at [397, 69] on button "button" at bounding box center [400, 70] width 24 height 24
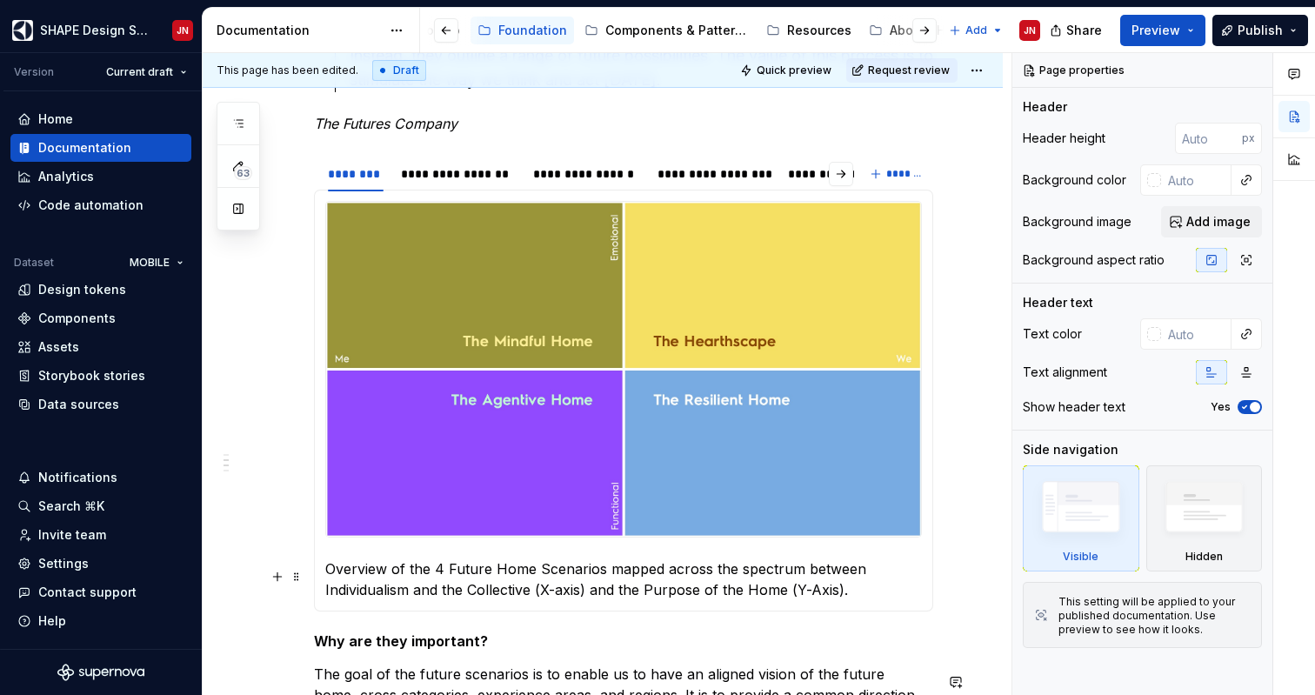
scroll to position [0, 0]
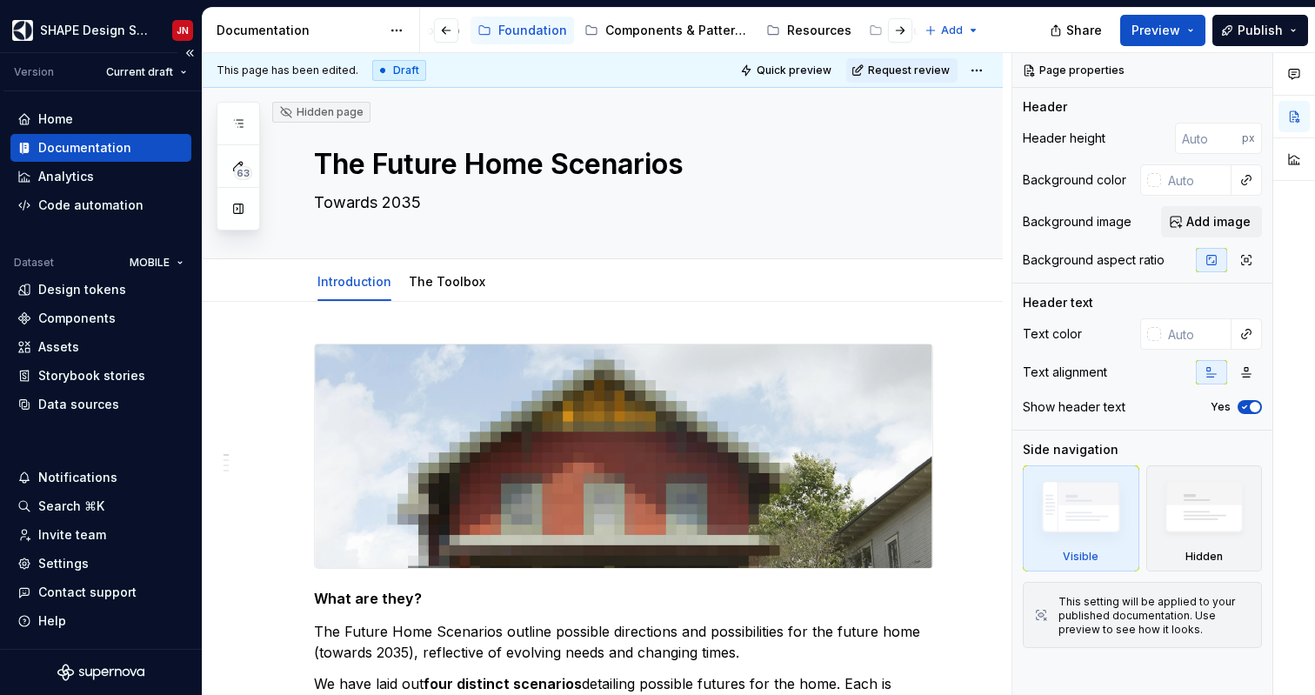
type textarea "*"
